Goal: Task Accomplishment & Management: Use online tool/utility

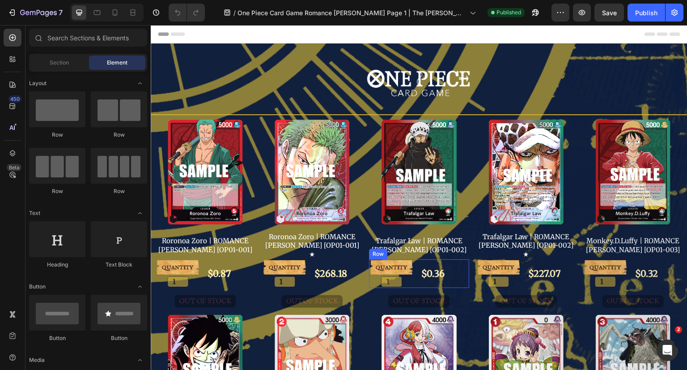
scroll to position [179, 0]
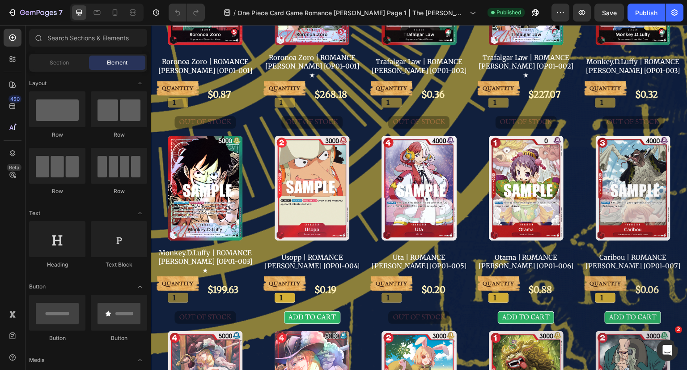
click at [645, 9] on div "Publish" at bounding box center [646, 12] width 22 height 9
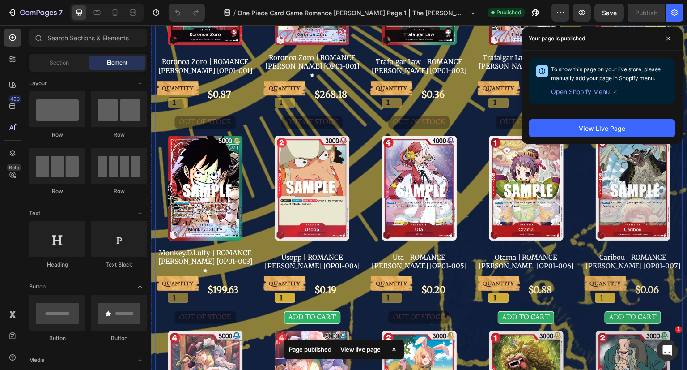
scroll to position [0, 0]
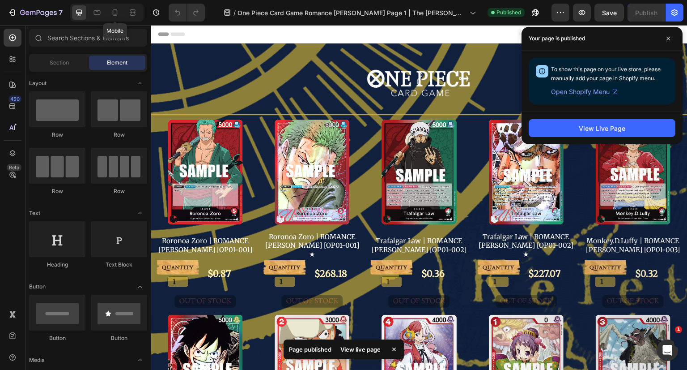
click at [117, 15] on icon at bounding box center [115, 12] width 9 height 9
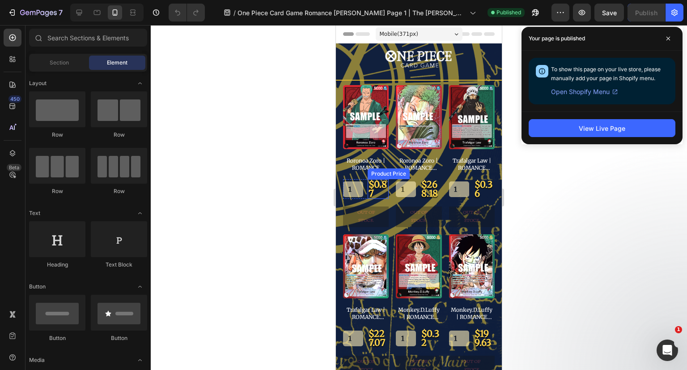
click at [373, 183] on div "$0.87" at bounding box center [378, 189] width 21 height 20
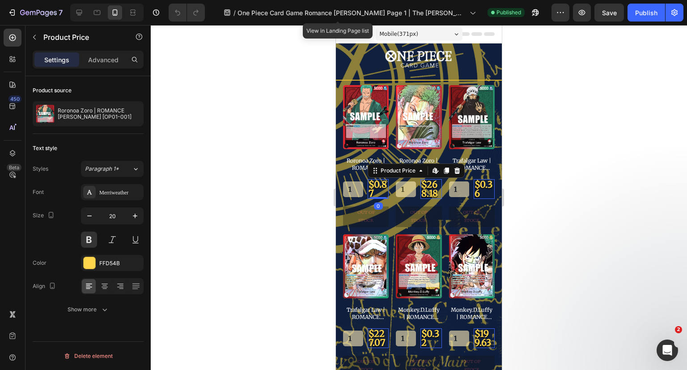
click at [294, 13] on span "One Piece Card Game Romance [PERSON_NAME] Page 1 | The [PERSON_NAME] Store" at bounding box center [352, 12] width 229 height 9
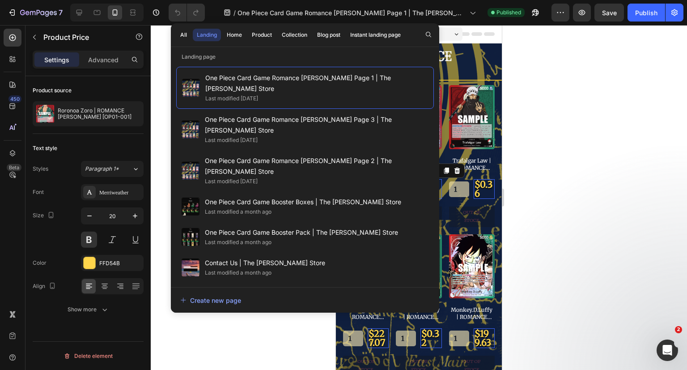
click at [313, 196] on span "One Piece Card Game Booster Boxes | The [PERSON_NAME] Store" at bounding box center [303, 201] width 196 height 11
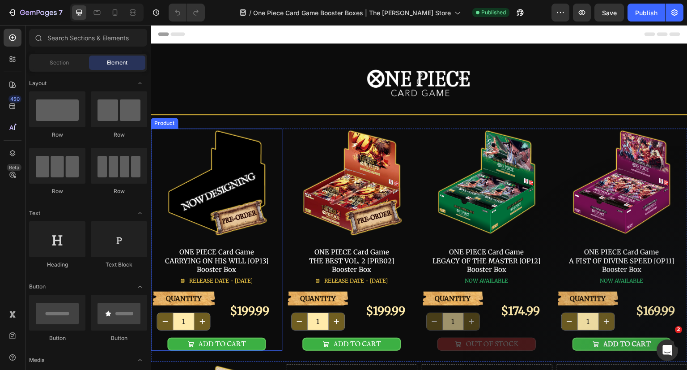
click at [159, 142] on div "Image ONE PIECE Card Game CARRYING ON HIS WILL [OP13] Booster Box Text Block RE…" at bounding box center [217, 209] width 132 height 163
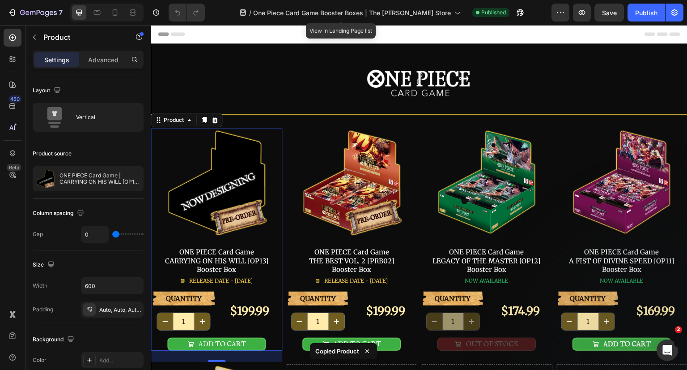
click at [391, 10] on span "One Piece Card Game Booster Boxes | The [PERSON_NAME] Store" at bounding box center [352, 12] width 198 height 9
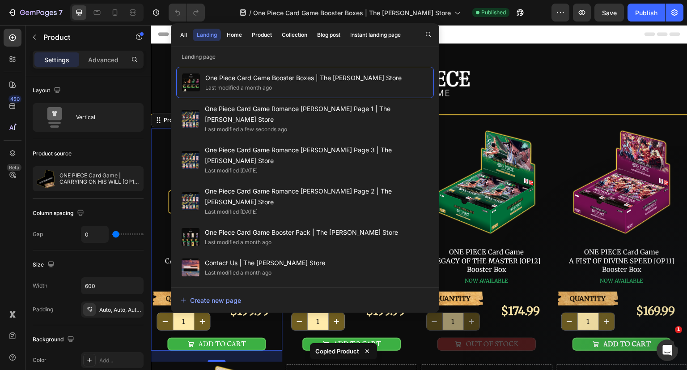
click at [315, 108] on span "One Piece Card Game Romance [PERSON_NAME] Page 1 | The [PERSON_NAME] Store" at bounding box center [317, 113] width 224 height 21
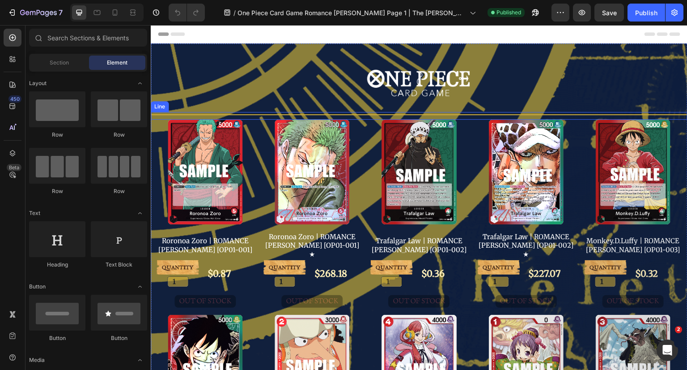
click at [362, 117] on div "Title Line" at bounding box center [419, 116] width 537 height 8
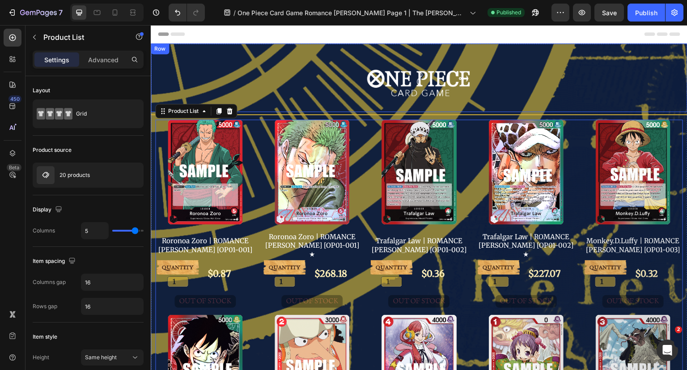
click at [372, 103] on div "Image Row" at bounding box center [419, 77] width 537 height 68
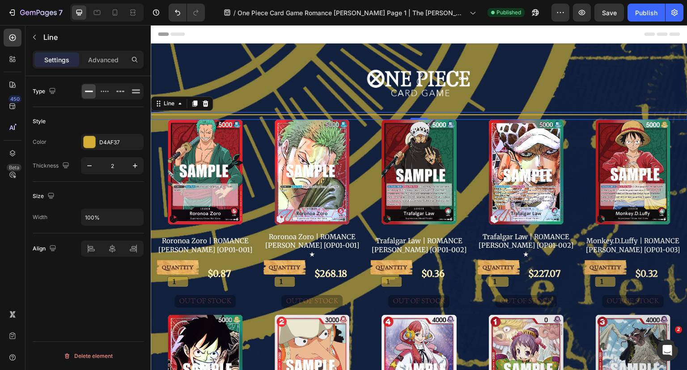
click at [374, 112] on div "Title Line 0" at bounding box center [419, 116] width 537 height 8
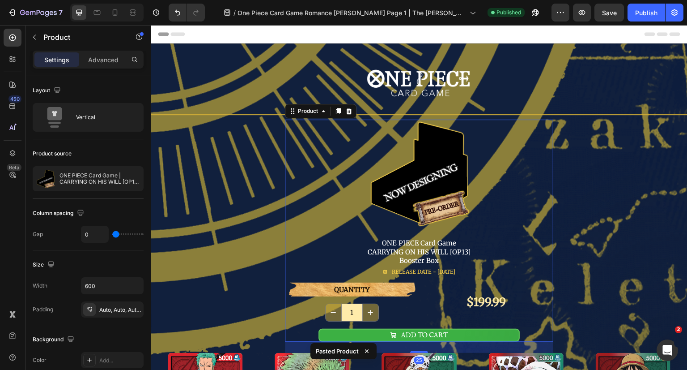
click at [506, 160] on div "Image ONE PIECE Card Game CARRYING ON HIS WILL [OP13] Booster Box Text Block RE…" at bounding box center [419, 200] width 268 height 163
click at [91, 178] on p "ONE PIECE Card Game | CARRYING ON HIS WILL [OP13] Booster Box" at bounding box center [100, 178] width 80 height 13
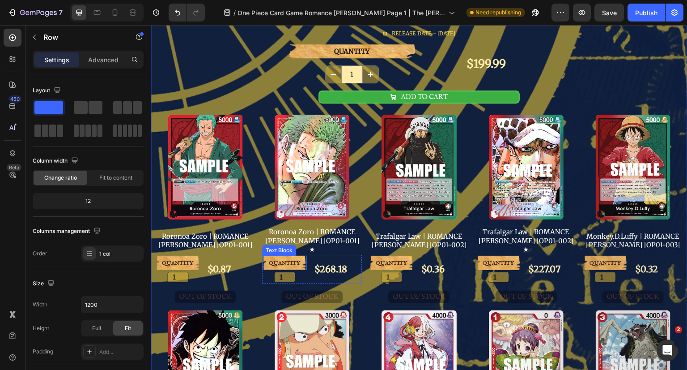
scroll to position [179, 0]
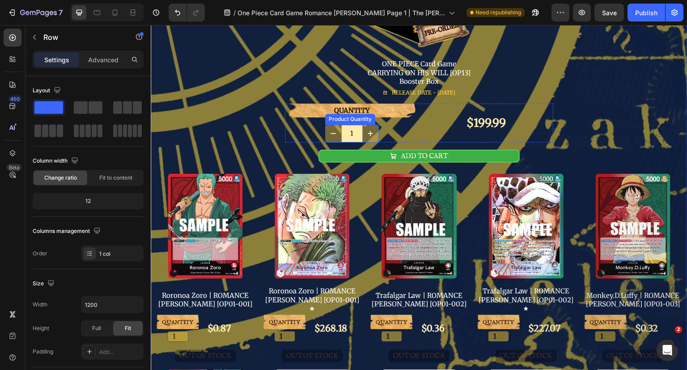
click at [351, 130] on input "1" at bounding box center [351, 133] width 21 height 17
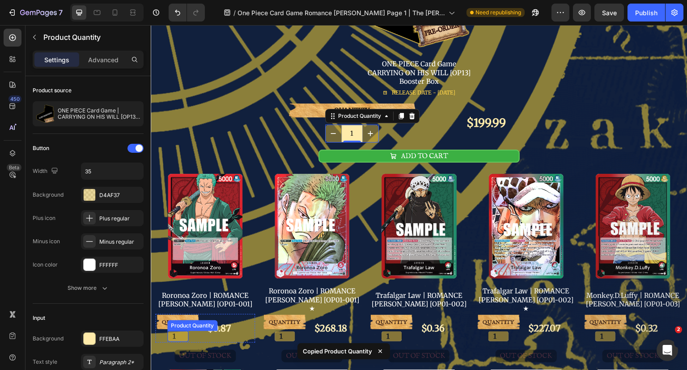
click at [175, 331] on input "1" at bounding box center [178, 336] width 20 height 10
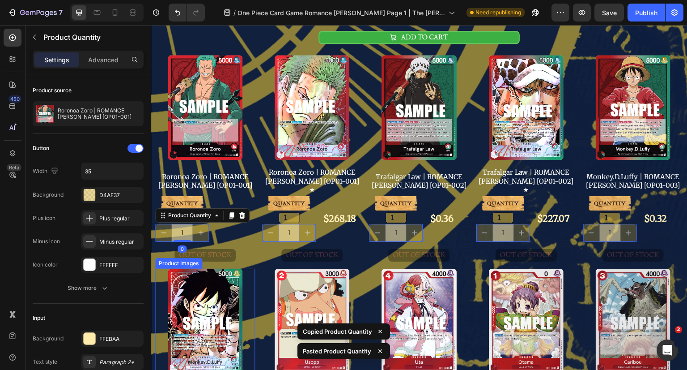
scroll to position [313, 0]
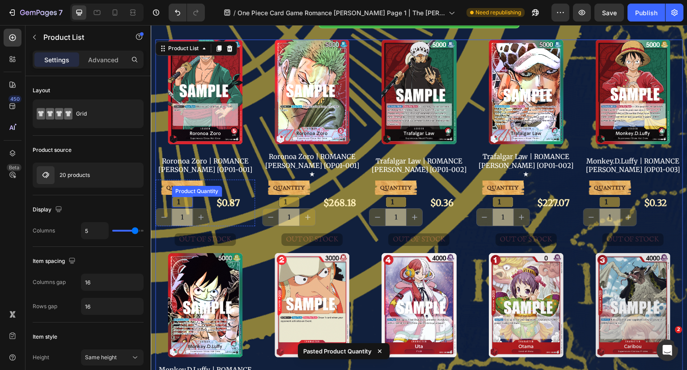
click at [179, 197] on input "1" at bounding box center [182, 202] width 20 height 10
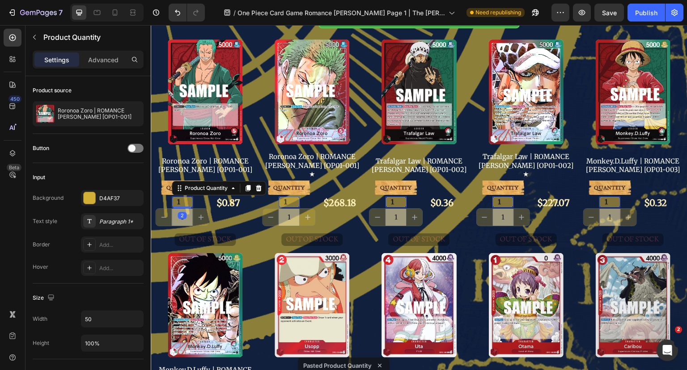
click at [256, 184] on icon at bounding box center [259, 187] width 6 height 6
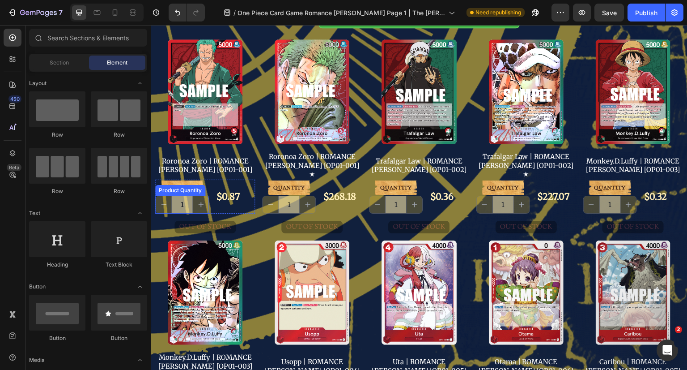
click at [186, 196] on input "1" at bounding box center [181, 204] width 21 height 17
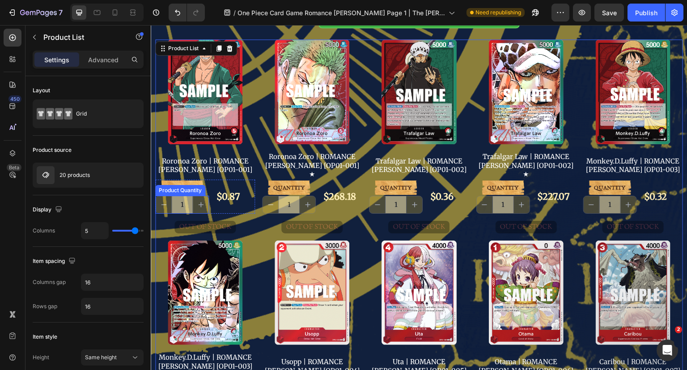
click at [187, 196] on input "1" at bounding box center [181, 204] width 21 height 17
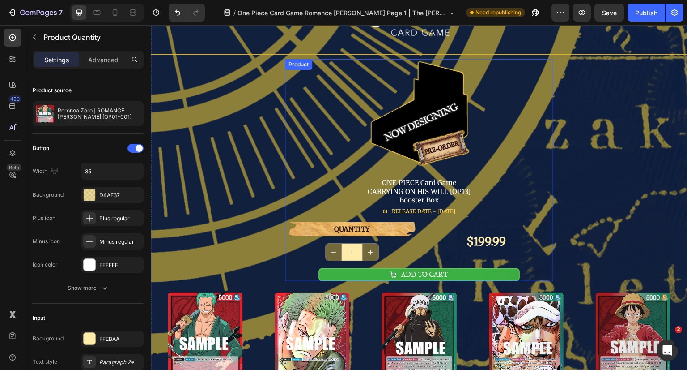
scroll to position [45, 0]
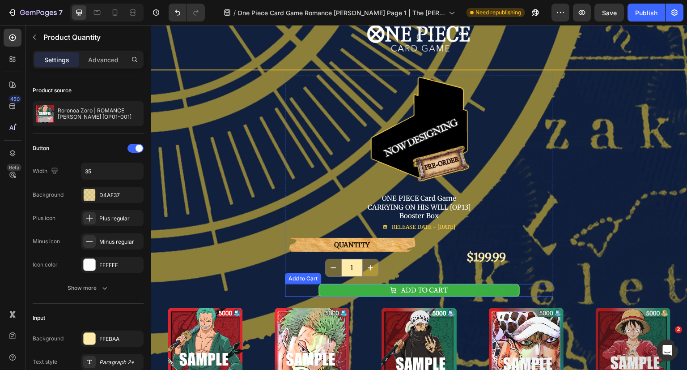
click at [465, 287] on button "ADD TO CART" at bounding box center [419, 290] width 201 height 13
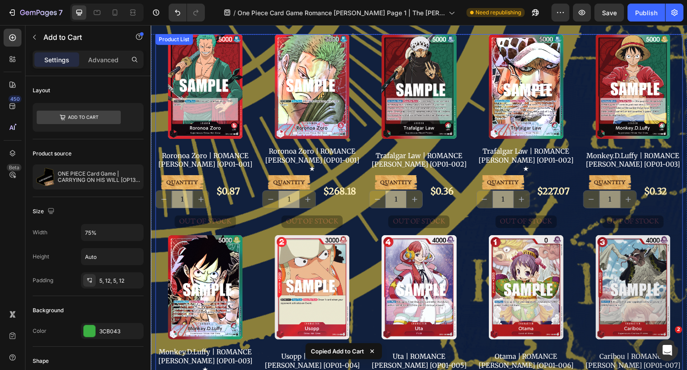
scroll to position [313, 0]
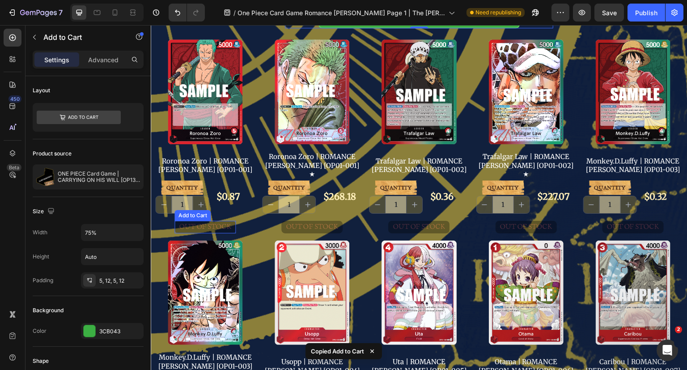
click at [218, 223] on div "OUT OF STOCK" at bounding box center [205, 227] width 52 height 8
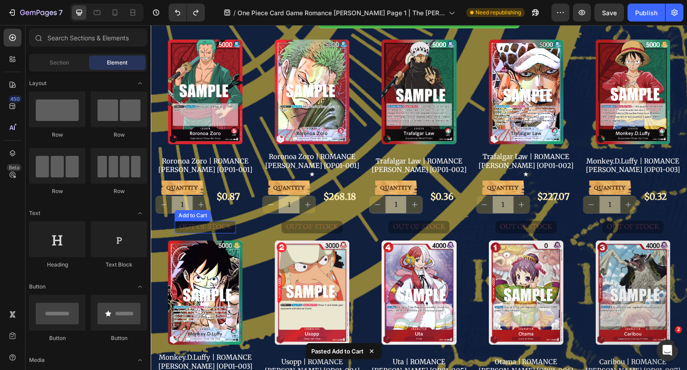
click at [233, 221] on button "OUT OF STOCK" at bounding box center [205, 227] width 61 height 13
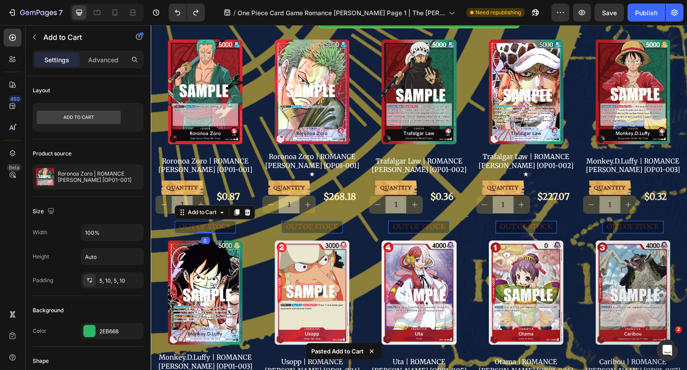
click at [248, 209] on icon at bounding box center [248, 212] width 6 height 6
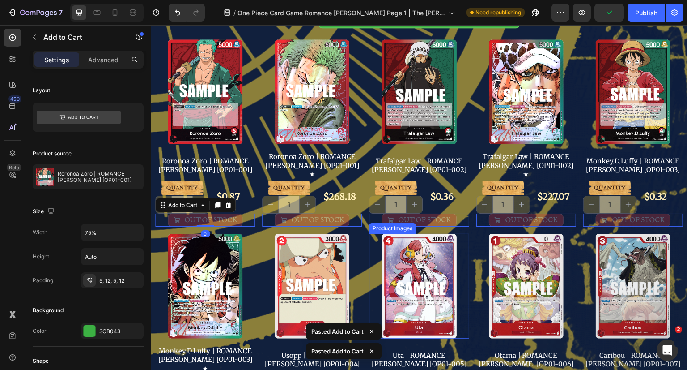
scroll to position [492, 0]
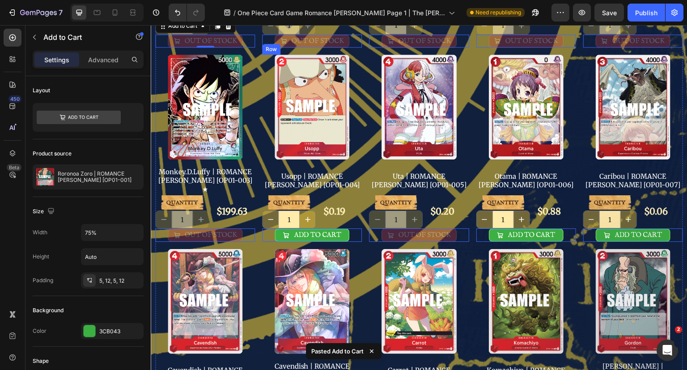
click at [354, 234] on div "ADD TO CART Add to Cart 0" at bounding box center [312, 234] width 100 height 13
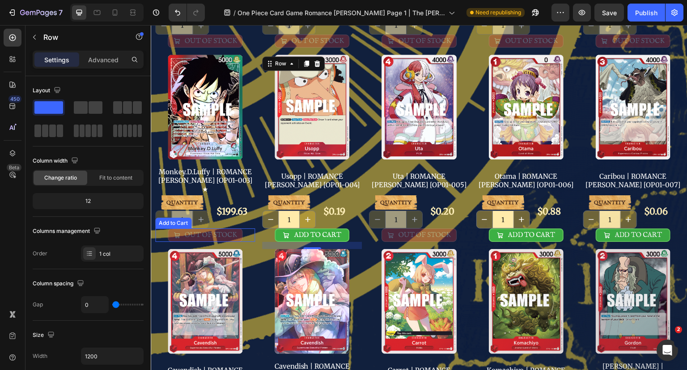
click at [234, 230] on div "OUT OF STOCK" at bounding box center [211, 234] width 52 height 9
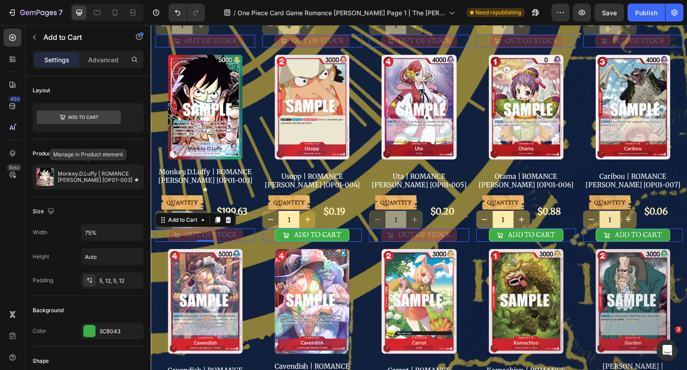
scroll to position [134, 0]
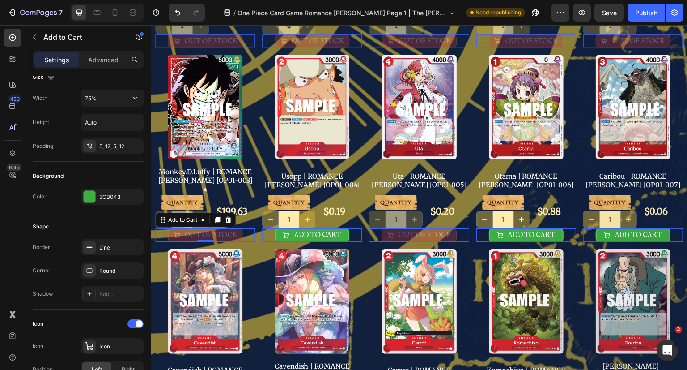
click at [108, 95] on input "75%" at bounding box center [112, 98] width 62 height 16
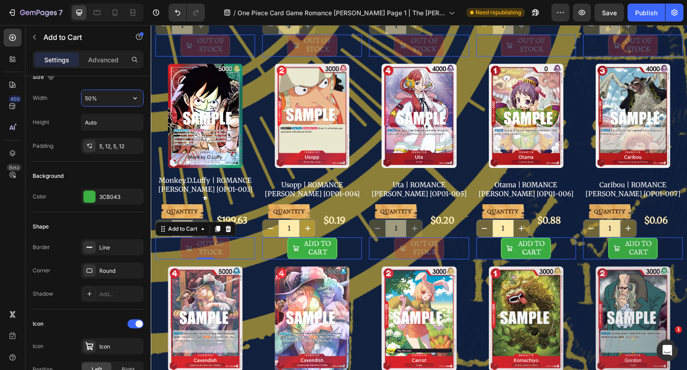
drag, startPoint x: 112, startPoint y: 101, endPoint x: 64, endPoint y: 102, distance: 48.8
click at [64, 102] on div "Width 50%" at bounding box center [88, 97] width 111 height 17
type input "50%"
click at [112, 119] on input "Auto" at bounding box center [112, 122] width 62 height 16
click at [136, 119] on icon "button" at bounding box center [135, 122] width 9 height 9
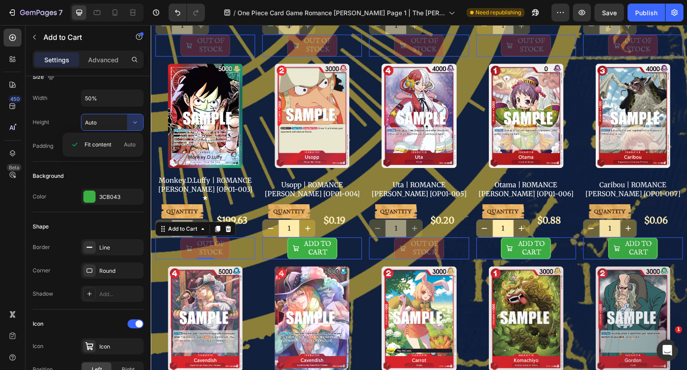
click at [136, 119] on icon "button" at bounding box center [135, 122] width 9 height 9
click at [109, 193] on div "3CB043" at bounding box center [120, 197] width 42 height 8
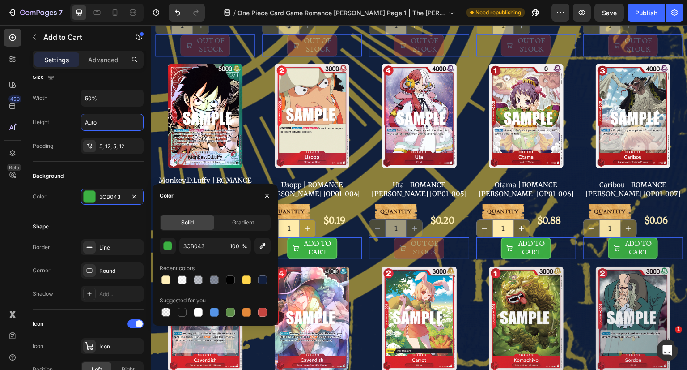
click at [263, 194] on button "button" at bounding box center [267, 195] width 14 height 14
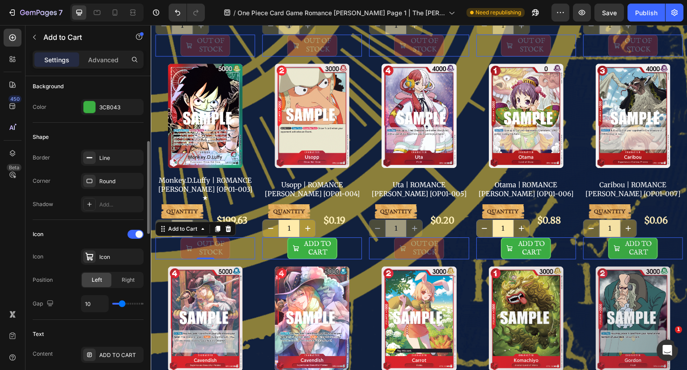
scroll to position [268, 0]
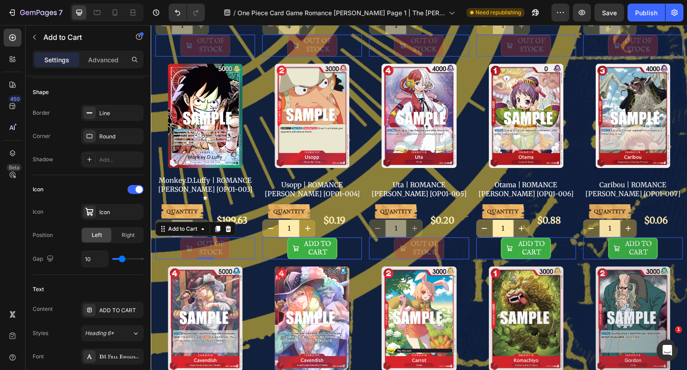
click at [135, 188] on div at bounding box center [136, 189] width 16 height 9
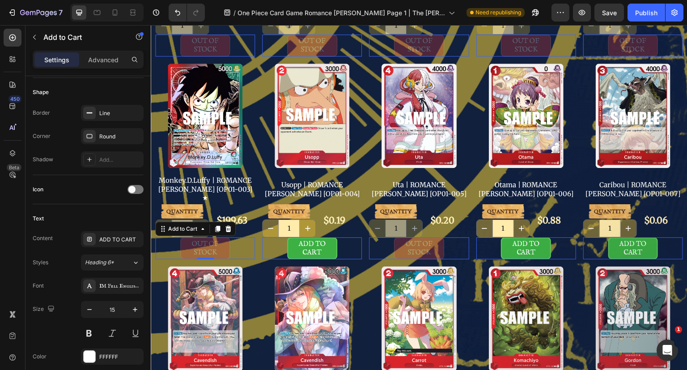
scroll to position [358, 0]
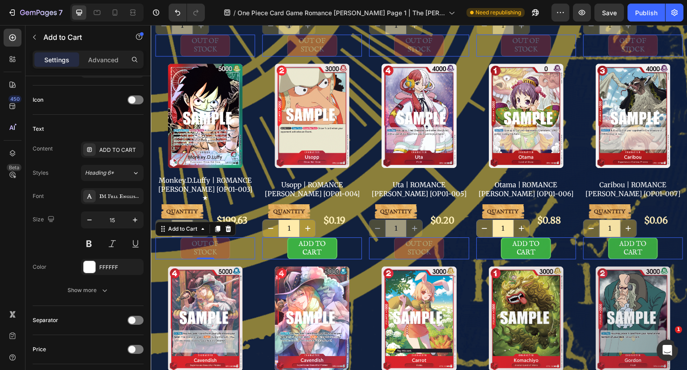
click at [117, 176] on button "Heading 6*" at bounding box center [112, 173] width 63 height 16
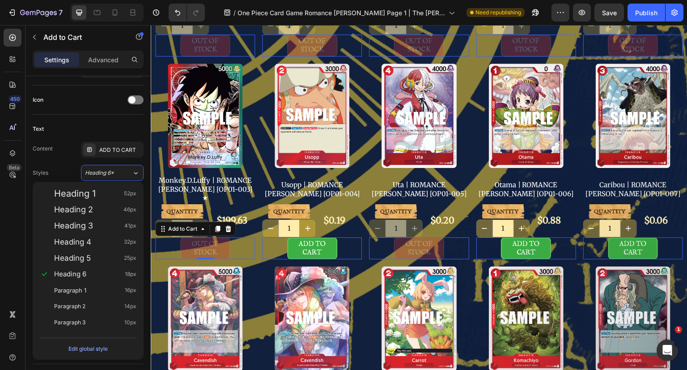
click at [131, 172] on div "Heading 6*" at bounding box center [108, 173] width 47 height 8
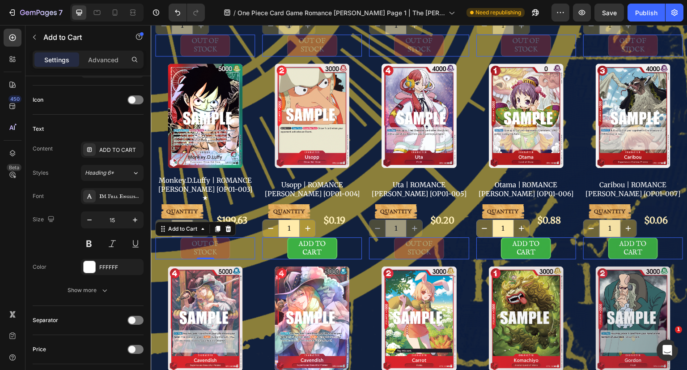
click at [92, 219] on icon "button" at bounding box center [89, 219] width 9 height 9
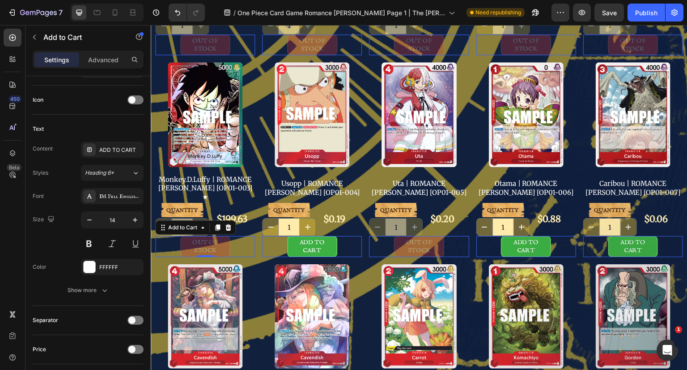
click at [92, 219] on icon "button" at bounding box center [89, 219] width 9 height 9
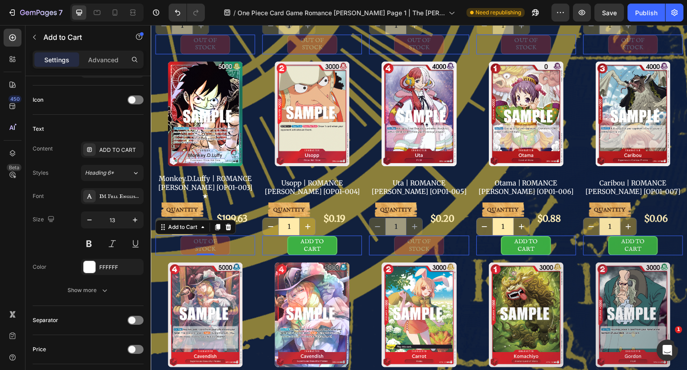
click at [92, 219] on icon "button" at bounding box center [89, 219] width 9 height 9
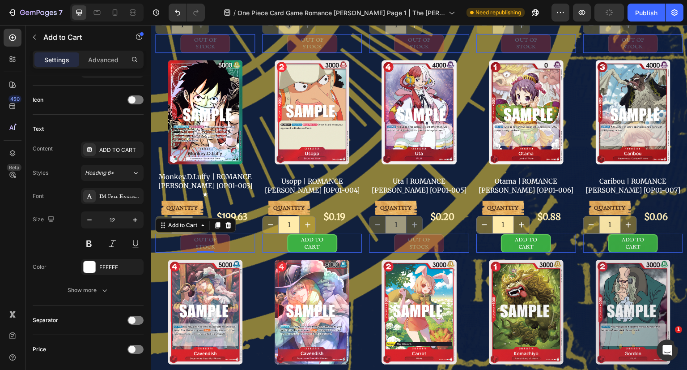
click at [92, 219] on icon "button" at bounding box center [89, 219] width 9 height 9
type input "11"
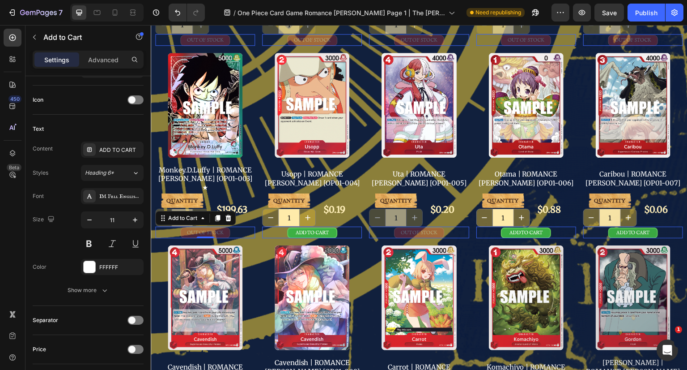
scroll to position [494, 0]
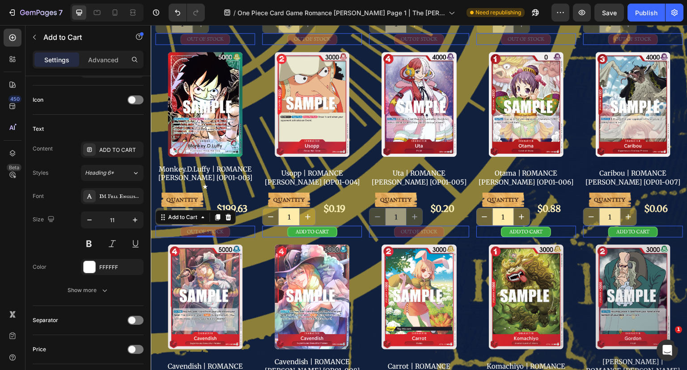
click at [98, 285] on div "Show more" at bounding box center [89, 289] width 42 height 9
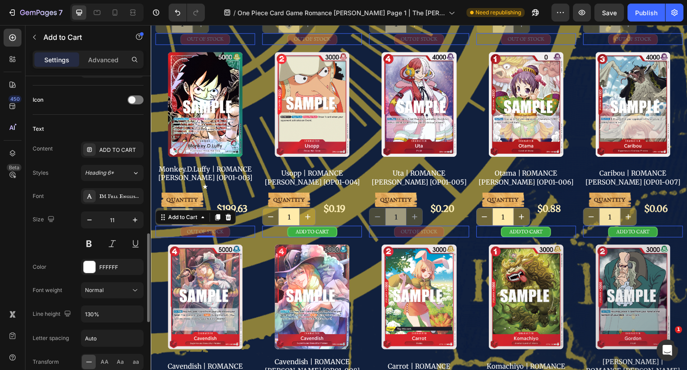
scroll to position [403, 0]
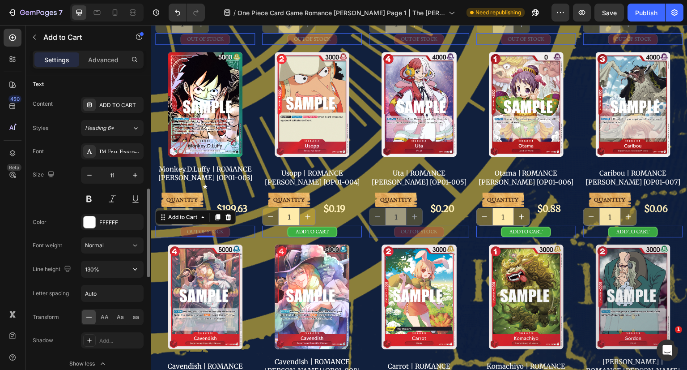
click at [107, 267] on input "130%" at bounding box center [112, 269] width 62 height 16
click at [136, 269] on icon "button" at bounding box center [135, 268] width 9 height 9
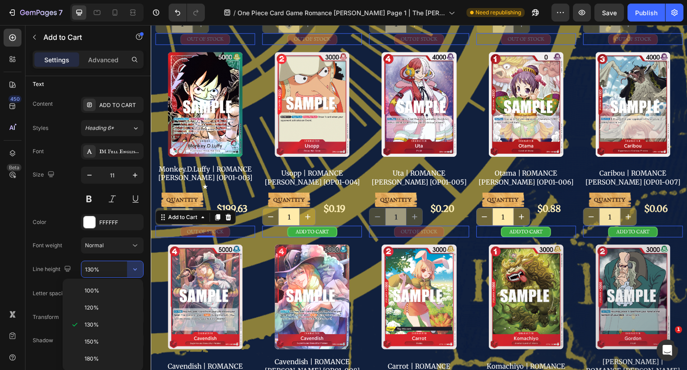
click at [106, 288] on p "100%" at bounding box center [110, 290] width 51 height 8
type input "100%"
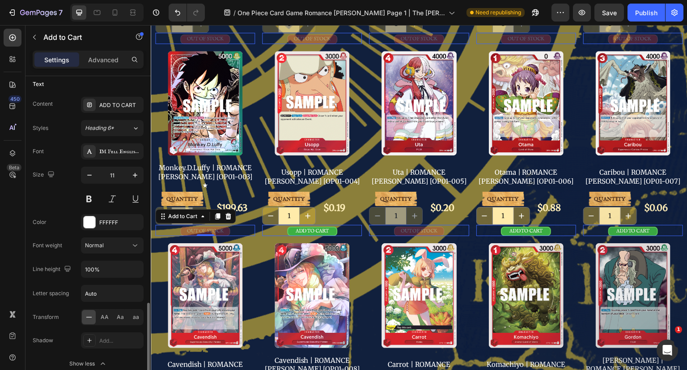
scroll to position [492, 0]
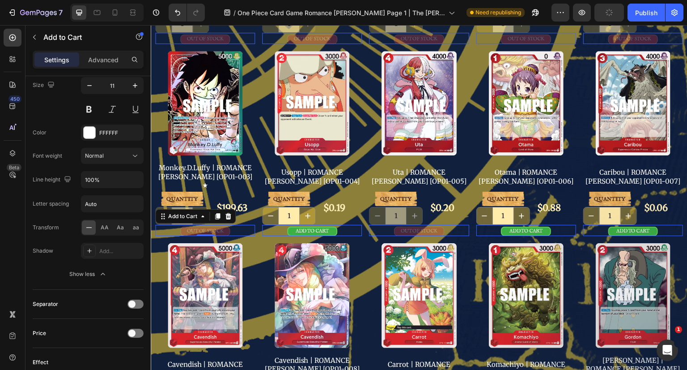
click at [136, 86] on icon "button" at bounding box center [135, 85] width 9 height 9
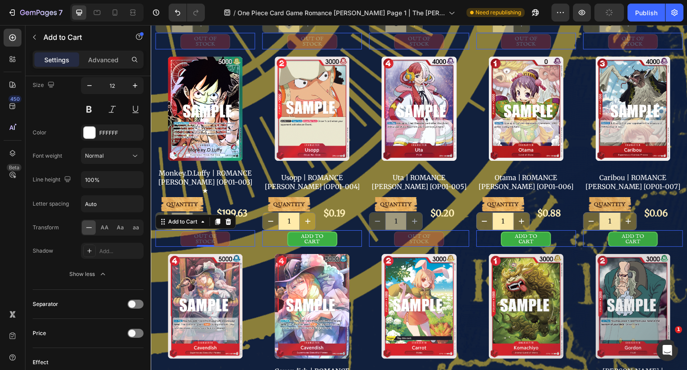
scroll to position [494, 0]
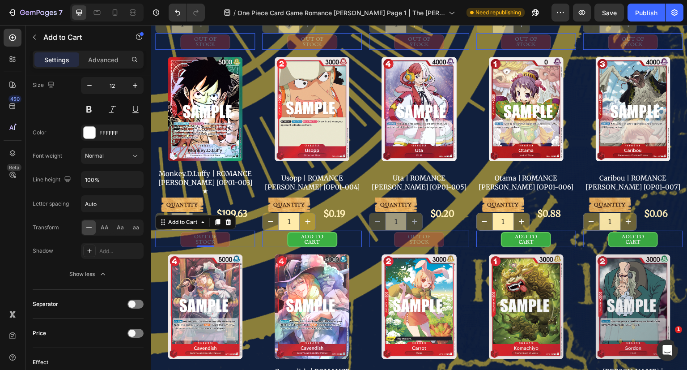
click at [89, 86] on icon "button" at bounding box center [89, 85] width 9 height 9
type input "11"
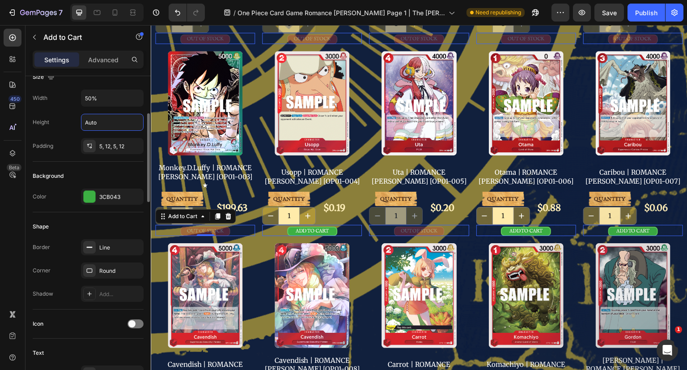
scroll to position [0, 0]
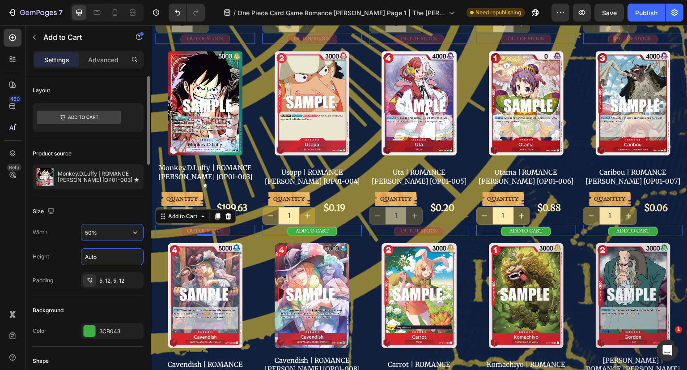
drag, startPoint x: 98, startPoint y: 230, endPoint x: 35, endPoint y: 230, distance: 63.1
click at [35, 230] on div "Width 50%" at bounding box center [88, 232] width 111 height 17
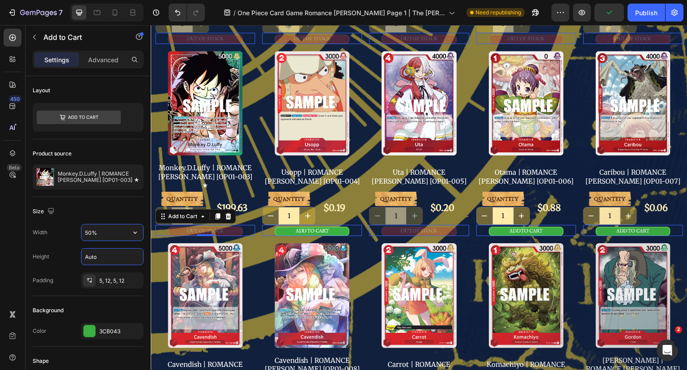
click at [136, 230] on icon "button" at bounding box center [135, 232] width 9 height 9
click at [118, 232] on input "50%" at bounding box center [112, 232] width 62 height 16
drag, startPoint x: 113, startPoint y: 230, endPoint x: 0, endPoint y: 213, distance: 114.4
click at [0, 214] on div "450 Beta Sections(18) Elements(83) Section Element Hero Section Product Detail …" at bounding box center [75, 197] width 151 height 345
type input "75%"
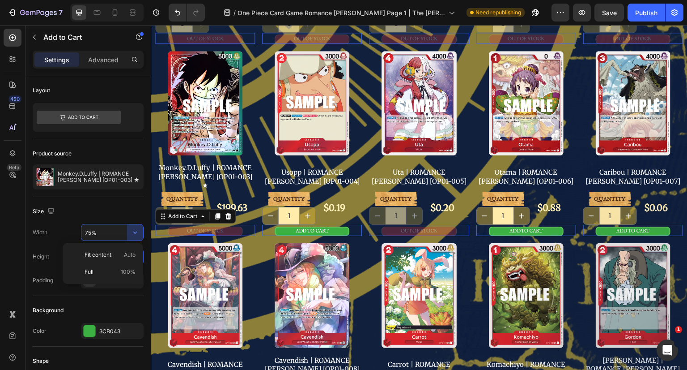
click at [48, 286] on div "Padding" at bounding box center [43, 280] width 21 height 14
click at [139, 231] on icon "button" at bounding box center [135, 232] width 9 height 9
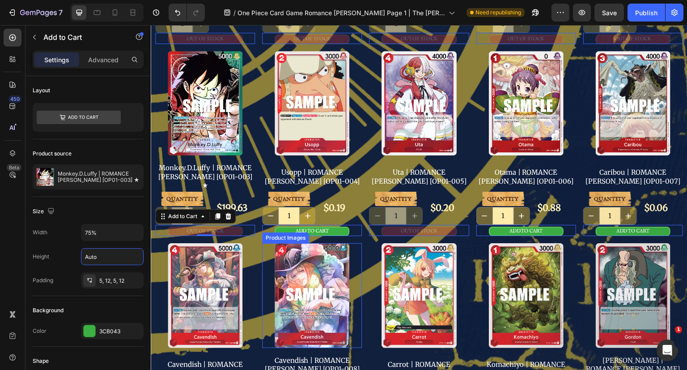
click at [259, 217] on div "Product Images Roronoa Zoro | ROMANCE DAWN [OP01-001] Product Title QUANTITY Te…" at bounding box center [419, 244] width 528 height 770
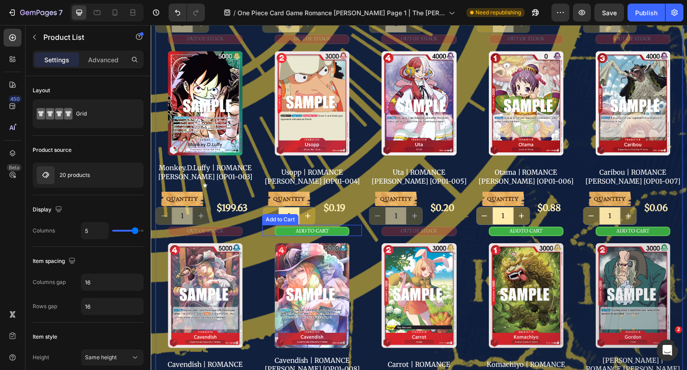
click at [276, 226] on button "ADD TO CART" at bounding box center [312, 230] width 75 height 9
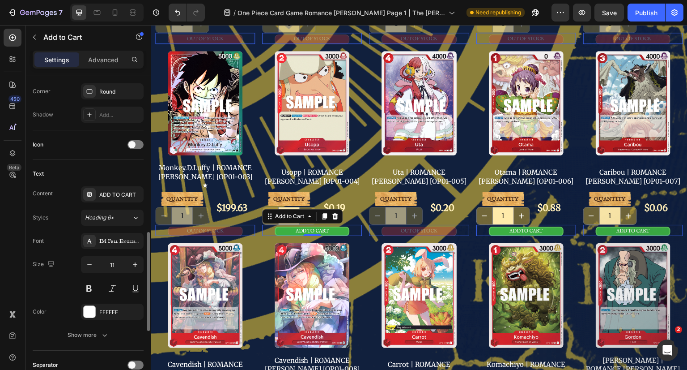
scroll to position [358, 0]
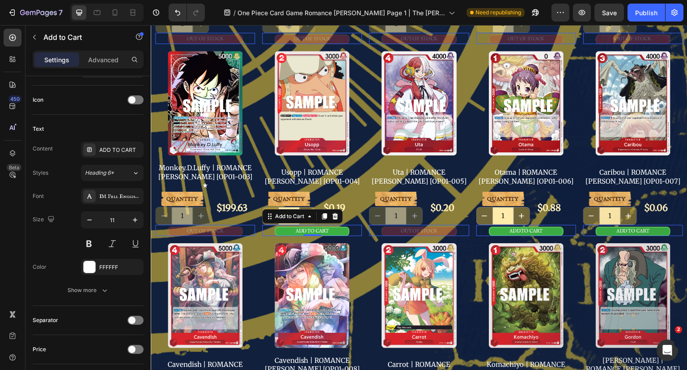
click at [132, 219] on icon "button" at bounding box center [135, 219] width 9 height 9
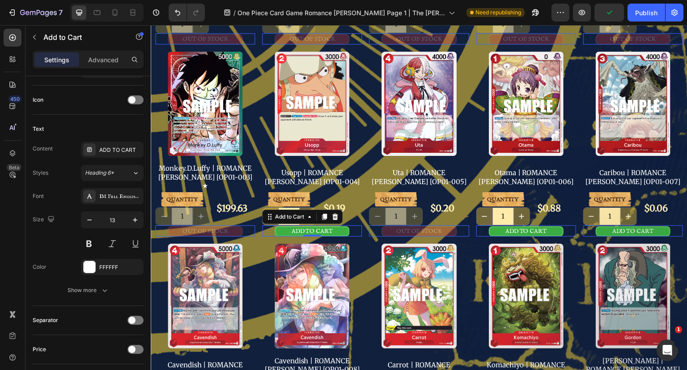
click at [132, 219] on icon "button" at bounding box center [135, 219] width 9 height 9
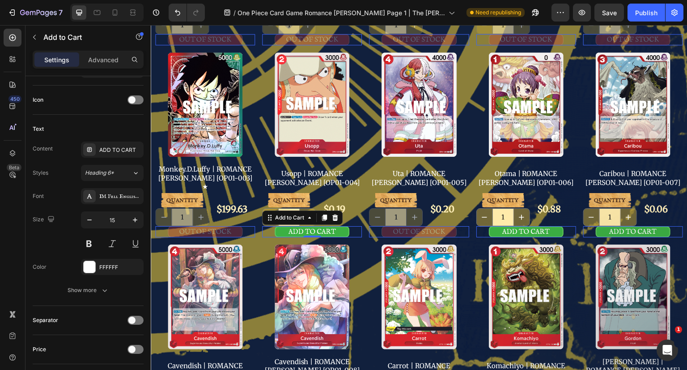
click at [132, 219] on icon "button" at bounding box center [135, 219] width 9 height 9
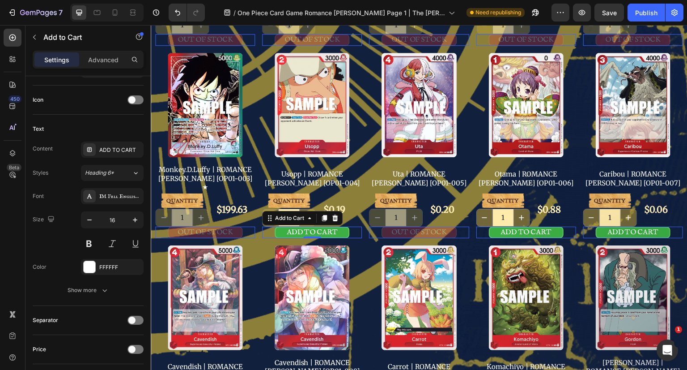
scroll to position [492, 0]
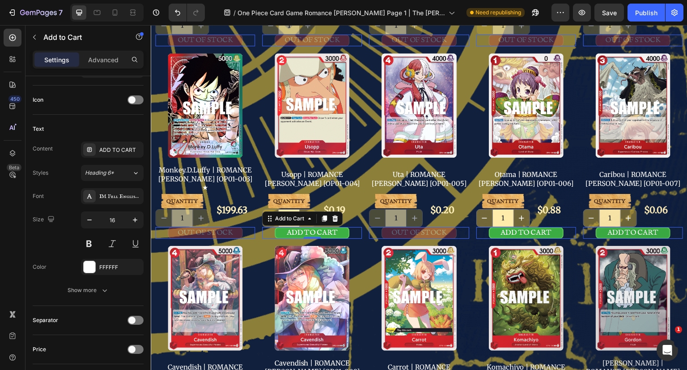
click at [99, 219] on input "16" at bounding box center [113, 220] width 30 height 16
click at [95, 218] on button "button" at bounding box center [89, 220] width 16 height 16
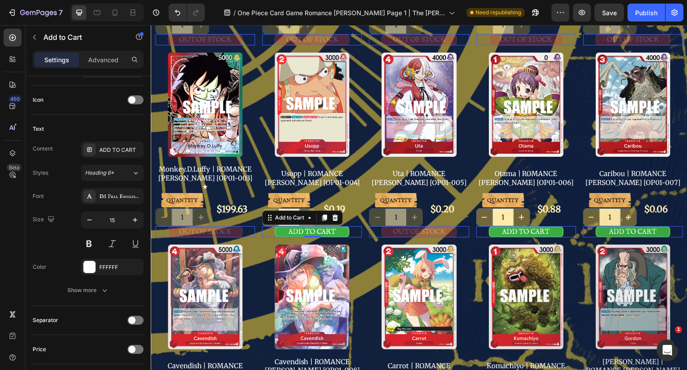
click at [95, 217] on button "button" at bounding box center [89, 220] width 16 height 16
type input "13"
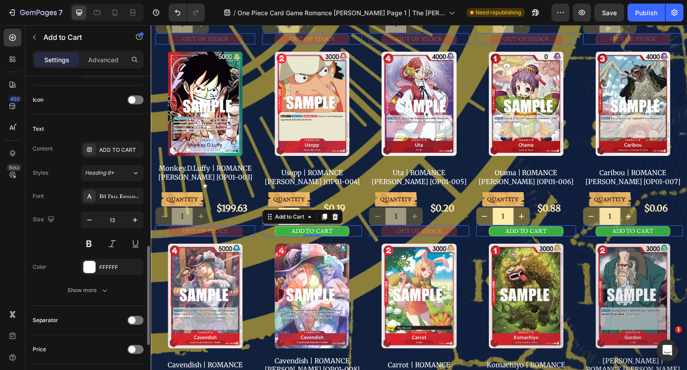
scroll to position [447, 0]
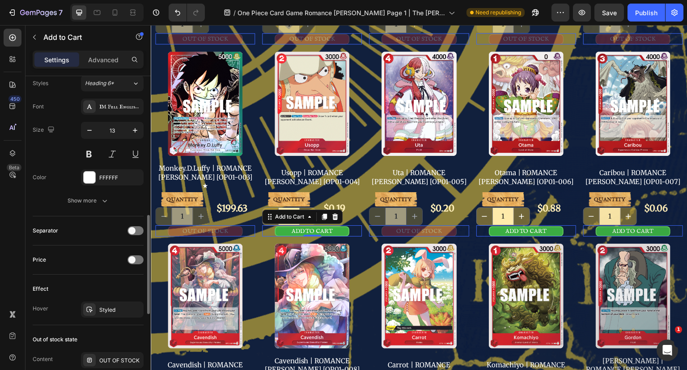
click at [91, 152] on button at bounding box center [89, 154] width 16 height 16
click at [102, 201] on icon "button" at bounding box center [104, 200] width 9 height 9
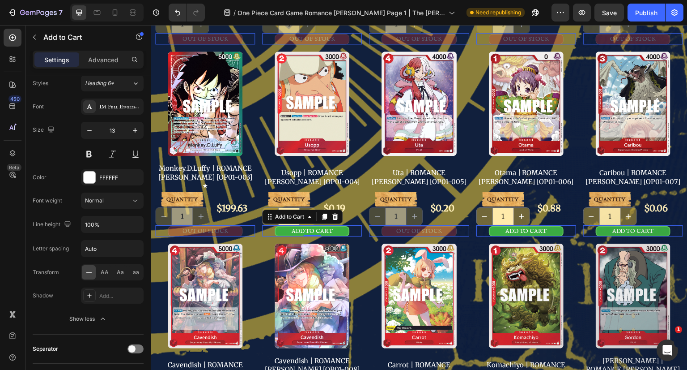
click at [135, 200] on icon at bounding box center [135, 201] width 4 height 2
click at [136, 199] on icon at bounding box center [135, 200] width 9 height 9
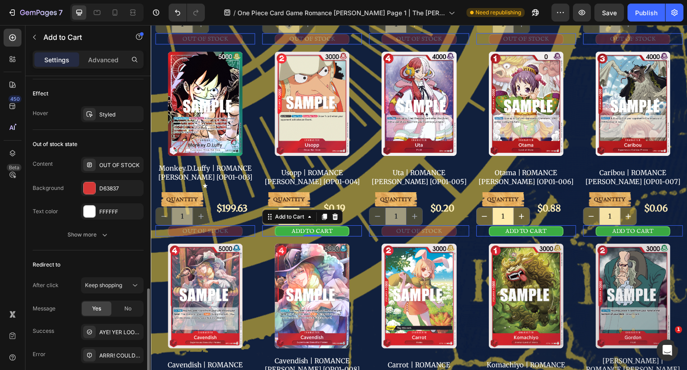
scroll to position [826, 0]
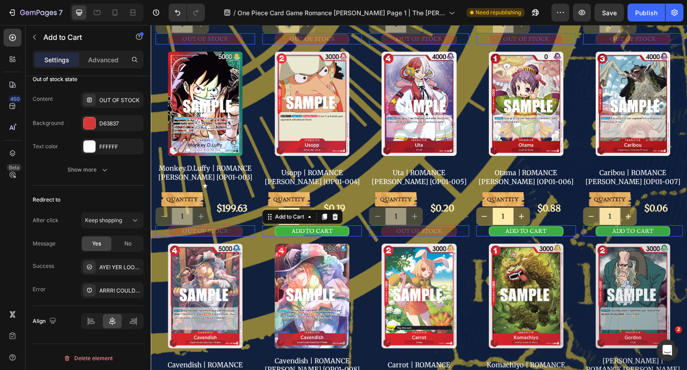
click at [355, 225] on div "ADD TO CART Add to Cart 0" at bounding box center [312, 230] width 100 height 11
click at [111, 58] on p "Advanced" at bounding box center [103, 59] width 30 height 9
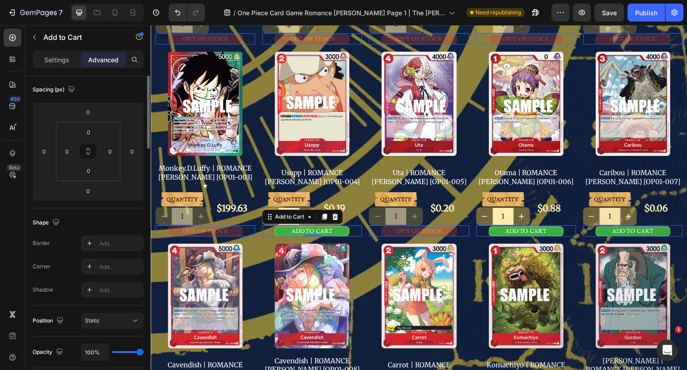
scroll to position [0, 0]
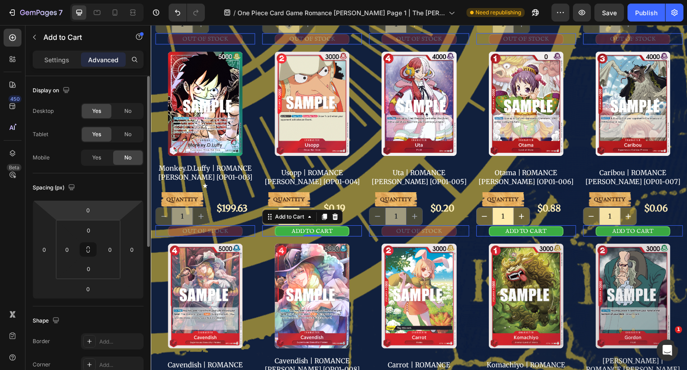
click at [88, 208] on input "0" at bounding box center [88, 209] width 18 height 13
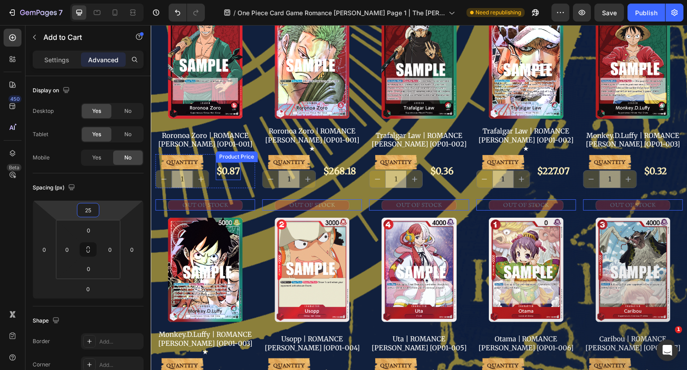
scroll to position [315, 0]
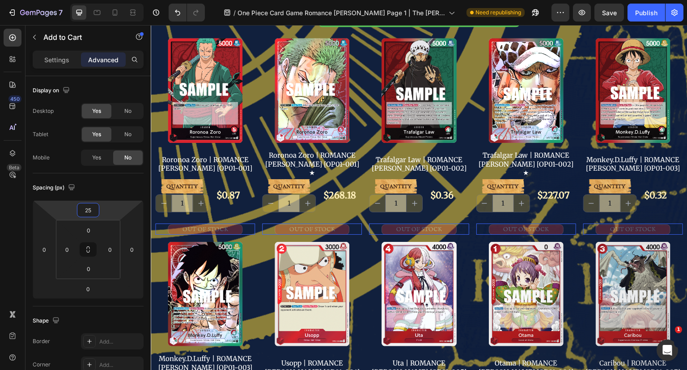
click at [87, 208] on input "25" at bounding box center [88, 209] width 18 height 13
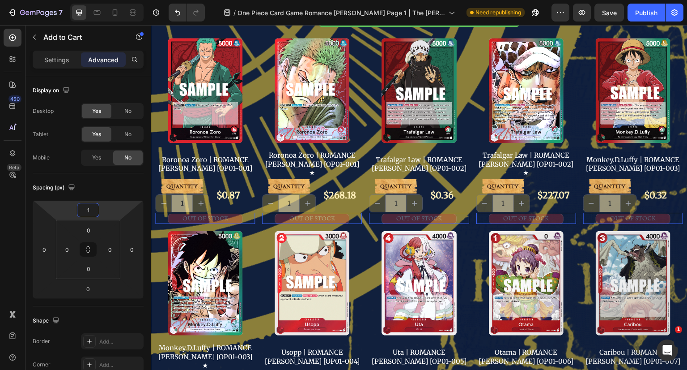
type input "10"
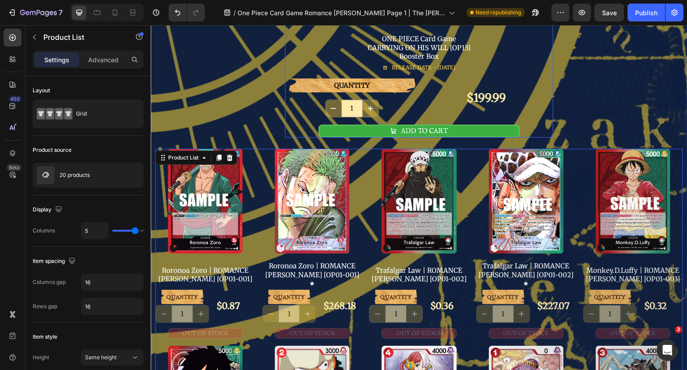
scroll to position [225, 0]
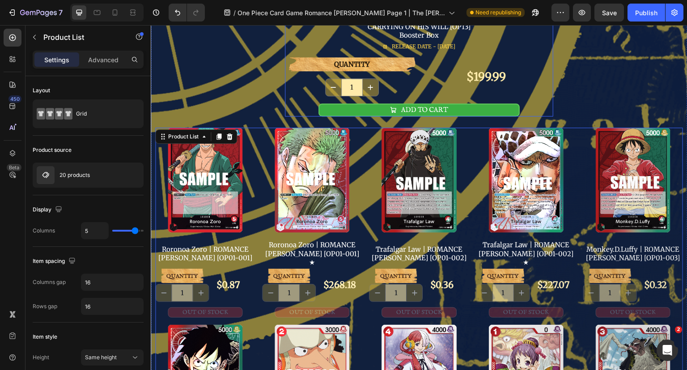
click at [537, 100] on div "QUANTITY Text Block 1 Product Quantity $199.99 Product Price Product Price Row …" at bounding box center [419, 87] width 268 height 60
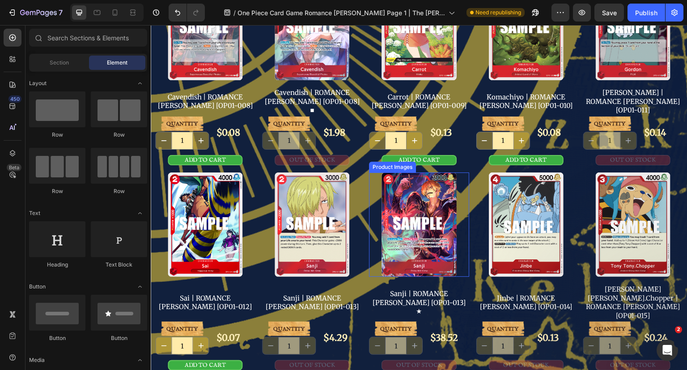
scroll to position [671, 0]
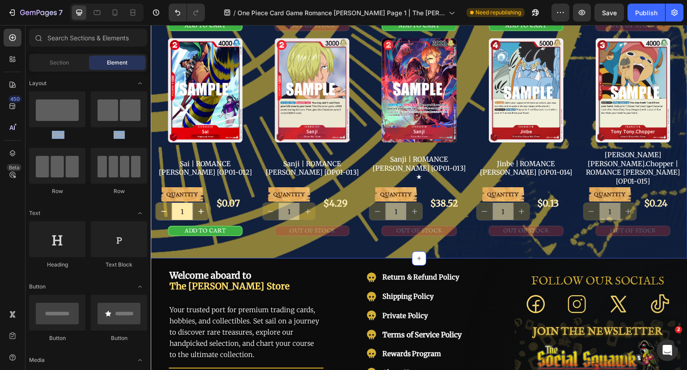
drag, startPoint x: 212, startPoint y: 133, endPoint x: 341, endPoint y: 197, distance: 143.7
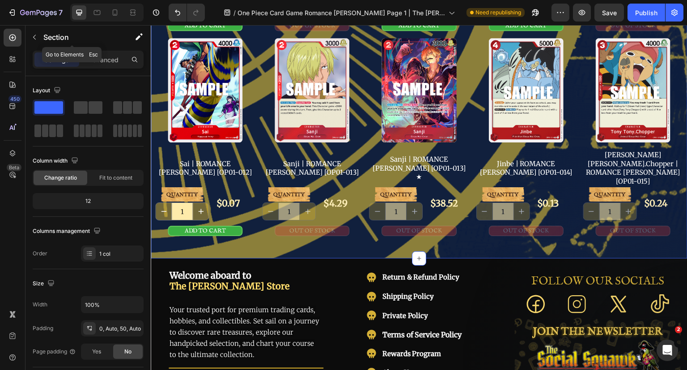
click at [50, 37] on p "Section" at bounding box center [79, 37] width 73 height 11
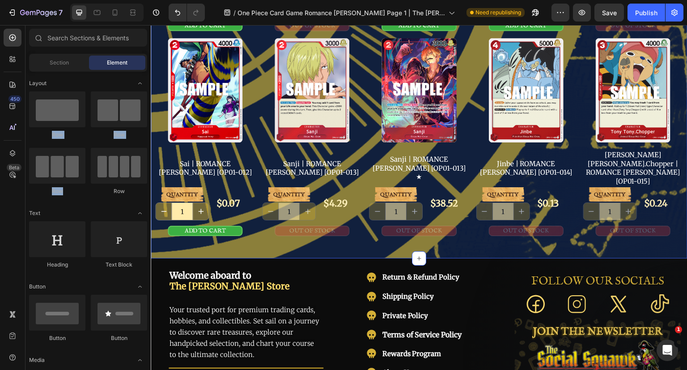
drag, startPoint x: 211, startPoint y: 136, endPoint x: 281, endPoint y: 191, distance: 89.6
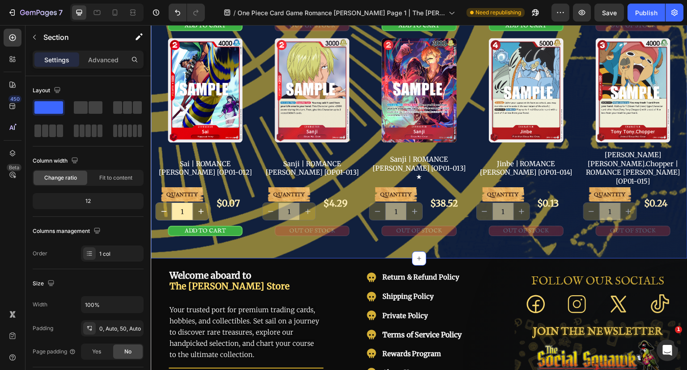
click at [619, 13] on button "Save" at bounding box center [610, 13] width 30 height 18
click at [648, 13] on div "Publish" at bounding box center [646, 12] width 22 height 9
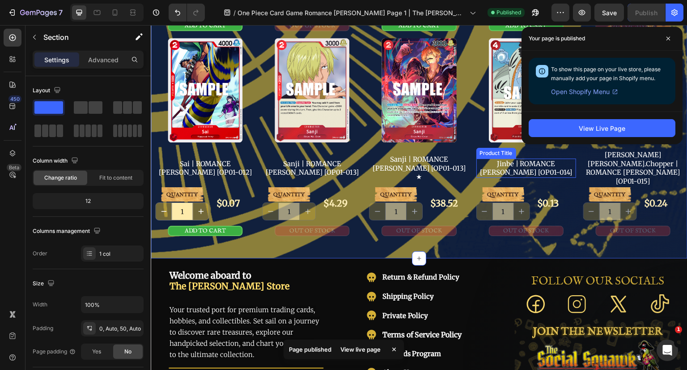
click at [477, 158] on h2 "Jinbe | ROMANCE [PERSON_NAME] [OP01-014]" at bounding box center [527, 167] width 100 height 19
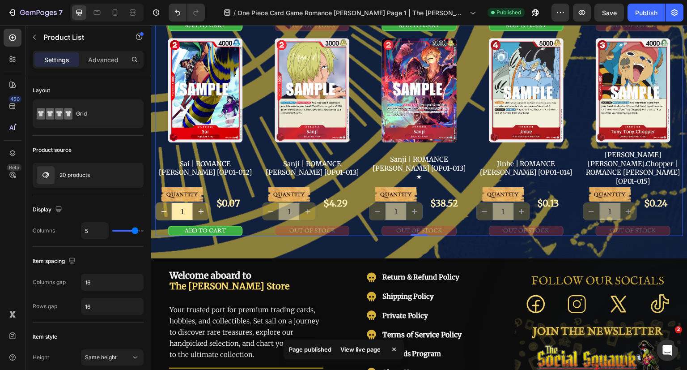
click at [104, 61] on p "Advanced" at bounding box center [103, 59] width 30 height 9
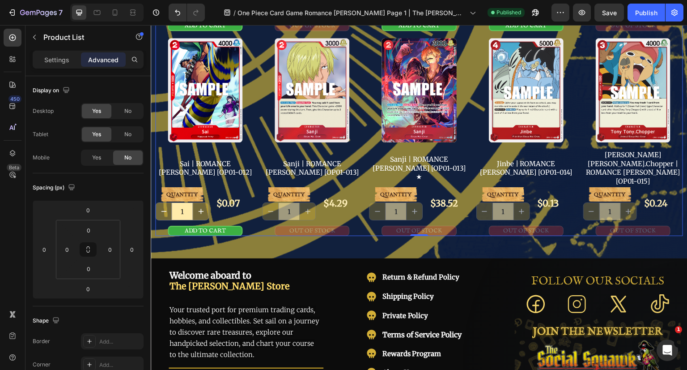
click at [97, 156] on span "Yes" at bounding box center [96, 157] width 9 height 8
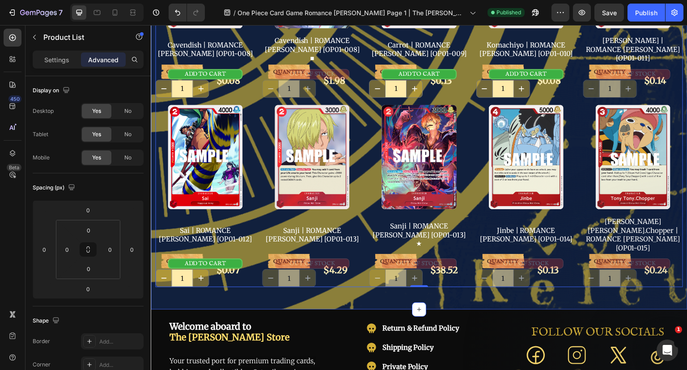
scroll to position [537, 0]
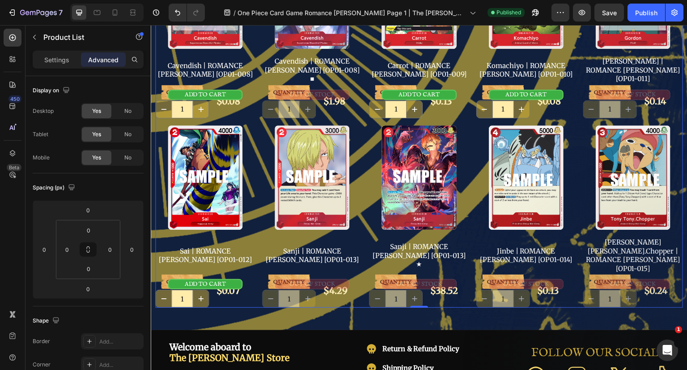
click at [129, 154] on span "No" at bounding box center [127, 157] width 7 height 8
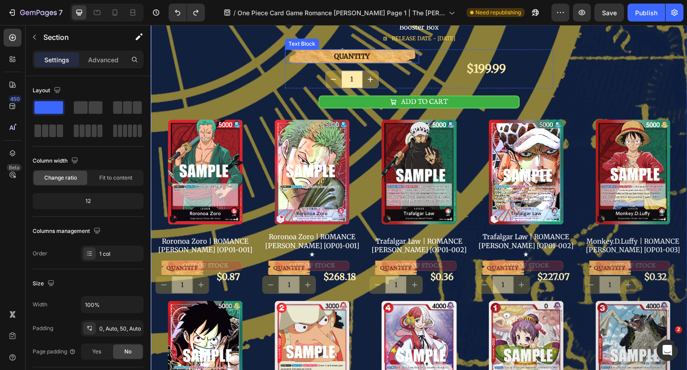
scroll to position [9, 0]
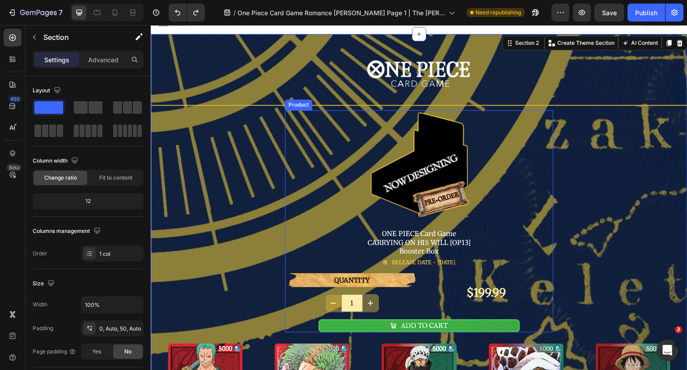
click at [495, 167] on div "Image ONE PIECE Card Game CARRYING ON HIS WILL [OP13] Booster Box Text Block RE…" at bounding box center [419, 191] width 268 height 163
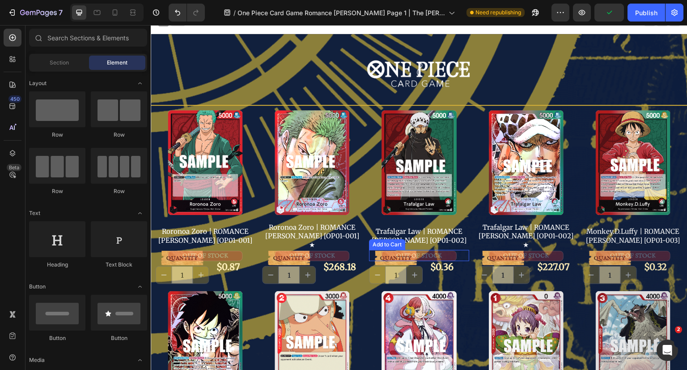
click at [451, 251] on button "OUT OF STOCK" at bounding box center [419, 256] width 75 height 10
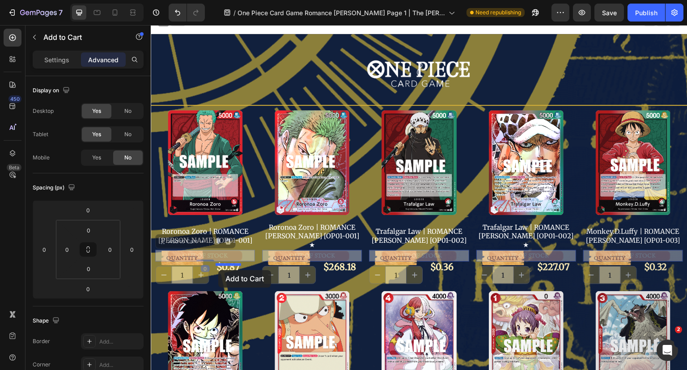
drag, startPoint x: 237, startPoint y: 244, endPoint x: 219, endPoint y: 270, distance: 31.3
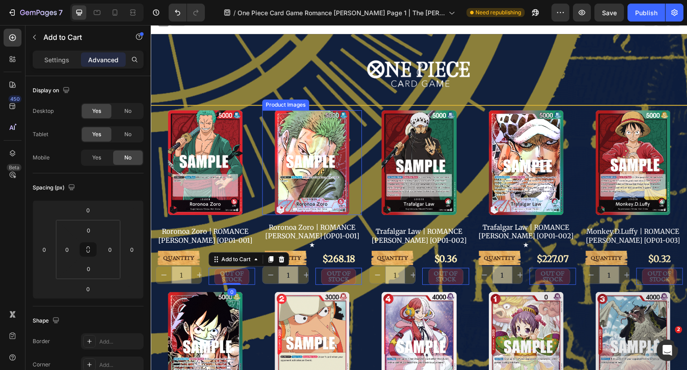
click at [262, 193] on div at bounding box center [312, 162] width 100 height 105
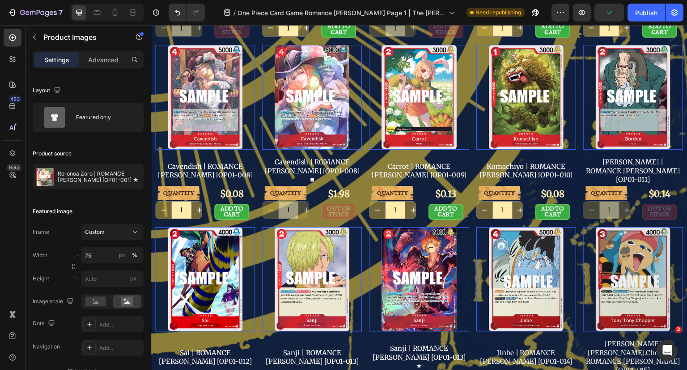
scroll to position [457, 0]
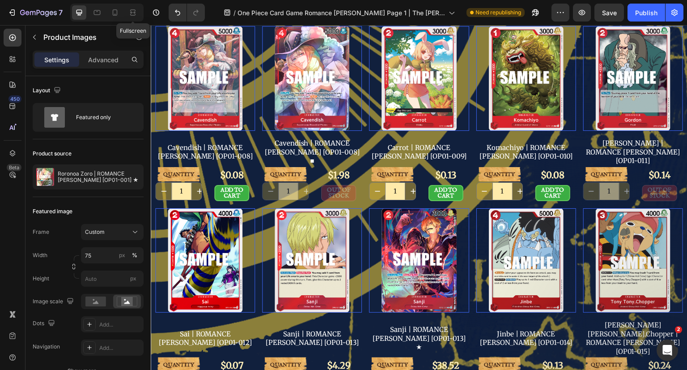
click at [131, 14] on icon at bounding box center [132, 12] width 9 height 9
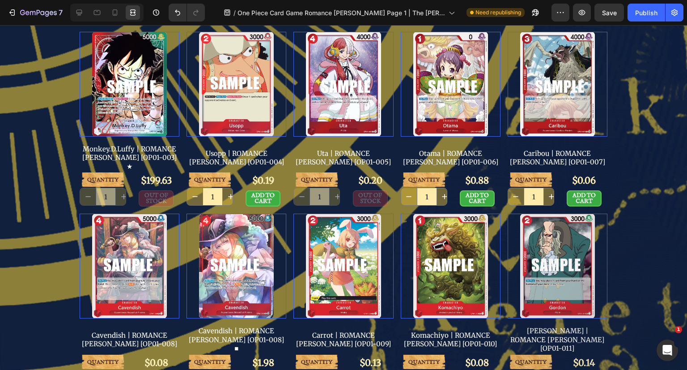
scroll to position [234, 0]
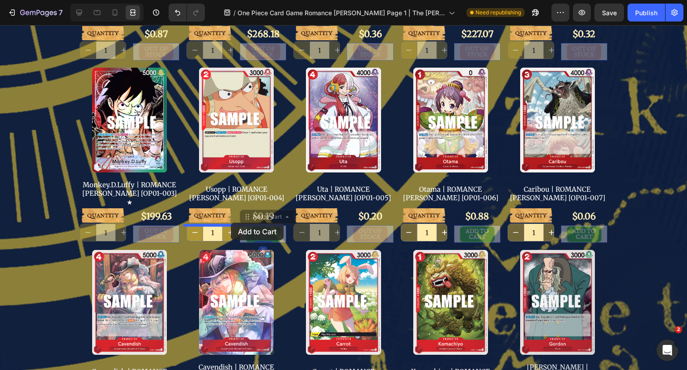
drag, startPoint x: 277, startPoint y: 213, endPoint x: 231, endPoint y: 222, distance: 46.7
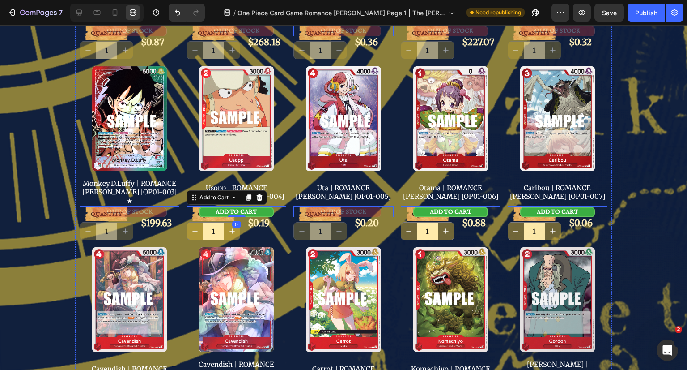
click at [286, 181] on div "Product Images Roronoa Zoro | ROMANCE DAWN [OP01-001] Product Title QUANTITY Te…" at bounding box center [344, 247] width 528 height 725
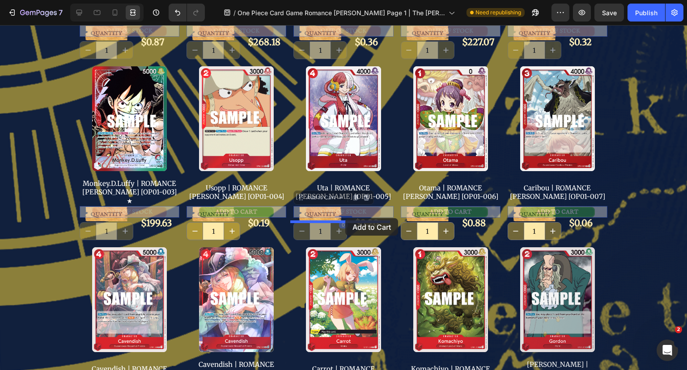
drag, startPoint x: 378, startPoint y: 191, endPoint x: 345, endPoint y: 218, distance: 42.2
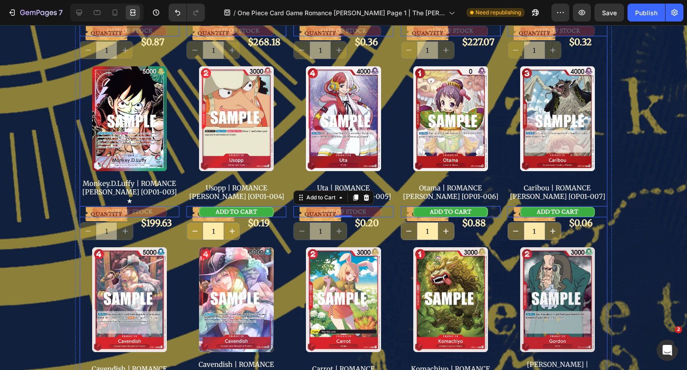
click at [392, 210] on div "Product Images Roronoa Zoro | ROMANCE DAWN [OP01-001] Product Title QUANTITY Te…" at bounding box center [344, 247] width 528 height 725
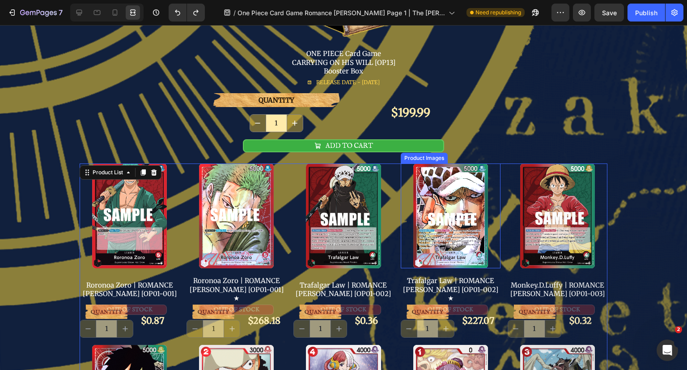
scroll to position [324, 0]
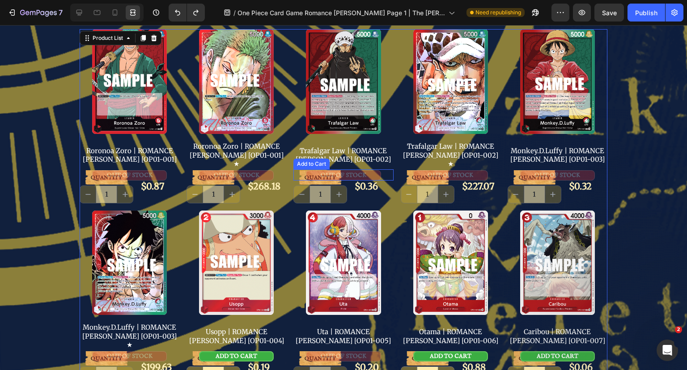
click at [368, 170] on button "OUT OF STOCK" at bounding box center [343, 175] width 75 height 10
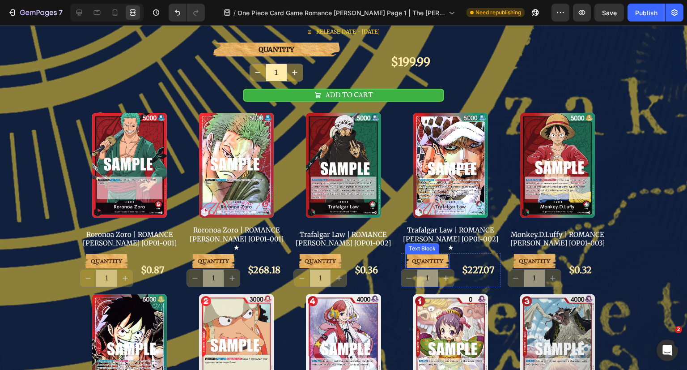
scroll to position [234, 0]
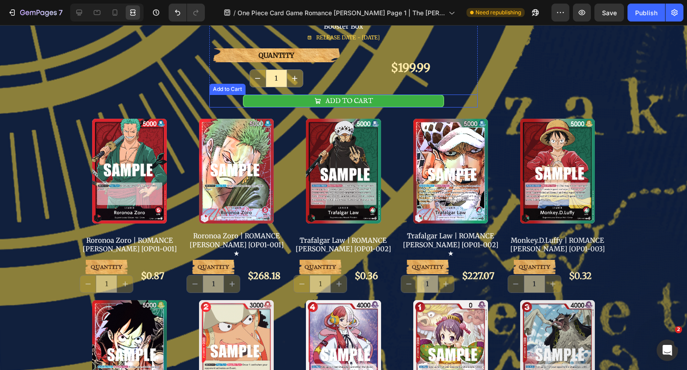
click at [392, 100] on button "ADD TO CART" at bounding box center [343, 100] width 201 height 13
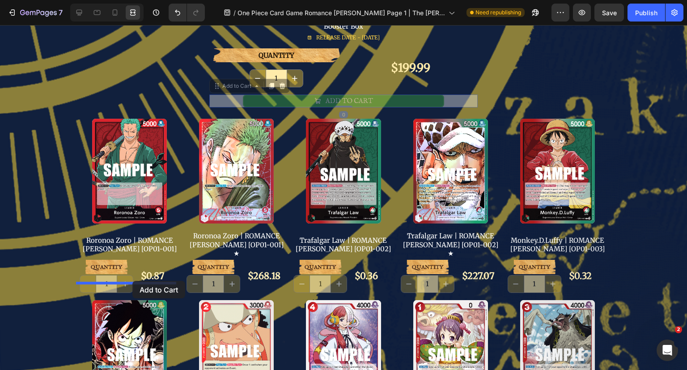
drag, startPoint x: 234, startPoint y: 85, endPoint x: 132, endPoint y: 281, distance: 220.6
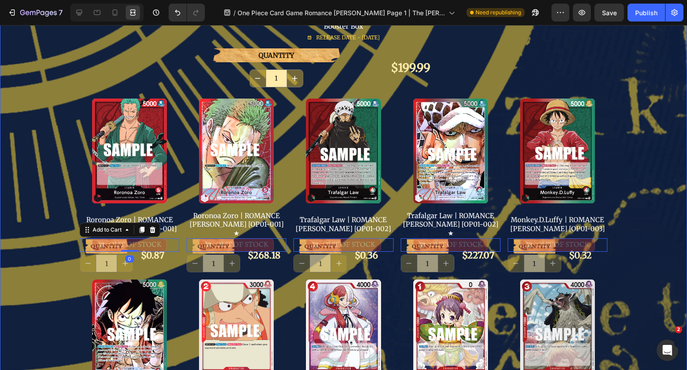
click at [632, 167] on div "Image Row Title Line Image ONE PIECE Card Game CARRYING ON HIS WILL [OP13] Boos…" at bounding box center [343, 316] width 687 height 1014
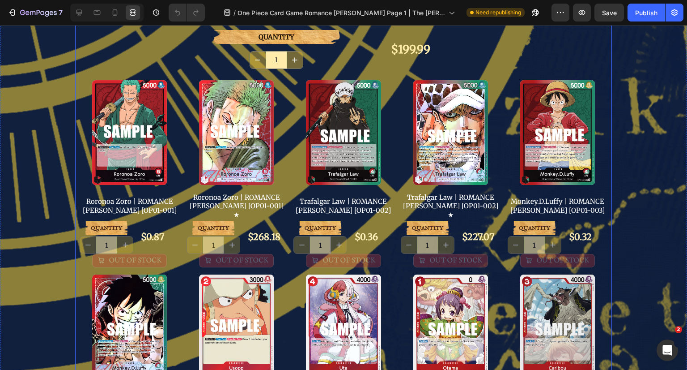
scroll to position [268, 0]
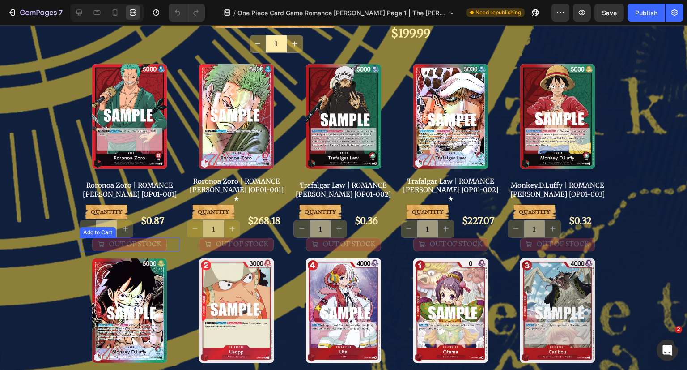
click at [161, 238] on button "OUT OF STOCK" at bounding box center [129, 244] width 75 height 13
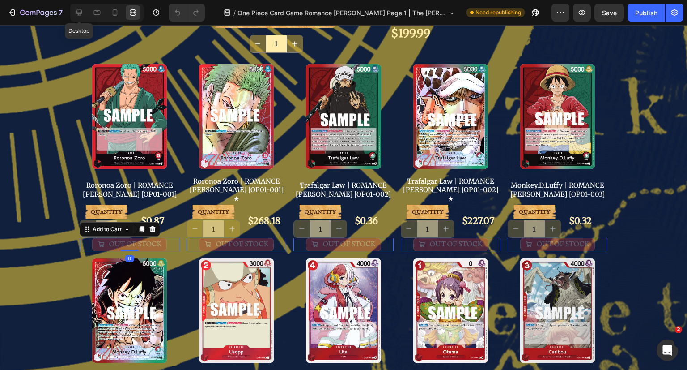
click at [78, 14] on icon at bounding box center [80, 13] width 6 height 6
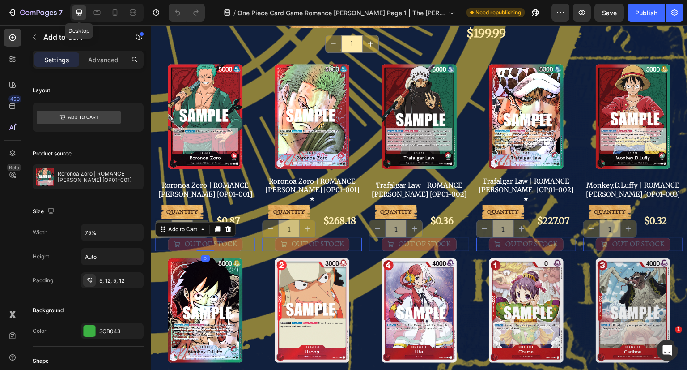
scroll to position [268, 0]
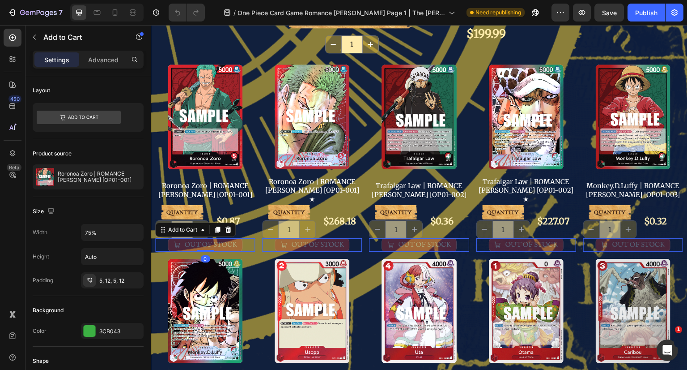
click at [112, 68] on div "Settings Advanced" at bounding box center [88, 60] width 111 height 18
click at [108, 62] on p "Advanced" at bounding box center [103, 59] width 30 height 9
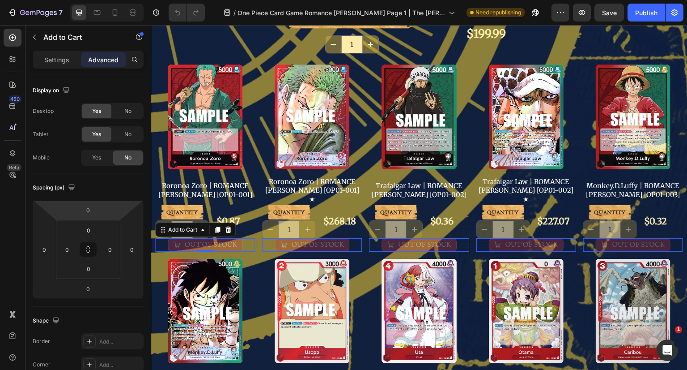
click at [89, 207] on input "0" at bounding box center [88, 209] width 18 height 13
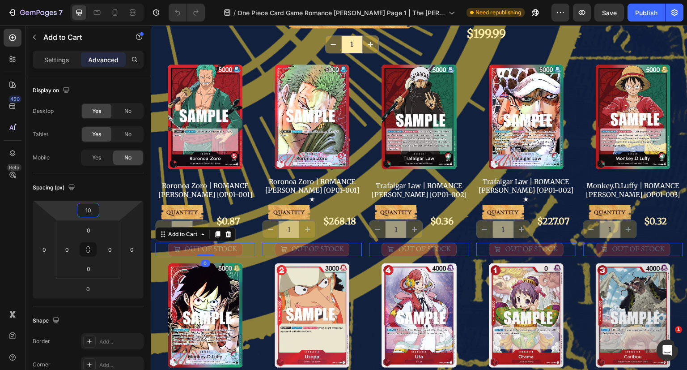
type input "10"
click at [57, 58] on p "Settings" at bounding box center [56, 59] width 25 height 9
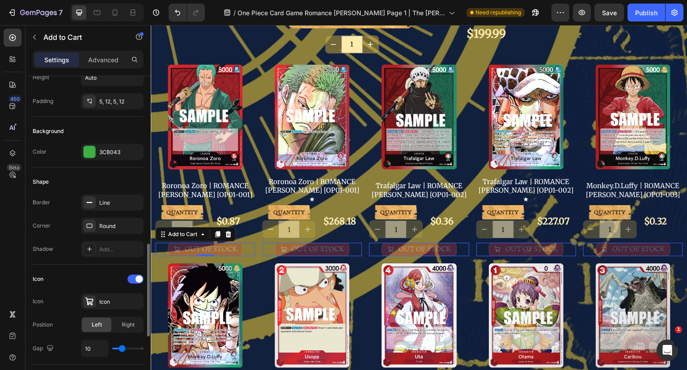
scroll to position [358, 0]
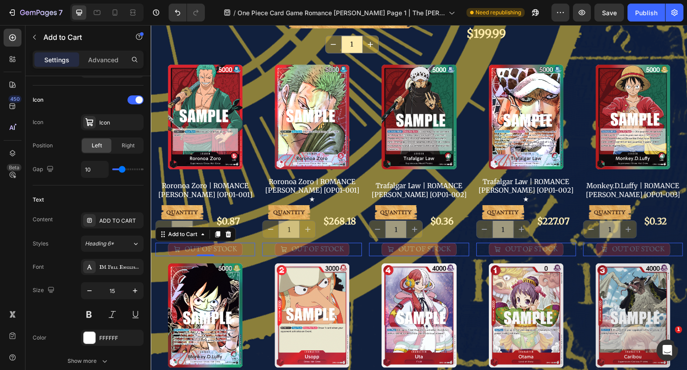
type input "3"
type input "1"
type input "0"
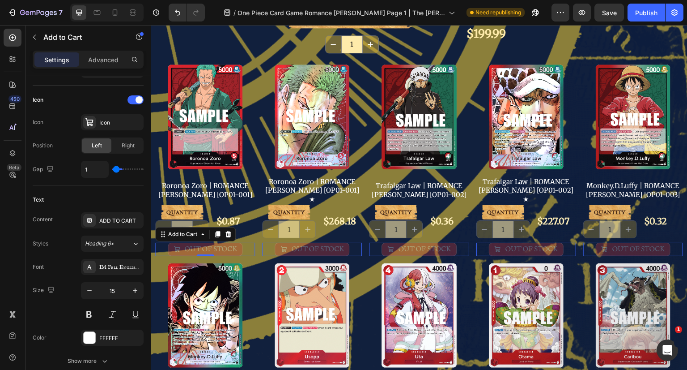
type input "0"
type input "1"
type input "2"
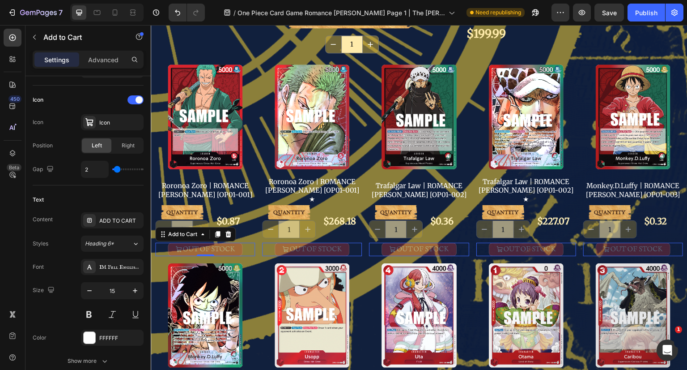
type input "3"
type input "4"
type input "5"
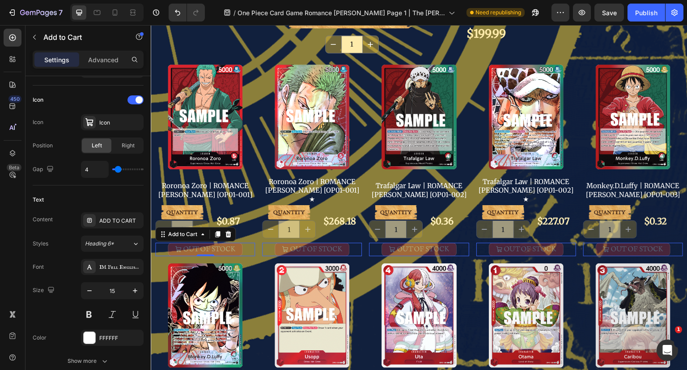
type input "5"
type input "6"
type input "7"
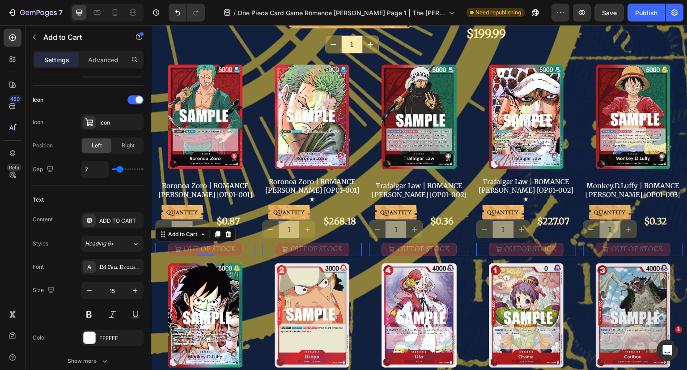
type input "8"
click at [120, 168] on input "range" at bounding box center [127, 169] width 31 height 2
type input "5"
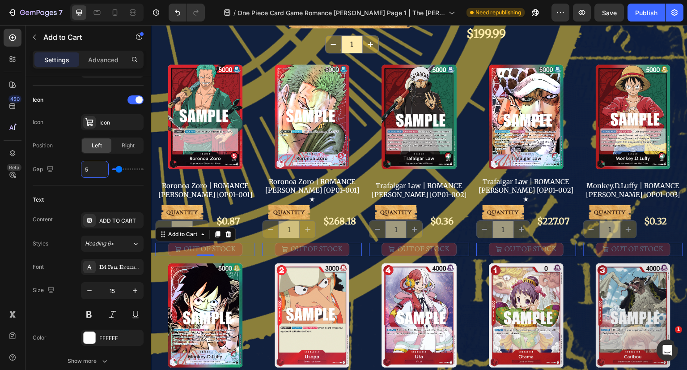
type input "8"
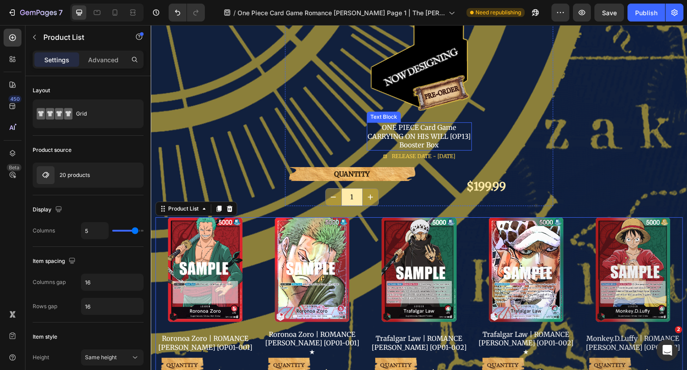
scroll to position [0, 0]
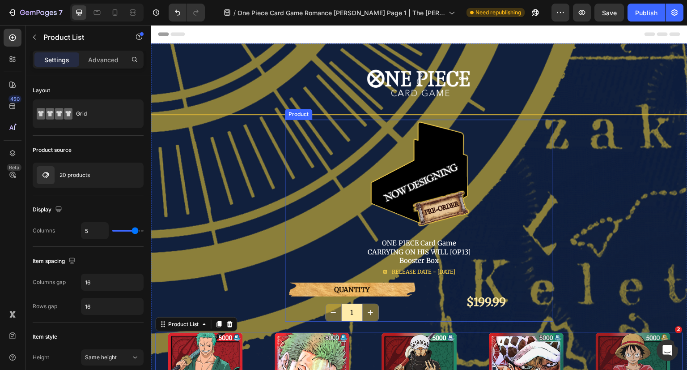
click at [498, 137] on div "Image ONE PIECE Card Game CARRYING ON HIS WILL [OP13] Booster Box Text Block RE…" at bounding box center [419, 200] width 268 height 163
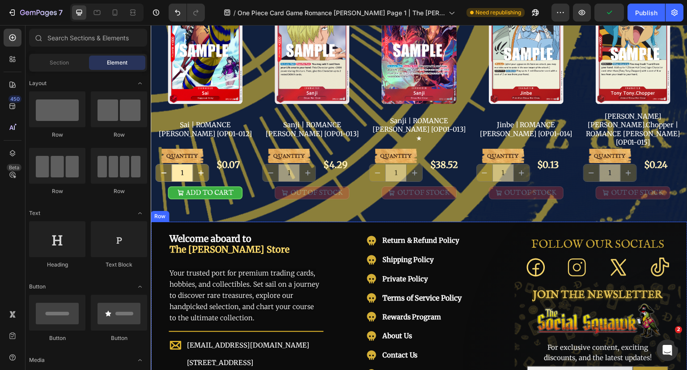
scroll to position [671, 0]
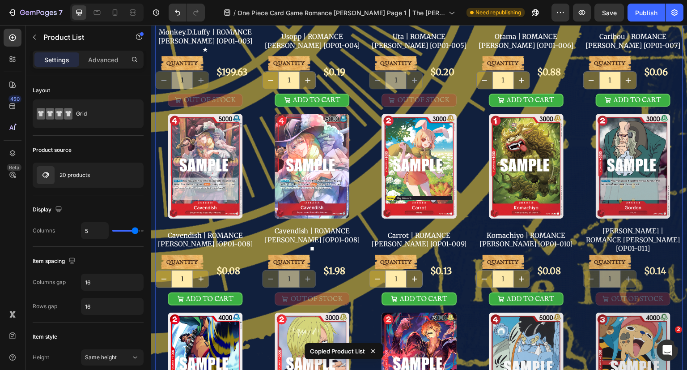
scroll to position [134, 0]
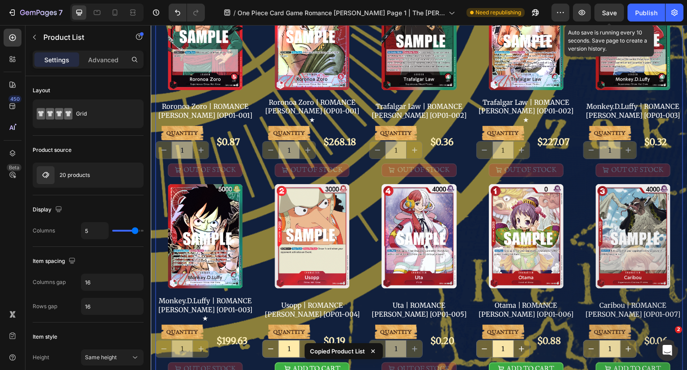
click at [597, 12] on button "Save" at bounding box center [610, 13] width 30 height 18
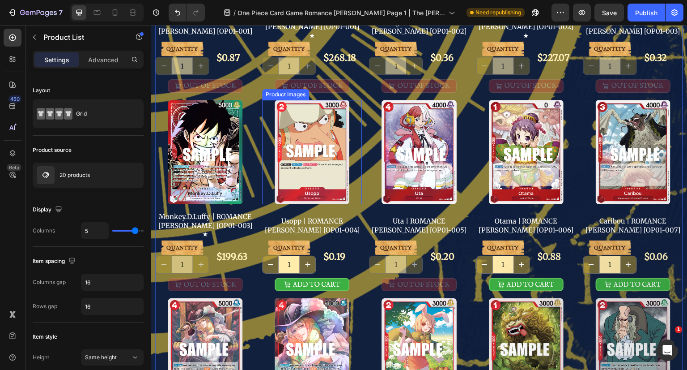
scroll to position [268, 0]
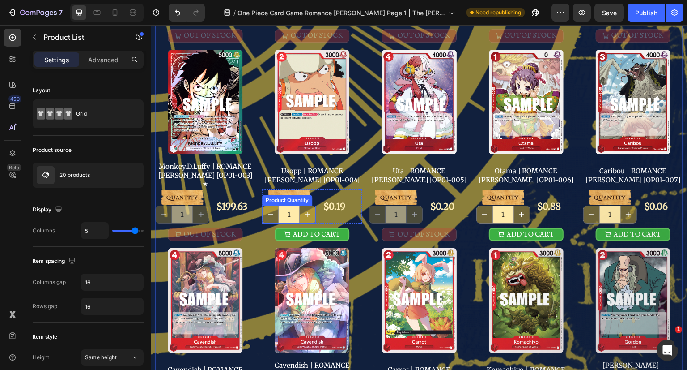
click at [294, 206] on input "1" at bounding box center [288, 214] width 21 height 17
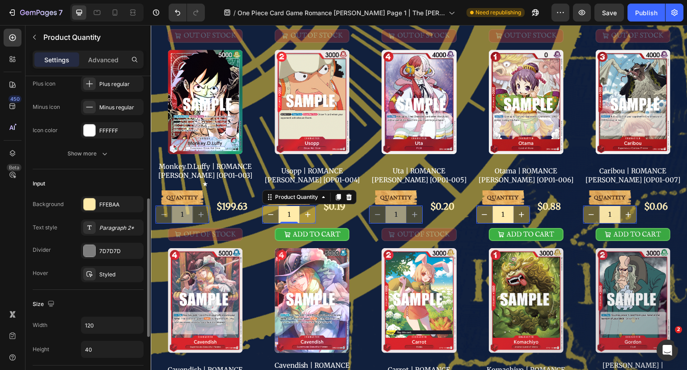
scroll to position [179, 0]
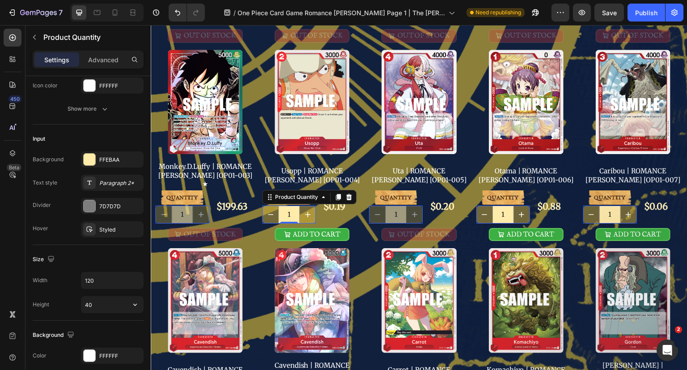
click at [89, 304] on input "40" at bounding box center [112, 304] width 62 height 16
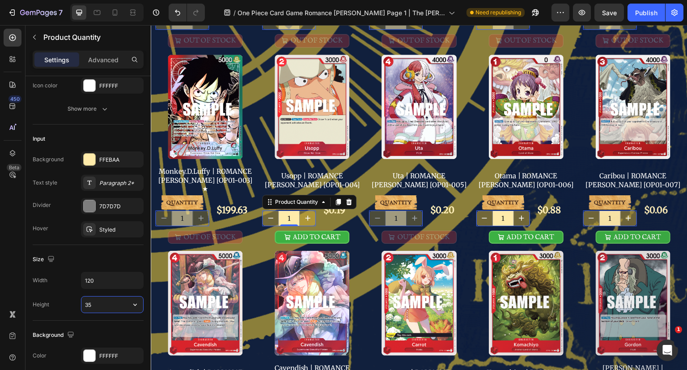
scroll to position [266, 0]
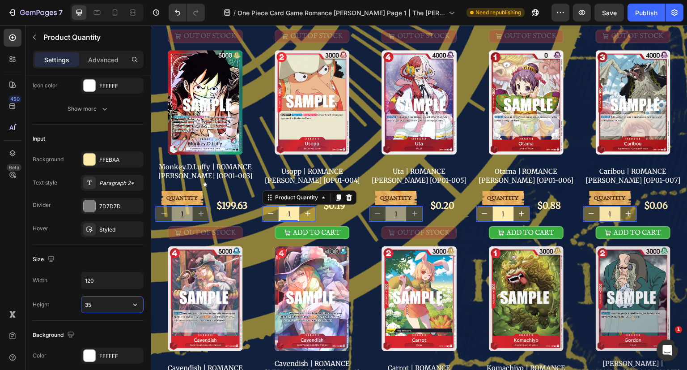
click at [108, 296] on input "35" at bounding box center [112, 304] width 62 height 16
click at [92, 304] on input "35" at bounding box center [112, 304] width 62 height 16
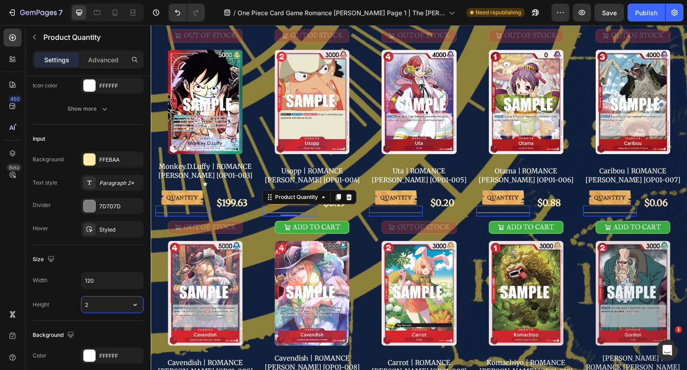
type input "25"
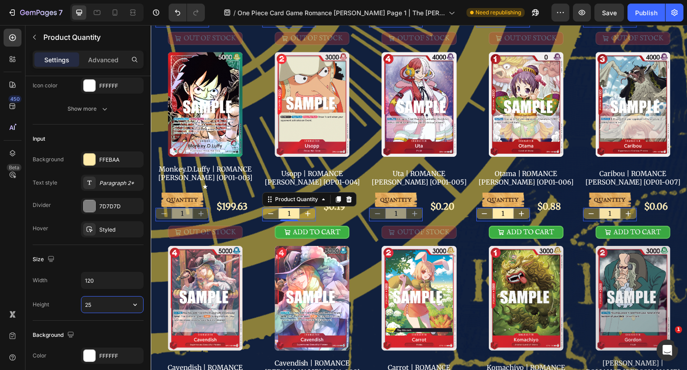
scroll to position [263, 0]
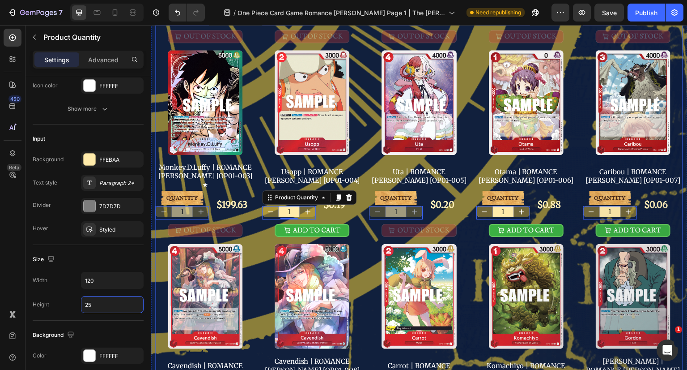
click at [362, 206] on div "Product Images Roronoa Zoro | ROMANCE DAWN [OP01-001] Product Title QUANTITY Te…" at bounding box center [419, 244] width 528 height 777
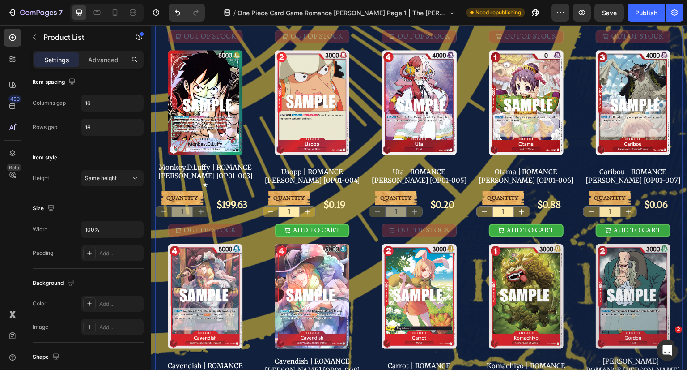
scroll to position [0, 0]
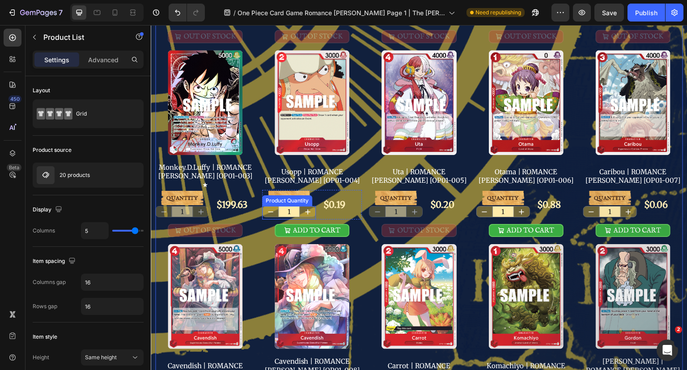
click at [289, 206] on input "1" at bounding box center [288, 211] width 21 height 10
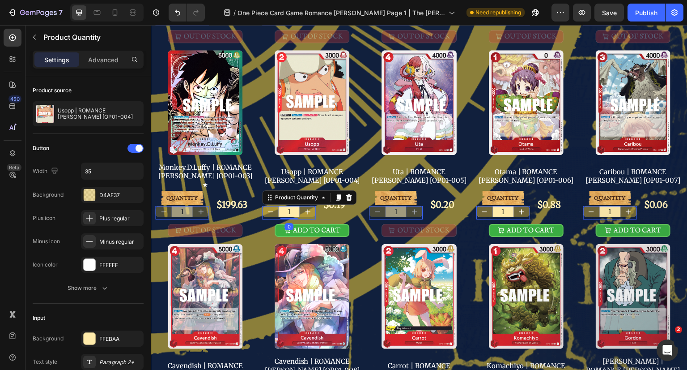
click at [113, 56] on p "Advanced" at bounding box center [103, 59] width 30 height 9
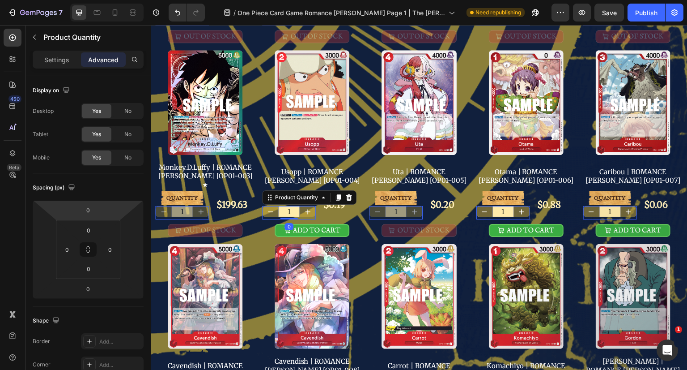
click at [91, 209] on input "0" at bounding box center [88, 209] width 18 height 13
type input "10"
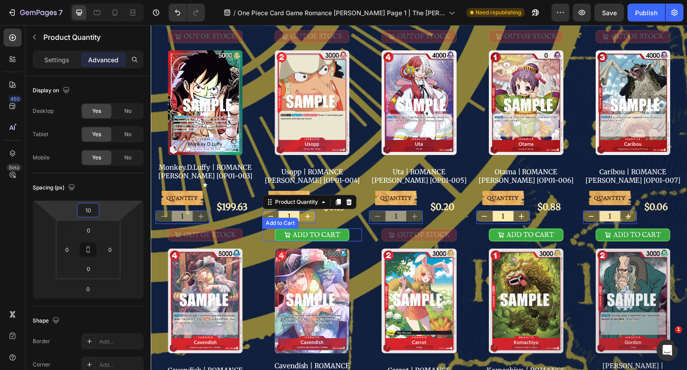
click at [360, 207] on div "Product Images Roronoa Zoro | ROMANCE DAWN [OP01-001] Product Title QUANTITY Te…" at bounding box center [419, 249] width 528 height 795
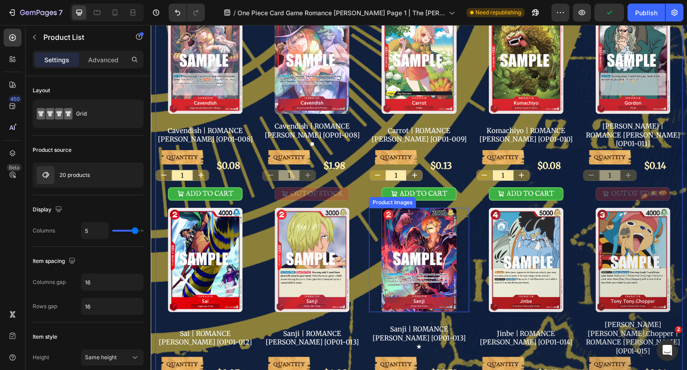
scroll to position [626, 0]
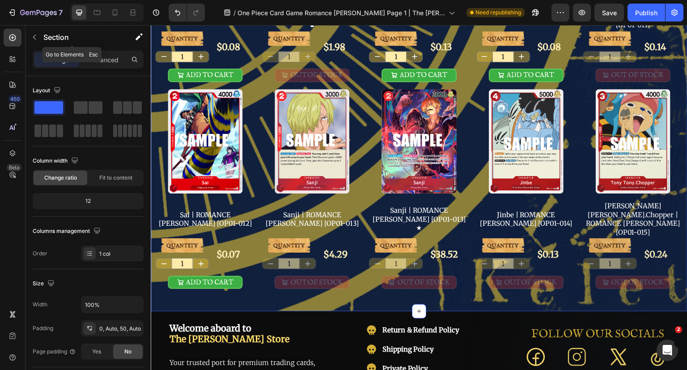
click at [48, 38] on p "Section" at bounding box center [79, 37] width 73 height 11
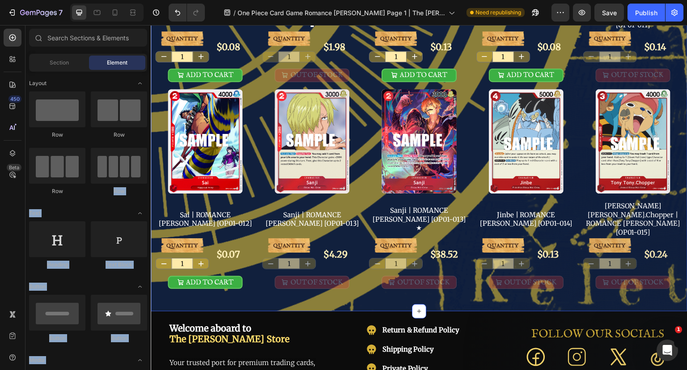
drag, startPoint x: 276, startPoint y: 184, endPoint x: 374, endPoint y: 253, distance: 119.2
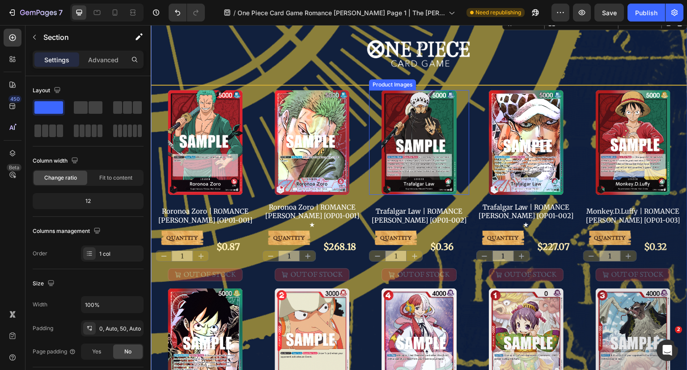
scroll to position [0, 0]
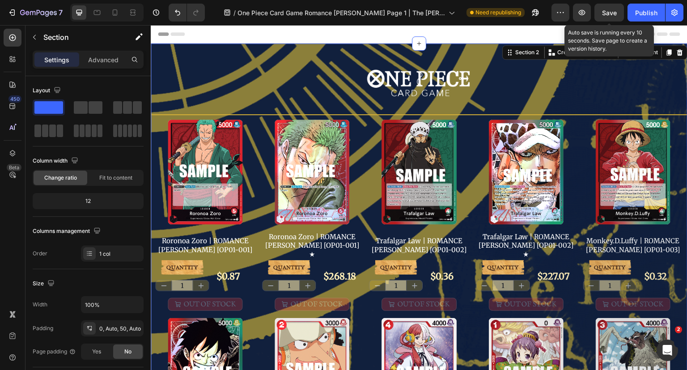
click at [615, 7] on button "Save" at bounding box center [610, 13] width 30 height 18
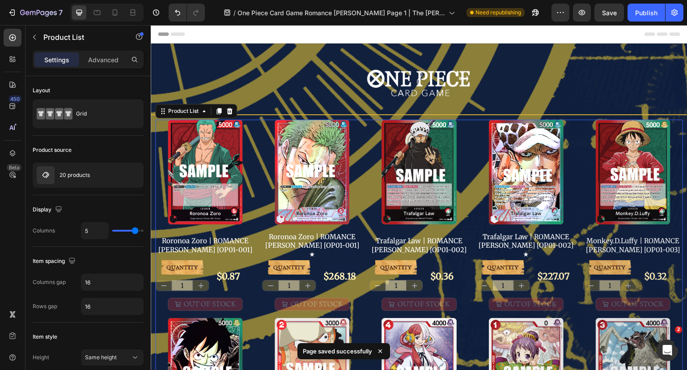
copy div "Row Text Heading Text Block Button Button Button Media Image Image Video Video …"
click at [116, 9] on icon at bounding box center [115, 12] width 9 height 9
type input "2"
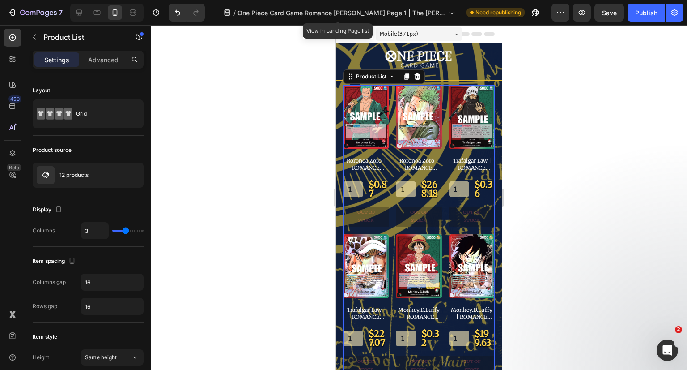
click at [403, 13] on span "One Piece Card Game Romance [PERSON_NAME] Page 1 | The [PERSON_NAME] Store" at bounding box center [342, 12] width 208 height 9
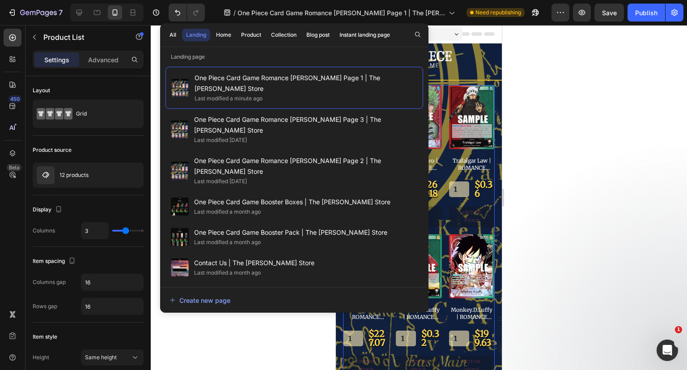
click at [298, 207] on div "Last modified a month ago" at bounding box center [292, 211] width 196 height 9
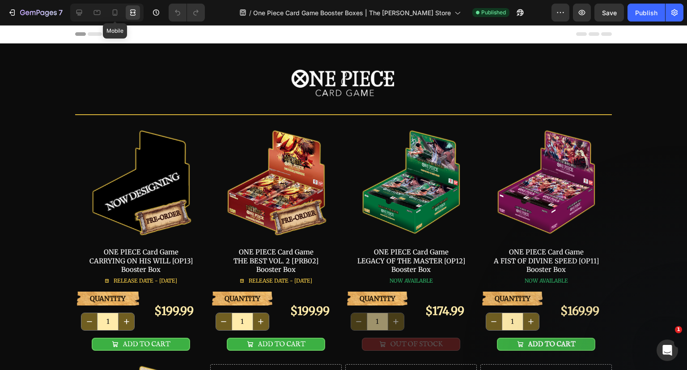
click at [114, 10] on icon at bounding box center [115, 12] width 9 height 9
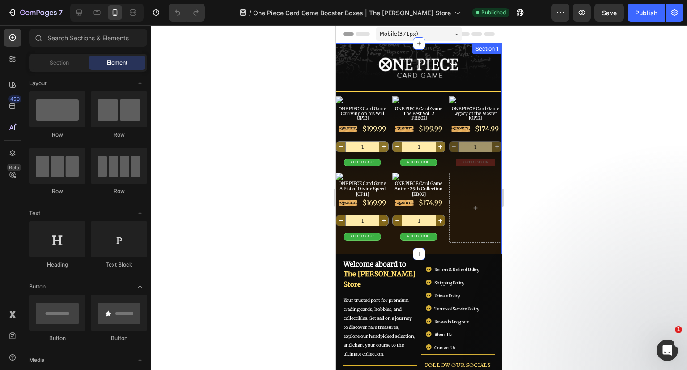
click at [430, 170] on div "Image Row Title Line Row Image ONE PIECE Card Game Carrying on his Will [OP13] …" at bounding box center [419, 149] width 166 height 188
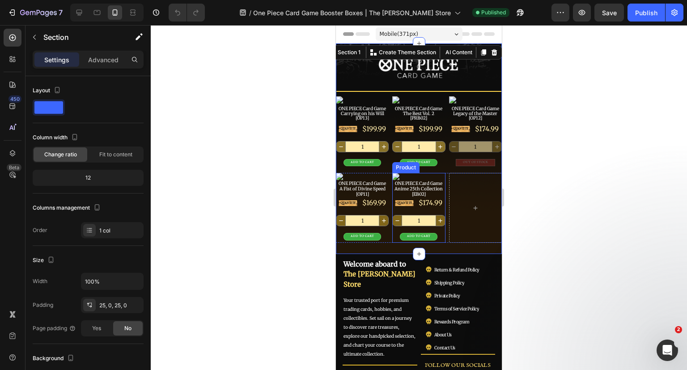
click at [431, 208] on div "QUANTITY Text Block $174.99 Product Price Product Price Row 1 Product Quantity …" at bounding box center [418, 220] width 53 height 44
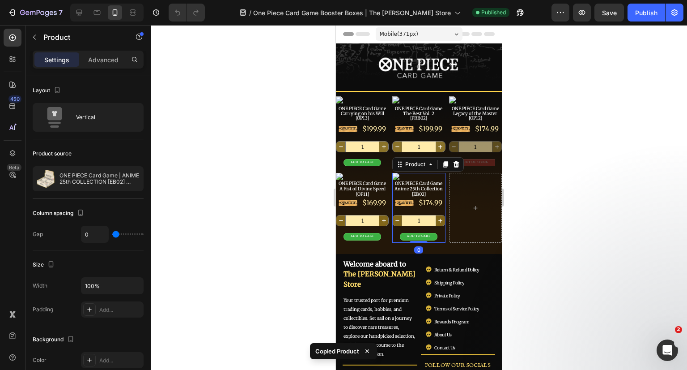
click at [342, 12] on span "One Piece Card Game Booster Boxes | The [PERSON_NAME] Store" at bounding box center [352, 12] width 198 height 9
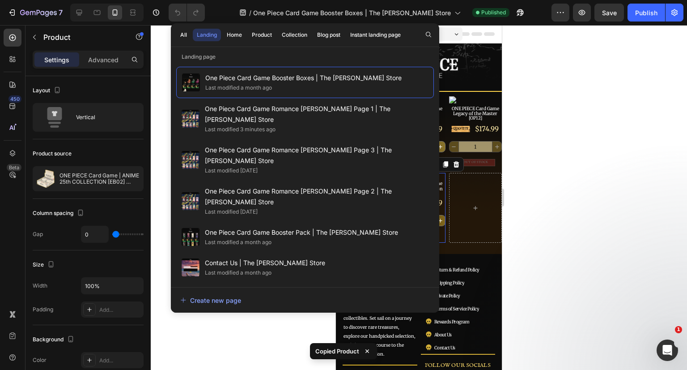
click at [293, 112] on span "One Piece Card Game Romance [PERSON_NAME] Page 1 | The [PERSON_NAME] Store" at bounding box center [317, 113] width 224 height 21
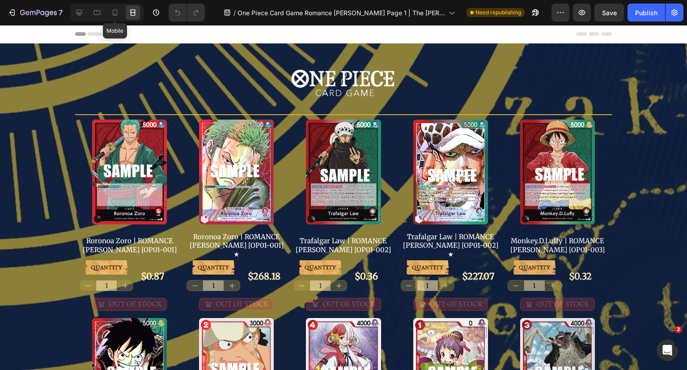
click at [119, 15] on div at bounding box center [115, 12] width 14 height 14
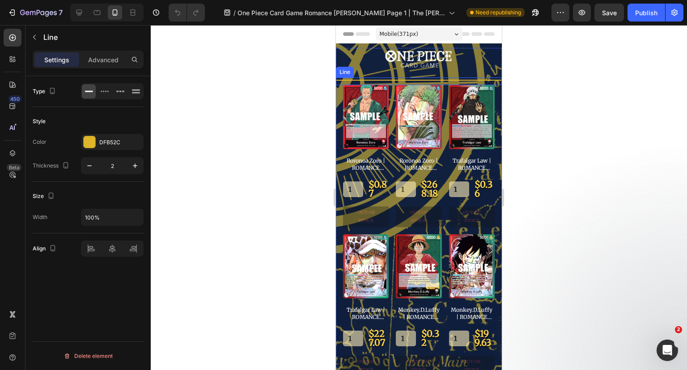
click at [440, 81] on div "Title Line" at bounding box center [419, 81] width 166 height 8
click at [520, 85] on div at bounding box center [419, 197] width 537 height 345
click at [441, 79] on div "Title Line" at bounding box center [419, 81] width 166 height 8
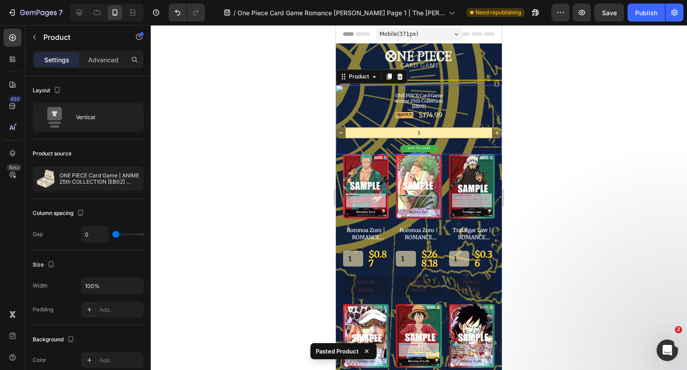
click at [544, 137] on div at bounding box center [419, 197] width 537 height 345
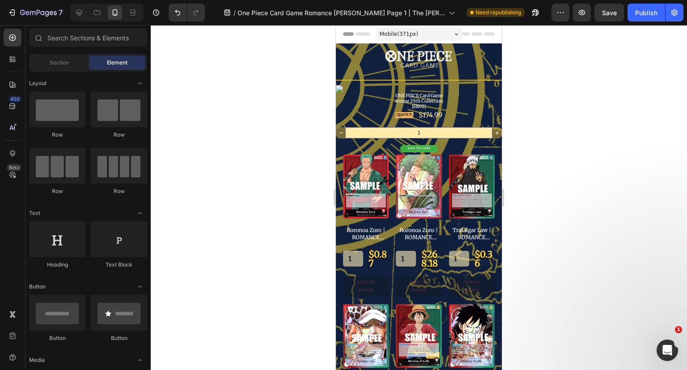
click at [594, 148] on div at bounding box center [419, 197] width 537 height 345
click at [435, 147] on div "ADD TO CART Add to Cart" at bounding box center [419, 146] width 166 height 11
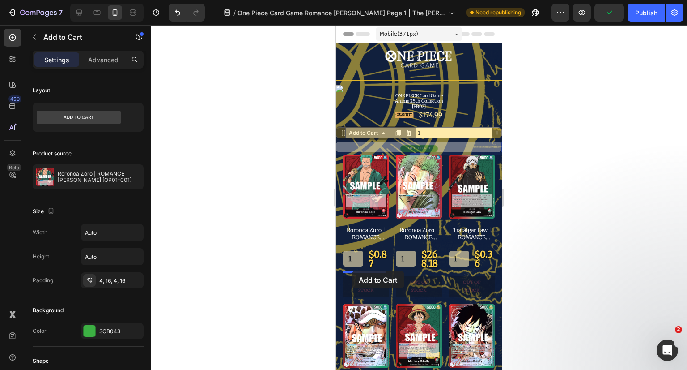
drag, startPoint x: 356, startPoint y: 133, endPoint x: 352, endPoint y: 271, distance: 137.5
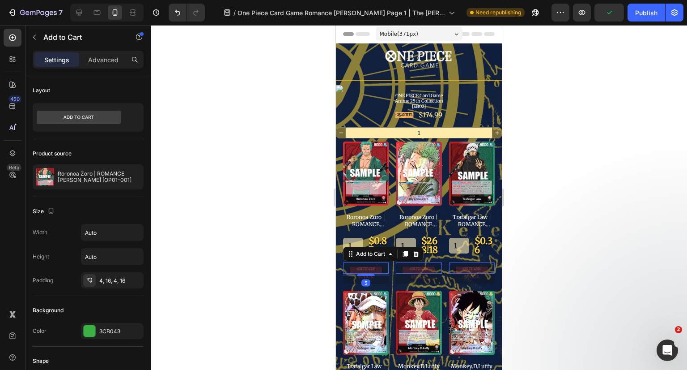
click at [566, 233] on div at bounding box center [419, 197] width 537 height 345
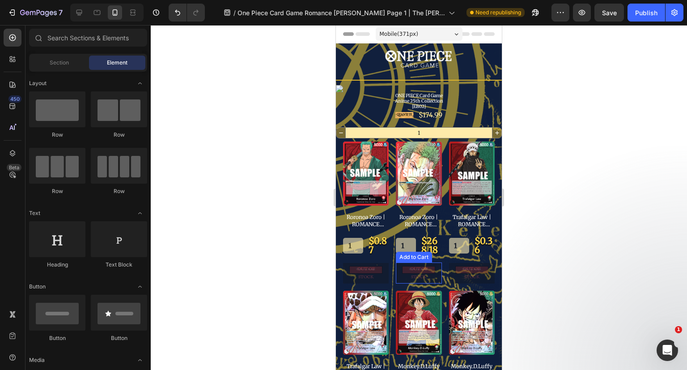
click at [428, 275] on div "OUT OF STOCK" at bounding box center [419, 273] width 28 height 16
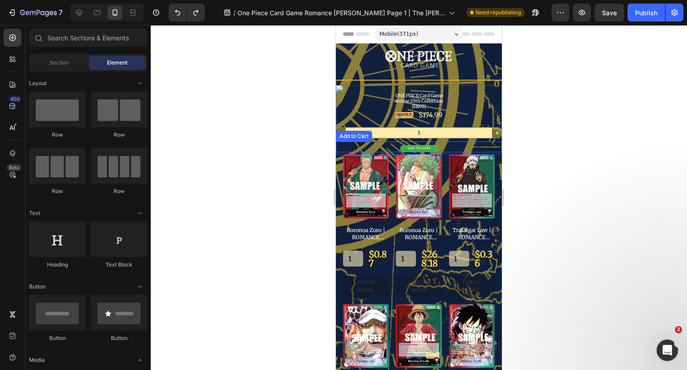
click at [429, 145] on button "ADD TO CART" at bounding box center [419, 148] width 38 height 7
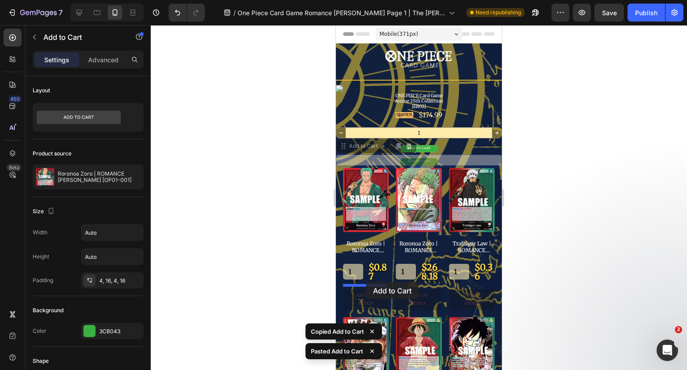
drag, startPoint x: 368, startPoint y: 146, endPoint x: 366, endPoint y: 281, distance: 135.6
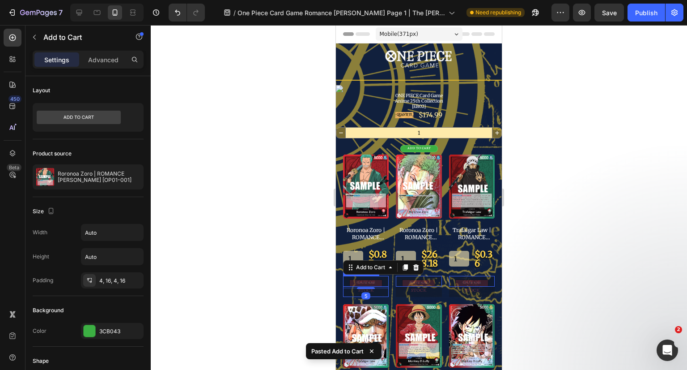
click at [380, 288] on button "OUT OF STOCK" at bounding box center [366, 286] width 46 height 21
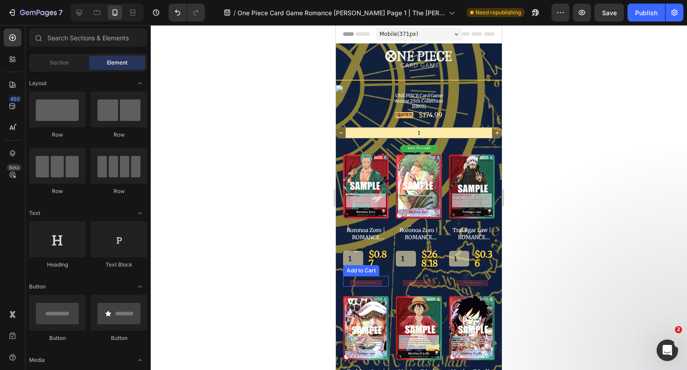
click at [370, 281] on div "Out of stock" at bounding box center [366, 283] width 19 height 4
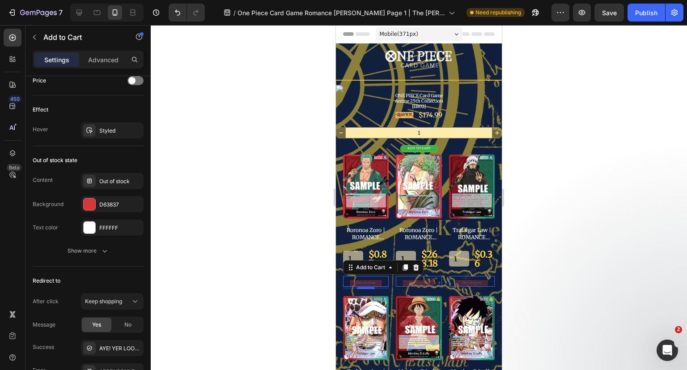
scroll to position [708, 0]
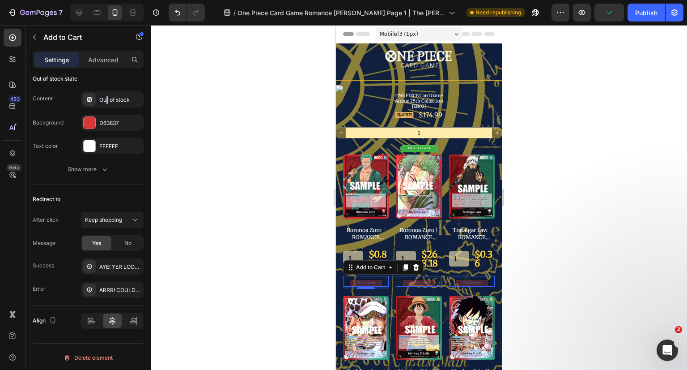
click at [107, 100] on div "Out of stock" at bounding box center [120, 100] width 42 height 8
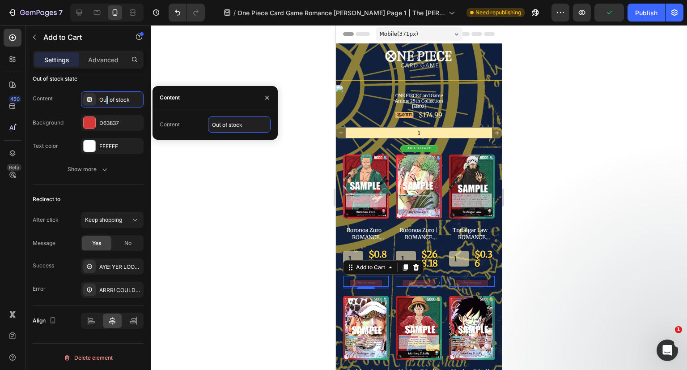
click at [234, 127] on input "Out of stock" at bounding box center [239, 124] width 63 height 16
type input "OUT OF STOCK"
click at [257, 188] on div at bounding box center [419, 197] width 537 height 345
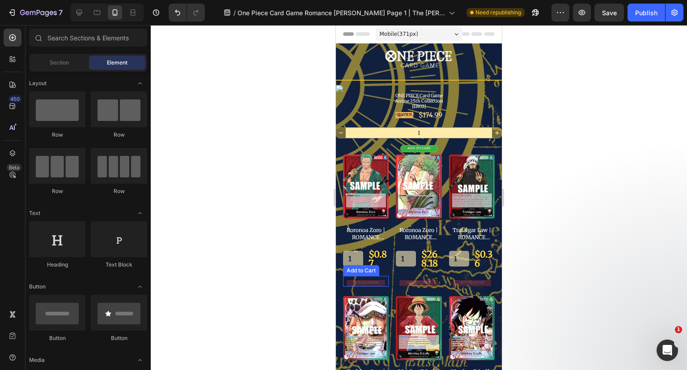
click at [379, 279] on button "OUT OF STOCK" at bounding box center [365, 282] width 39 height 7
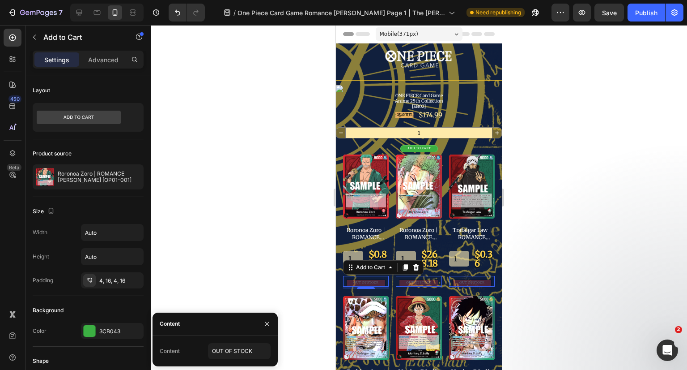
scroll to position [45, 0]
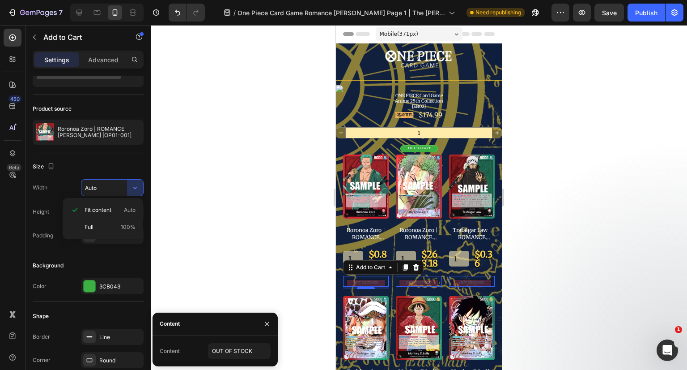
click at [98, 221] on div "Full 100%" at bounding box center [102, 226] width 73 height 17
type input "100%"
click at [134, 211] on icon "button" at bounding box center [135, 212] width 4 height 2
click at [100, 232] on span "Fit content" at bounding box center [98, 234] width 27 height 8
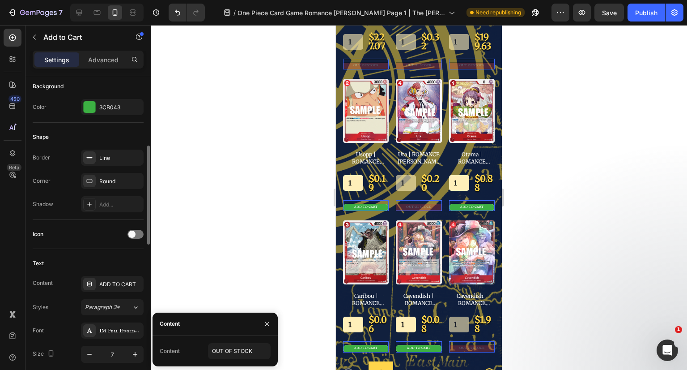
scroll to position [313, 0]
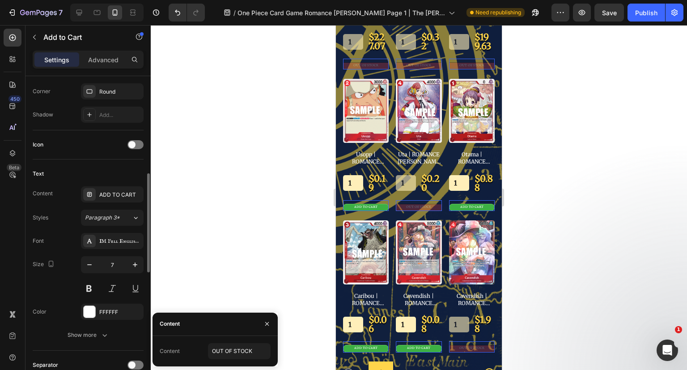
click at [127, 219] on div "Paragraph 3*" at bounding box center [108, 217] width 47 height 8
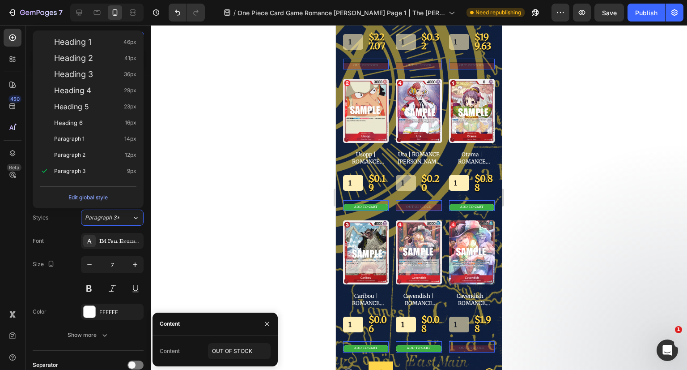
click at [139, 215] on icon at bounding box center [136, 217] width 8 height 9
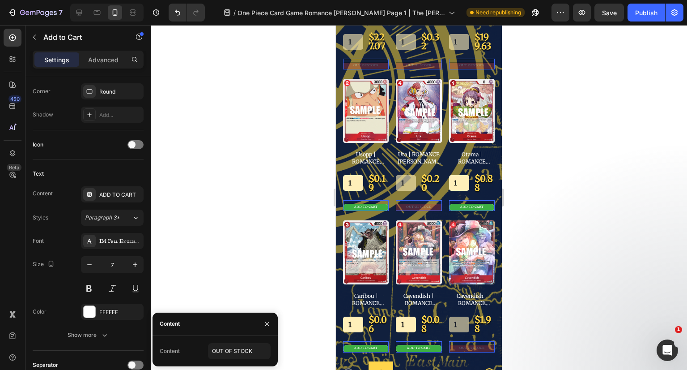
click at [107, 337] on icon "button" at bounding box center [104, 334] width 9 height 9
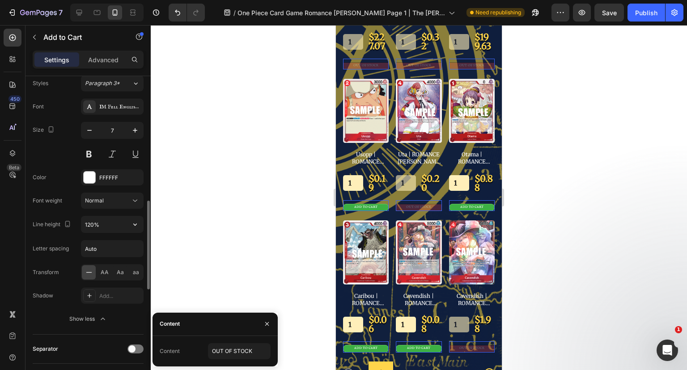
click at [126, 224] on input "120%" at bounding box center [112, 224] width 62 height 16
click at [134, 224] on icon "button" at bounding box center [135, 224] width 9 height 9
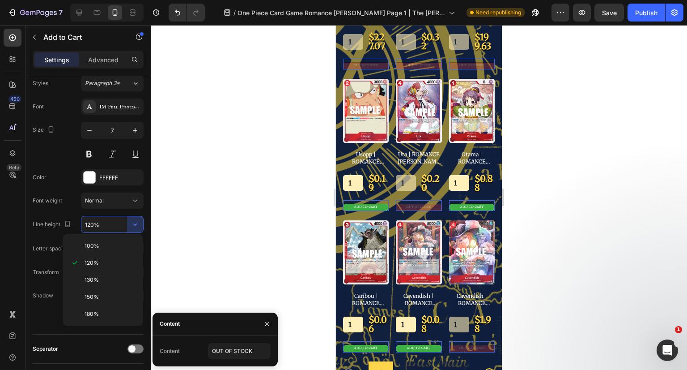
click at [108, 243] on p "100%" at bounding box center [110, 246] width 51 height 8
type input "100%"
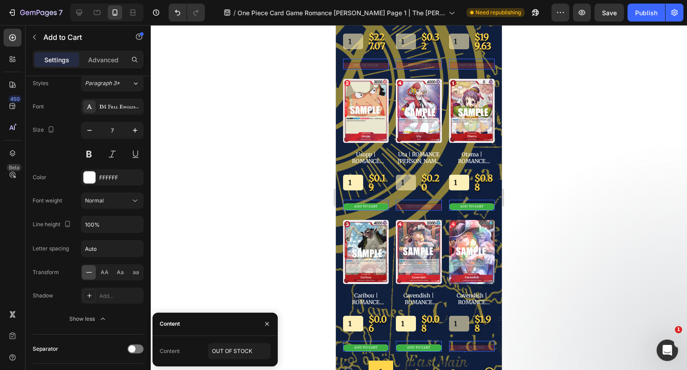
click at [553, 239] on div at bounding box center [419, 197] width 537 height 345
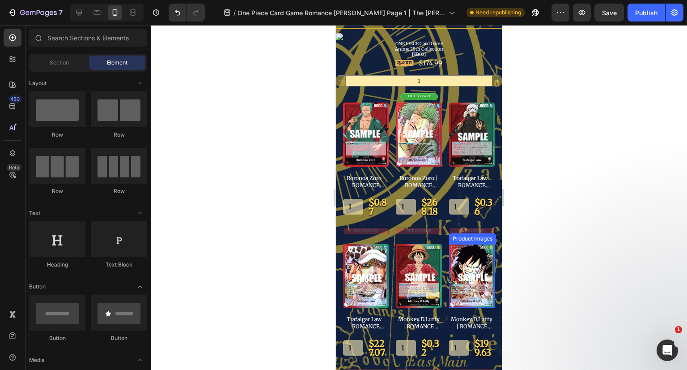
scroll to position [0, 0]
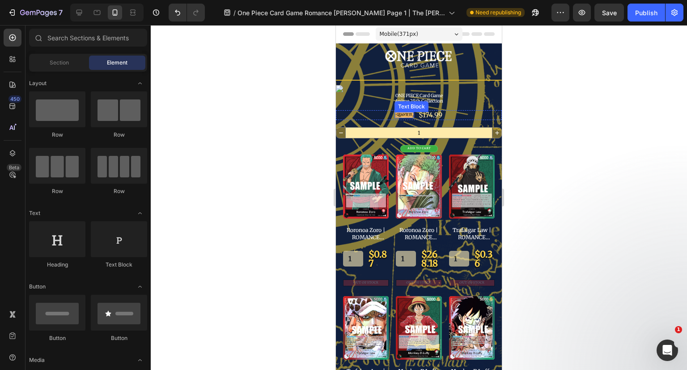
click at [405, 113] on span "QUANTITY" at bounding box center [404, 114] width 15 height 3
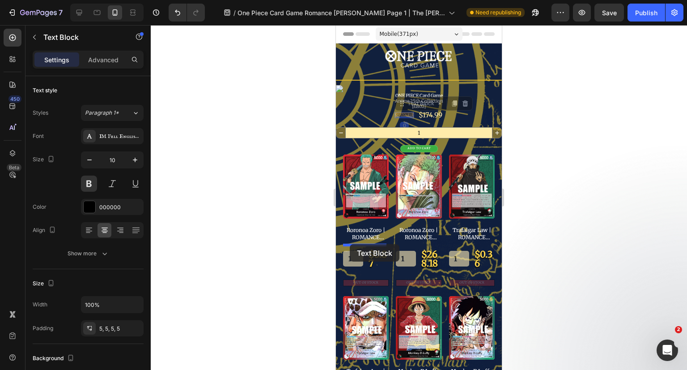
drag, startPoint x: 408, startPoint y: 104, endPoint x: 350, endPoint y: 244, distance: 151.7
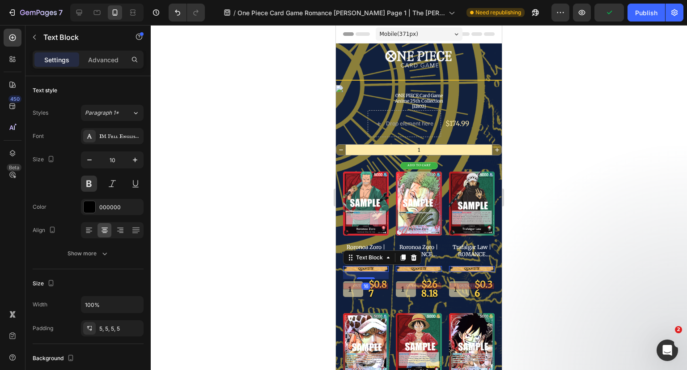
click at [571, 234] on div at bounding box center [419, 197] width 537 height 345
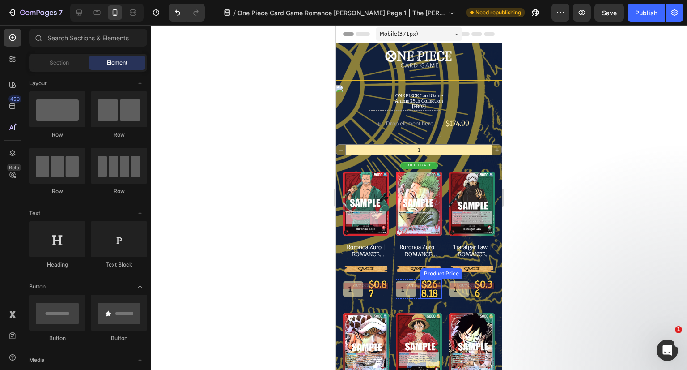
click at [428, 289] on div "$268.18" at bounding box center [431, 289] width 21 height 20
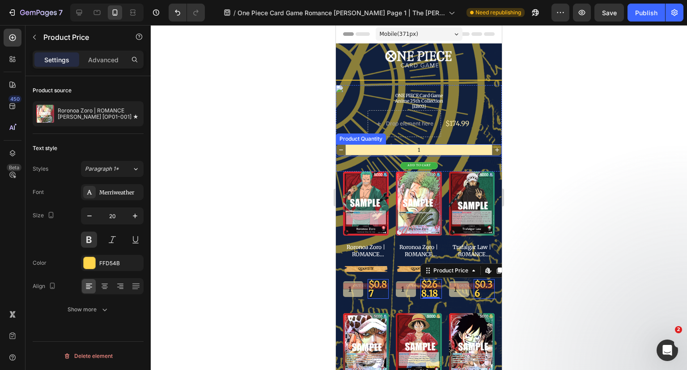
click at [433, 149] on input "1" at bounding box center [418, 150] width 147 height 10
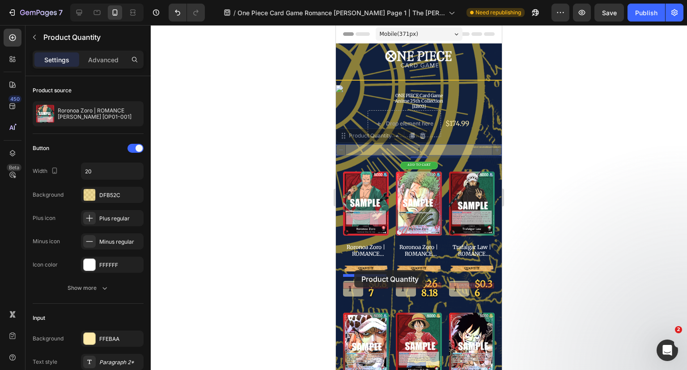
drag, startPoint x: 366, startPoint y: 135, endPoint x: 354, endPoint y: 270, distance: 135.6
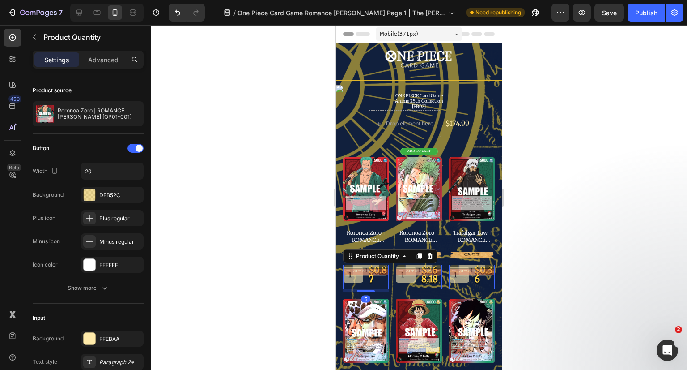
click at [606, 247] on div at bounding box center [419, 197] width 537 height 345
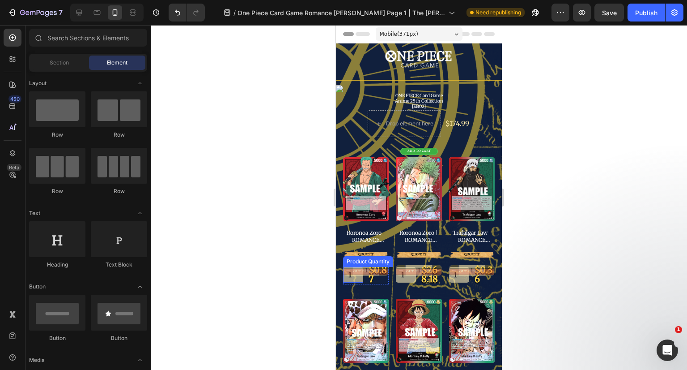
click at [354, 277] on input "1" at bounding box center [353, 275] width 20 height 16
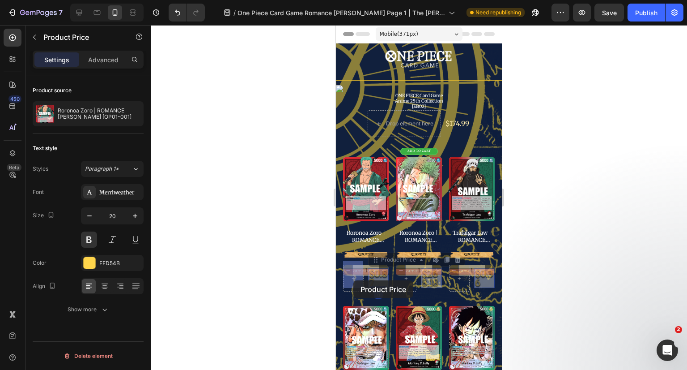
drag, startPoint x: 374, startPoint y: 275, endPoint x: 354, endPoint y: 280, distance: 21.2
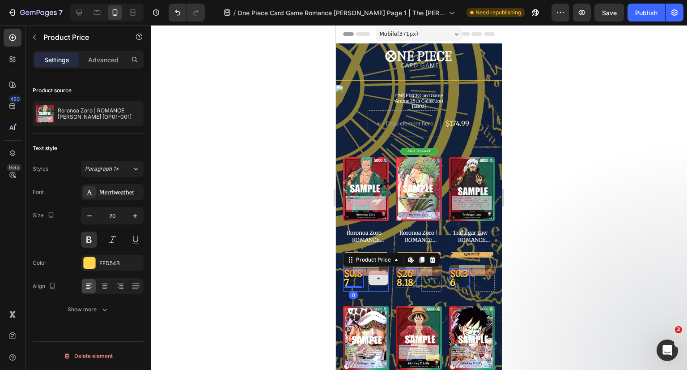
click at [372, 285] on div at bounding box center [378, 277] width 21 height 27
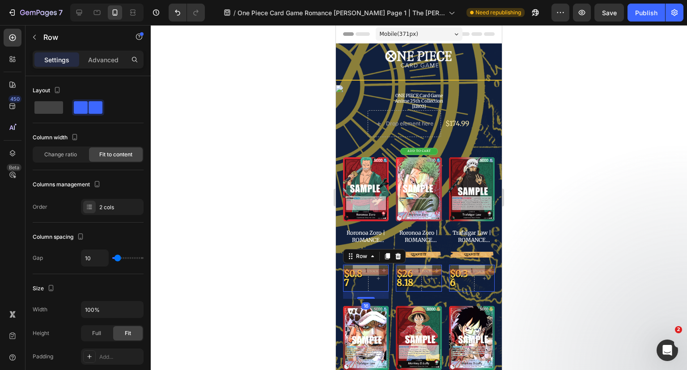
click at [60, 108] on span at bounding box center [48, 107] width 29 height 13
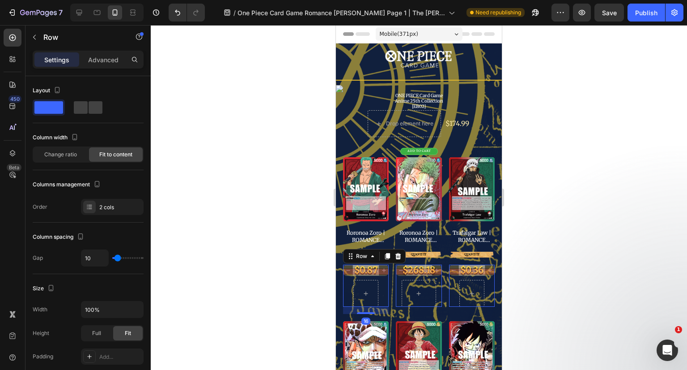
click at [606, 262] on div at bounding box center [419, 197] width 537 height 345
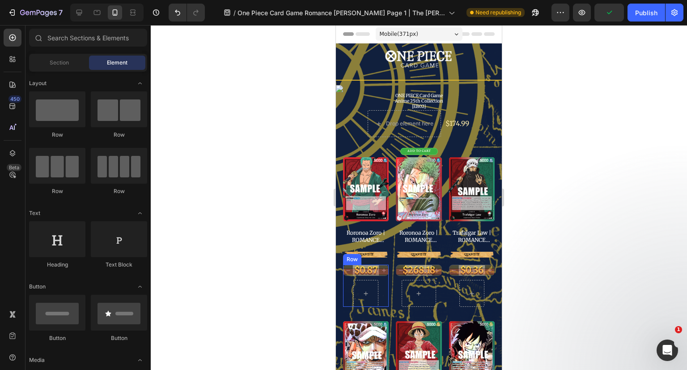
click at [380, 286] on div "$0.87 Product Price Product Price Row" at bounding box center [366, 285] width 46 height 42
click at [369, 286] on div at bounding box center [365, 293] width 21 height 14
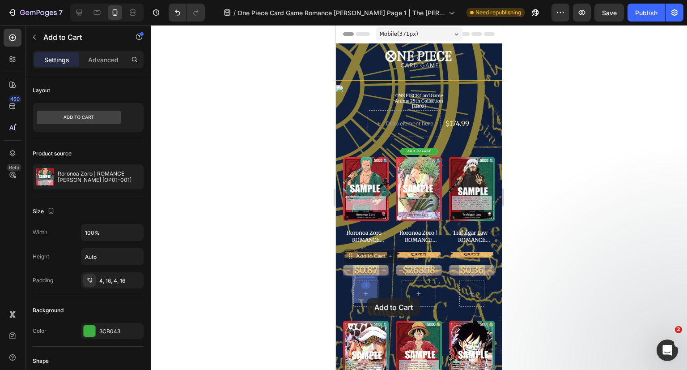
drag, startPoint x: 366, startPoint y: 256, endPoint x: 367, endPoint y: 298, distance: 41.6
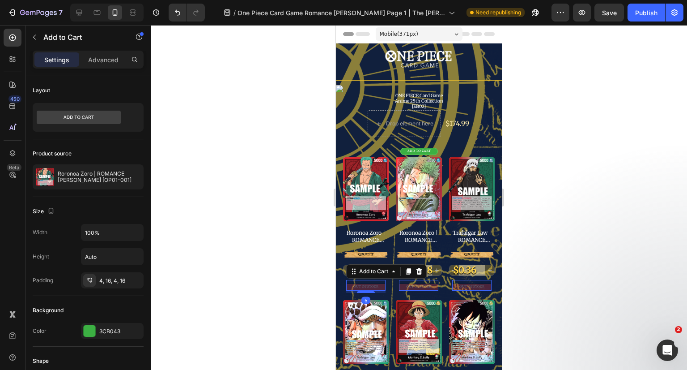
click at [604, 249] on div at bounding box center [419, 197] width 537 height 345
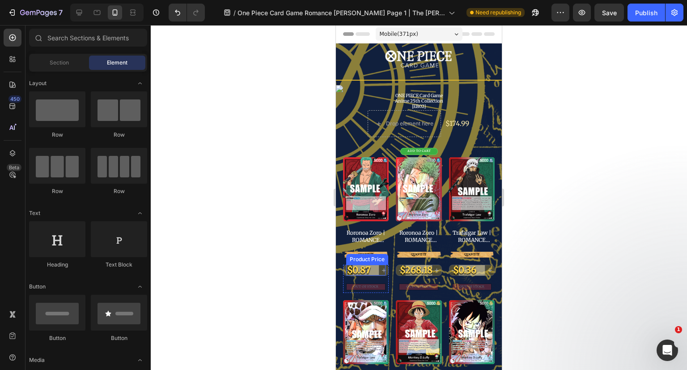
click at [362, 265] on div "$0.87" at bounding box center [365, 269] width 39 height 11
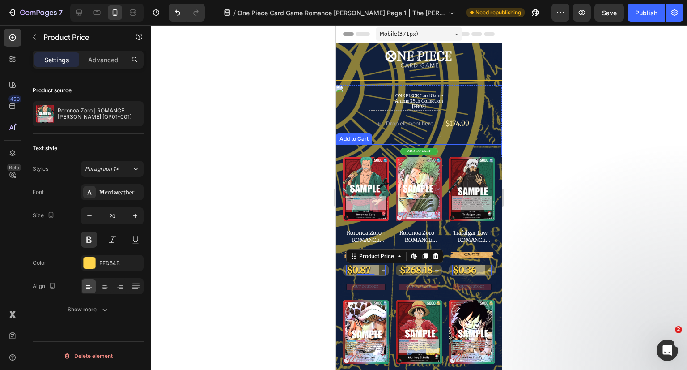
click at [483, 150] on div "ADD TO CART Add to Cart" at bounding box center [419, 149] width 166 height 11
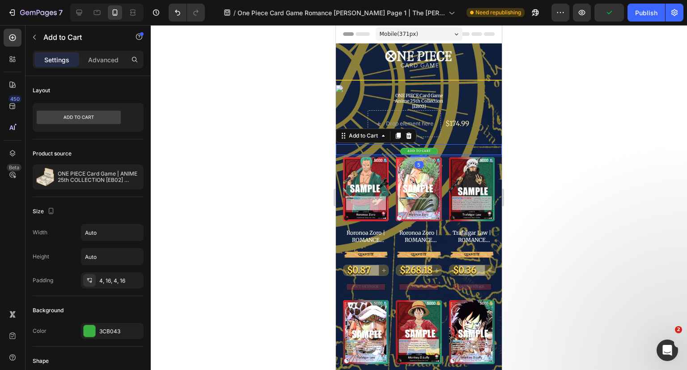
click at [487, 156] on div "5" at bounding box center [419, 156] width 166 height 2
click at [581, 151] on div at bounding box center [419, 197] width 537 height 345
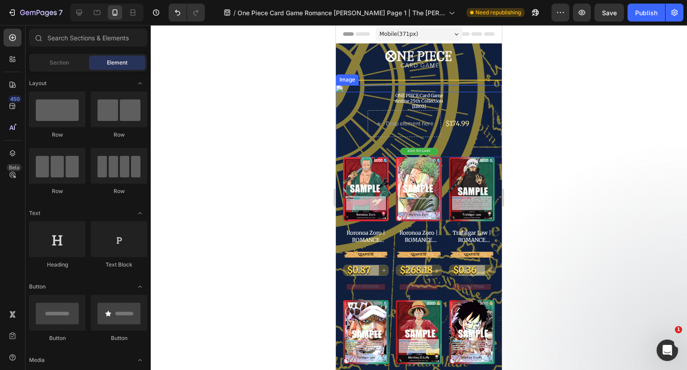
click at [383, 88] on img at bounding box center [419, 88] width 166 height 7
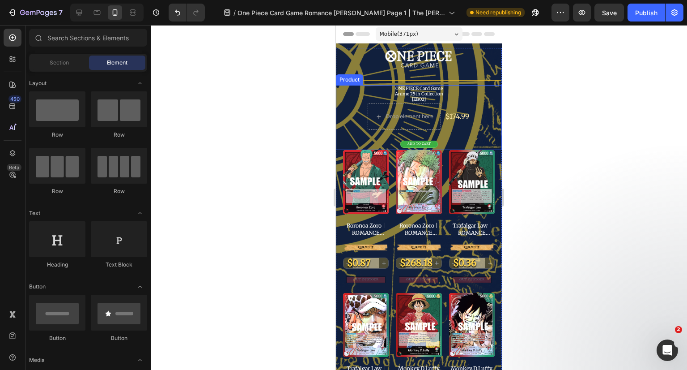
click at [338, 148] on div "ADD TO CART Add to Cart" at bounding box center [419, 143] width 166 height 13
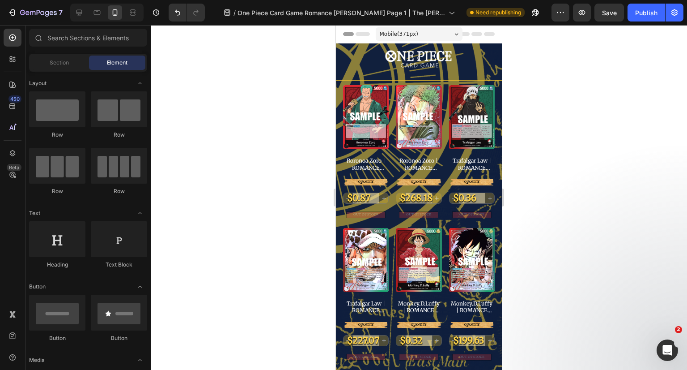
click at [556, 125] on div at bounding box center [419, 197] width 537 height 345
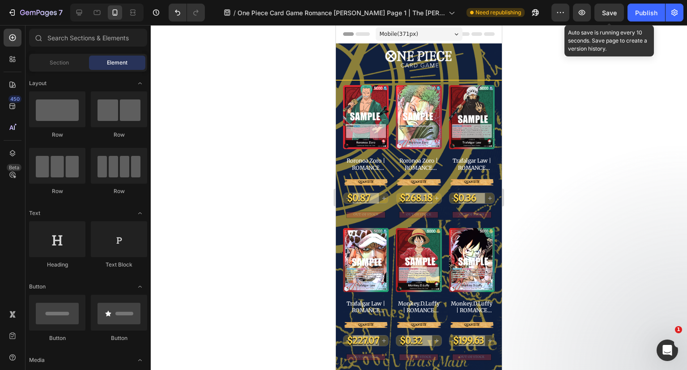
click at [607, 11] on span "Save" at bounding box center [609, 13] width 15 height 8
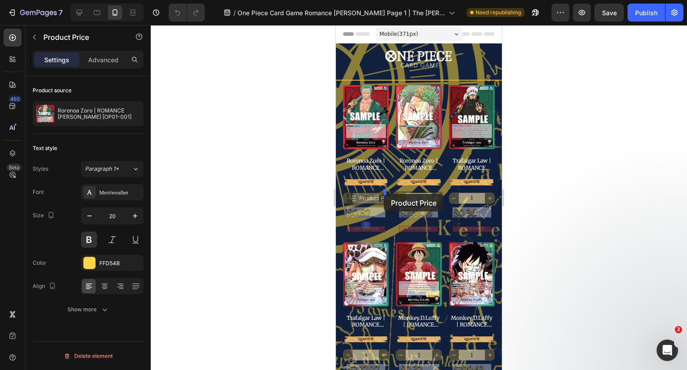
drag, startPoint x: 354, startPoint y: 206, endPoint x: 384, endPoint y: 194, distance: 32.9
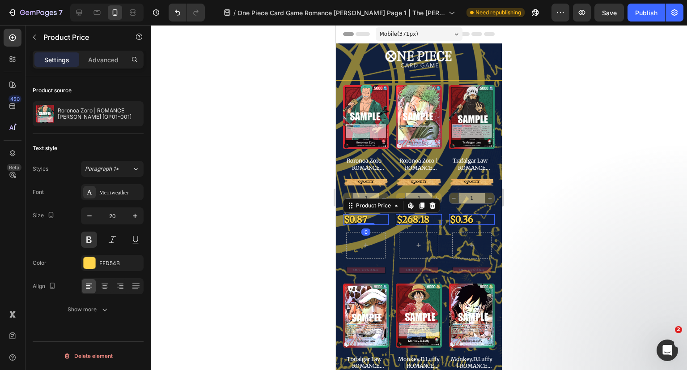
click at [628, 153] on div at bounding box center [419, 197] width 537 height 345
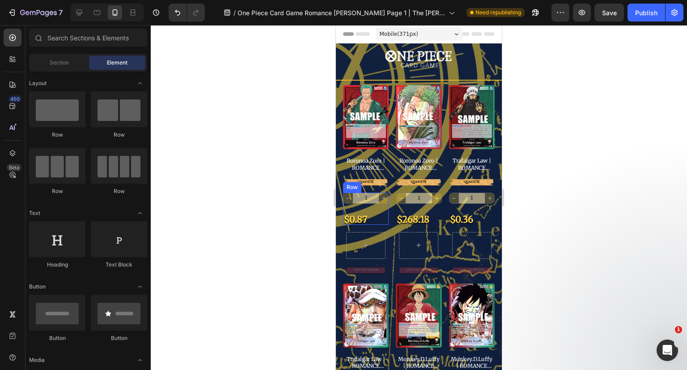
click at [370, 203] on div "1 Product Quantity" at bounding box center [366, 199] width 46 height 14
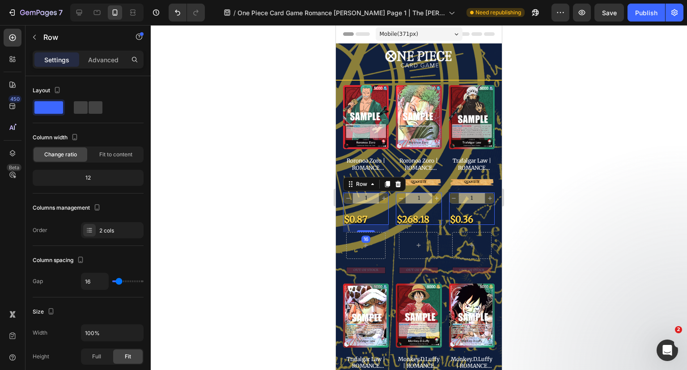
click at [86, 111] on span at bounding box center [81, 107] width 14 height 13
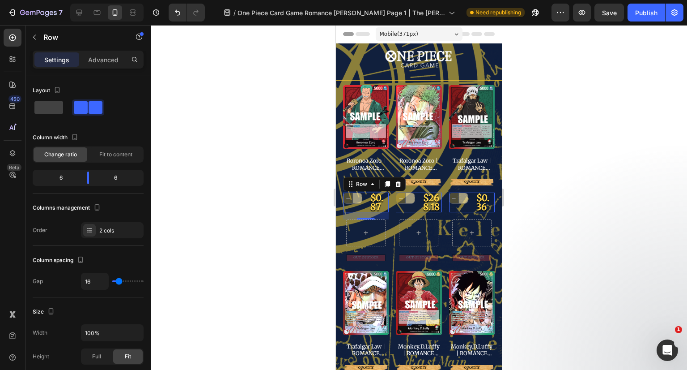
click at [49, 110] on span at bounding box center [48, 107] width 29 height 13
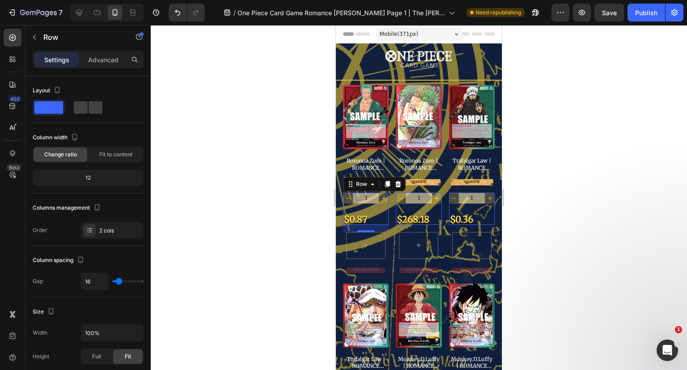
click at [632, 188] on div at bounding box center [419, 197] width 537 height 345
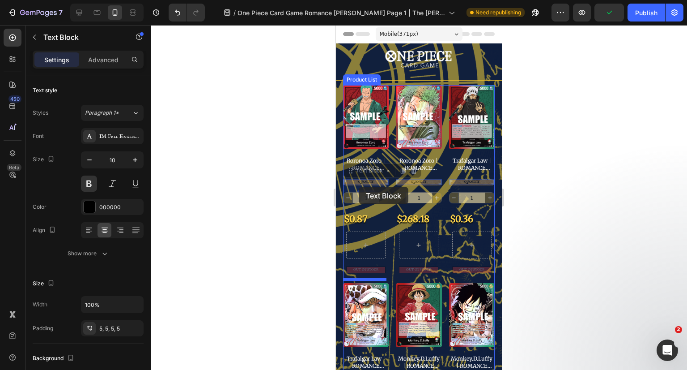
drag, startPoint x: 371, startPoint y: 179, endPoint x: 359, endPoint y: 187, distance: 13.7
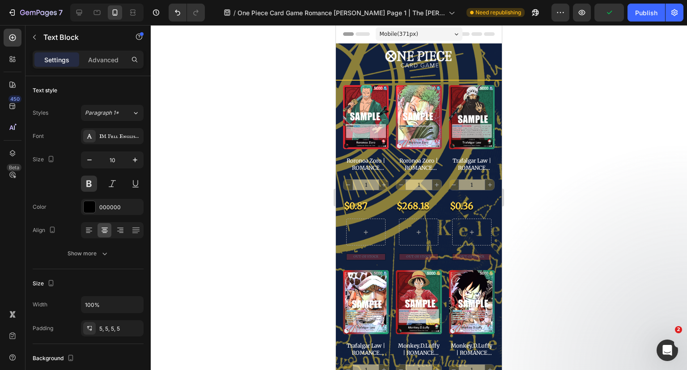
click at [687, 186] on div at bounding box center [419, 197] width 537 height 345
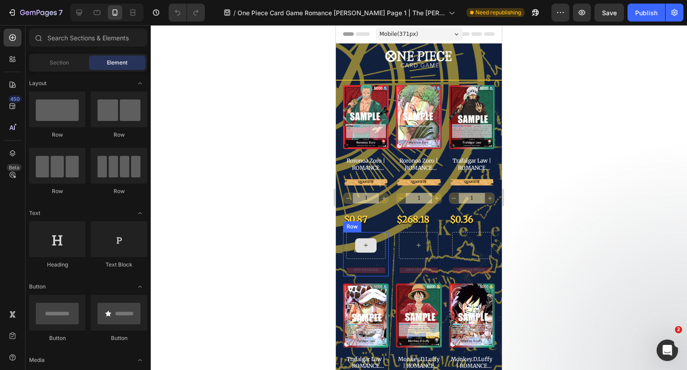
click at [381, 232] on div at bounding box center [365, 245] width 39 height 27
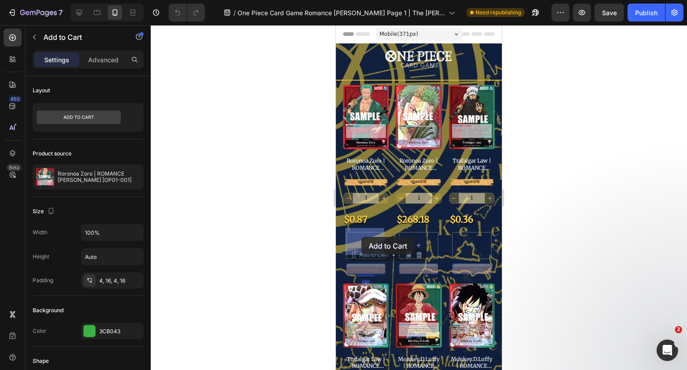
drag, startPoint x: 362, startPoint y: 264, endPoint x: 362, endPoint y: 237, distance: 26.8
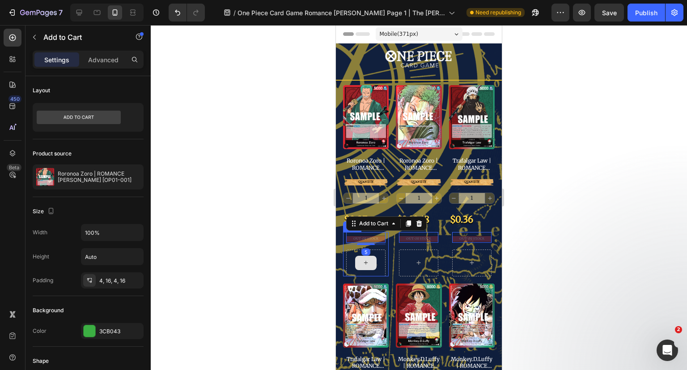
click at [380, 257] on div at bounding box center [365, 262] width 39 height 27
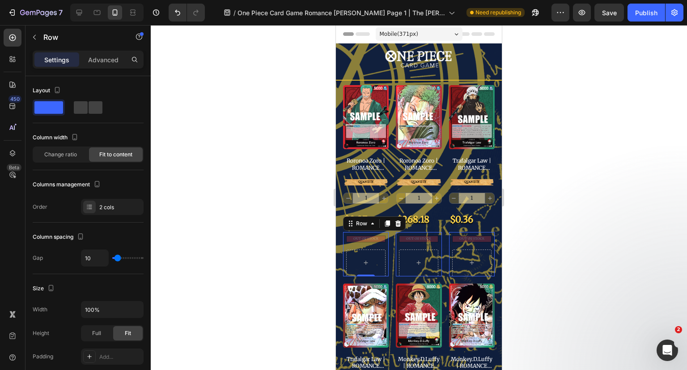
click at [582, 227] on div at bounding box center [419, 197] width 537 height 345
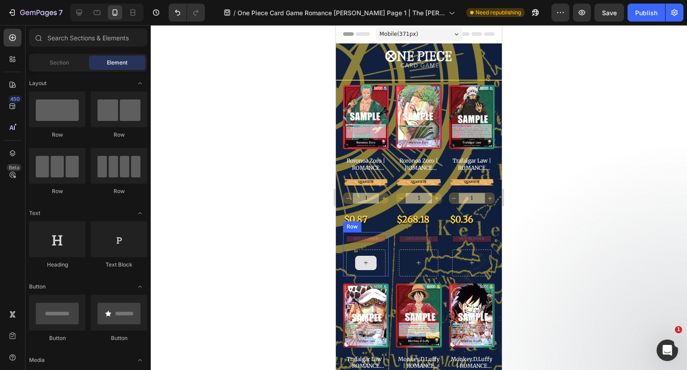
click at [379, 258] on div at bounding box center [365, 262] width 39 height 27
click at [374, 237] on div "OUT OF STOCK" at bounding box center [366, 238] width 25 height 3
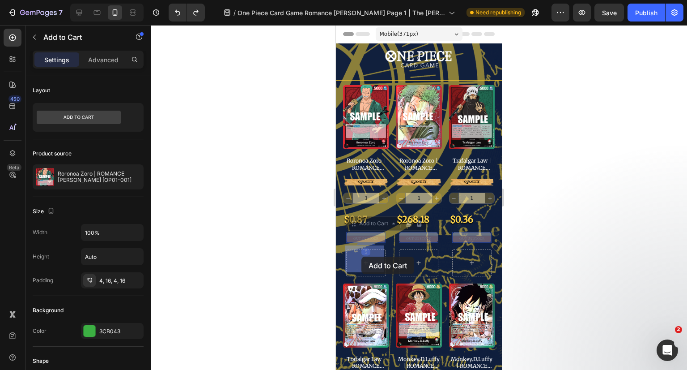
drag, startPoint x: 366, startPoint y: 220, endPoint x: 362, endPoint y: 256, distance: 36.6
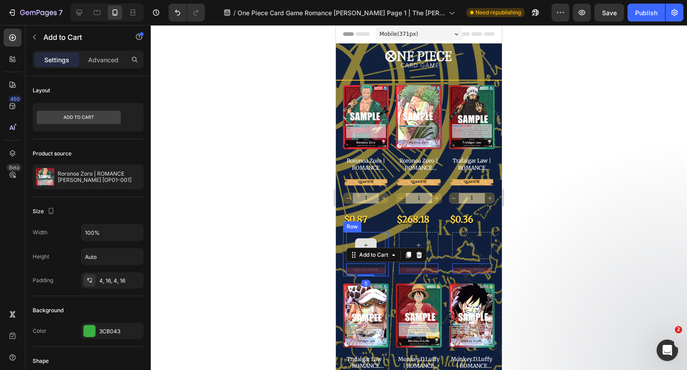
click at [372, 232] on div at bounding box center [365, 245] width 39 height 27
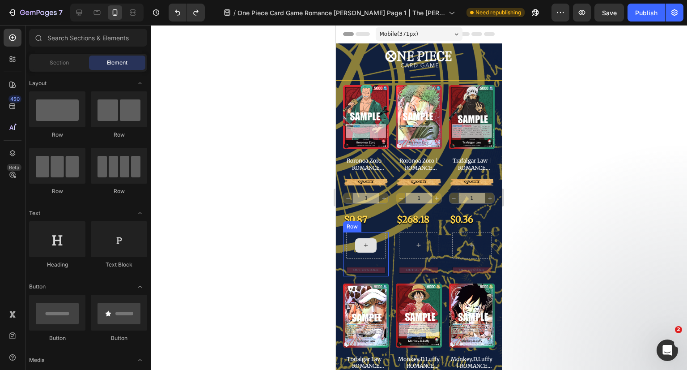
click at [372, 241] on div at bounding box center [365, 245] width 21 height 14
click at [380, 240] on div at bounding box center [365, 245] width 39 height 27
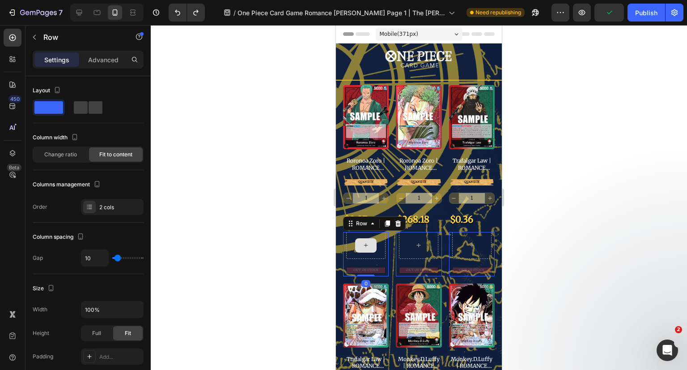
click at [377, 247] on div at bounding box center [365, 245] width 39 height 27
click at [102, 205] on div "2 cols" at bounding box center [120, 207] width 42 height 8
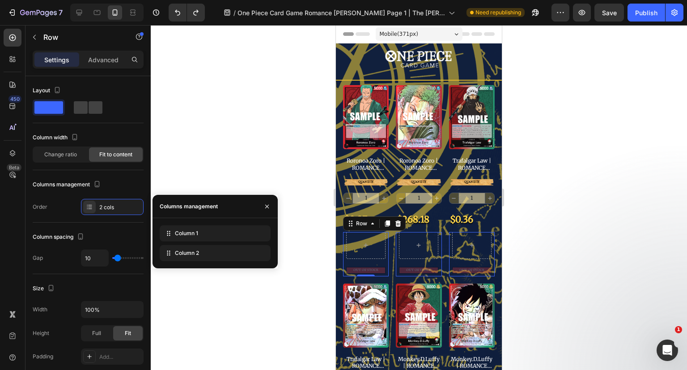
click at [180, 234] on span "Column 1" at bounding box center [186, 233] width 23 height 8
click at [194, 237] on span "Column 1" at bounding box center [186, 233] width 23 height 8
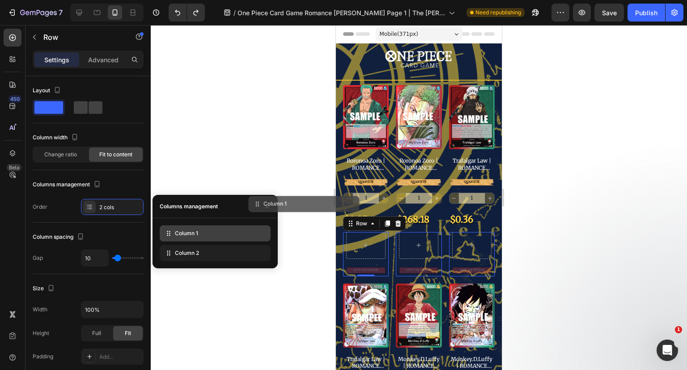
click at [269, 205] on icon "button" at bounding box center [267, 206] width 7 height 7
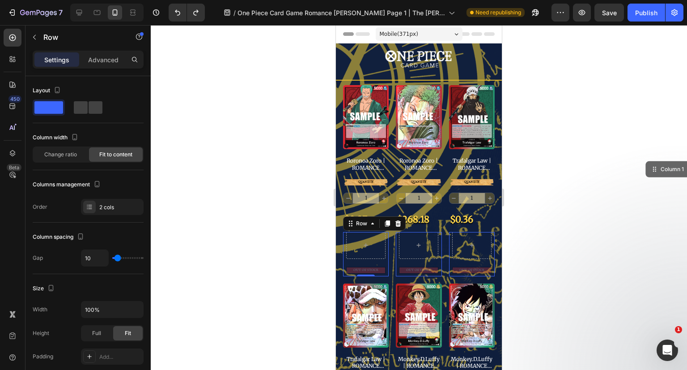
click at [666, 170] on div at bounding box center [419, 197] width 537 height 345
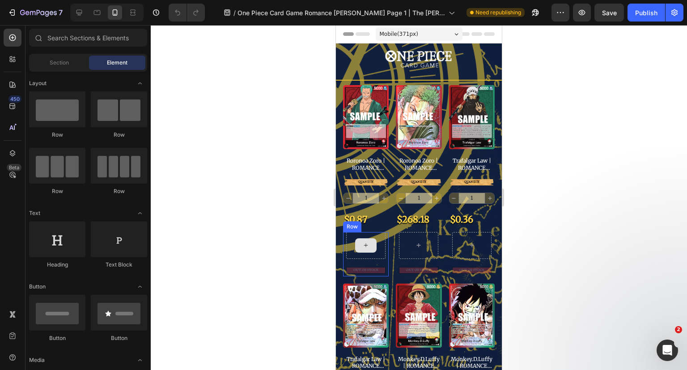
click at [379, 239] on div at bounding box center [365, 245] width 39 height 27
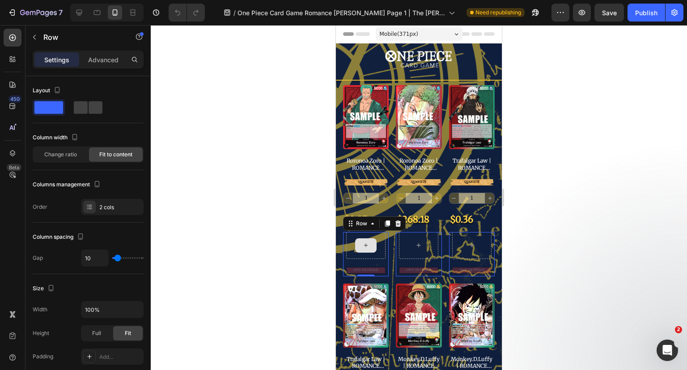
click at [364, 241] on icon at bounding box center [365, 245] width 7 height 8
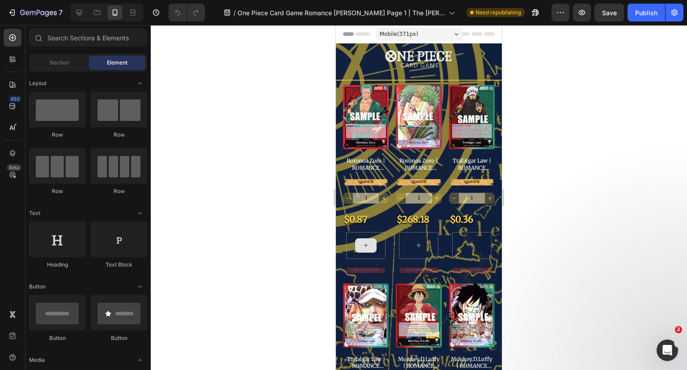
click at [364, 241] on icon at bounding box center [365, 245] width 7 height 8
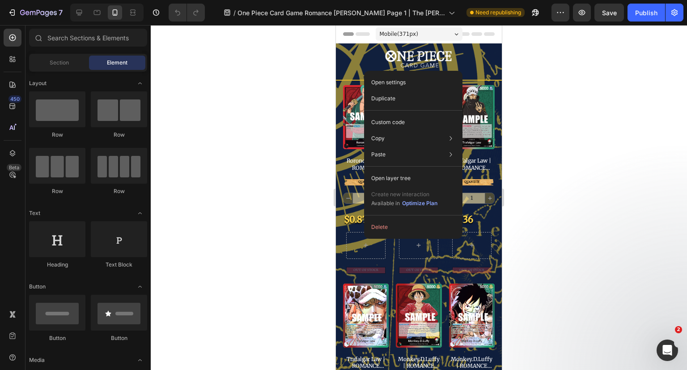
click at [377, 228] on button "Delete" at bounding box center [413, 227] width 91 height 16
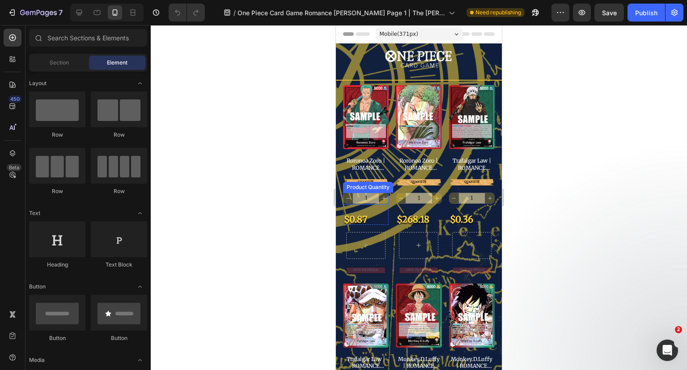
click at [370, 195] on input "1" at bounding box center [366, 198] width 27 height 10
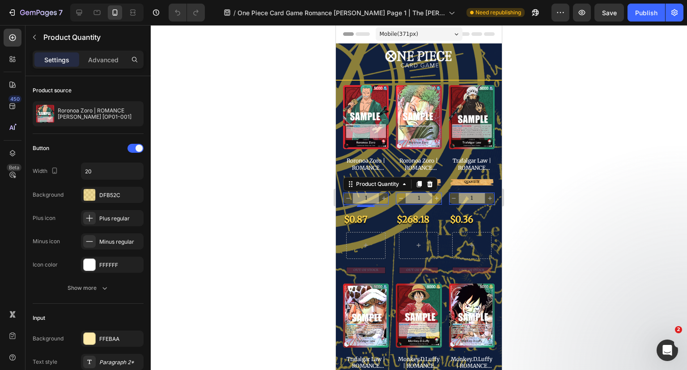
click at [135, 147] on div at bounding box center [136, 148] width 16 height 9
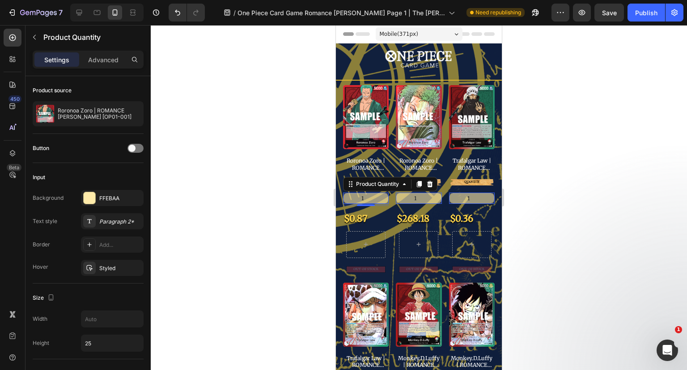
scroll to position [134, 0]
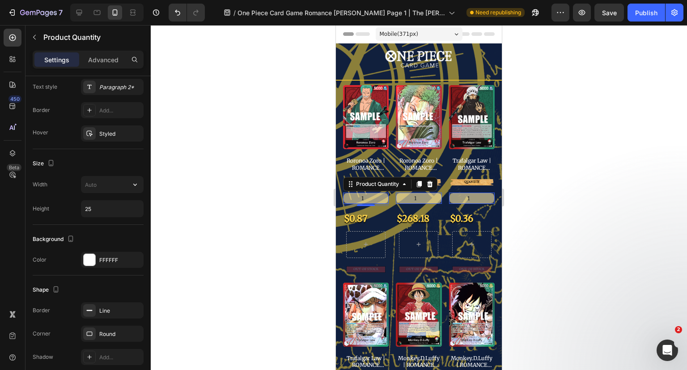
click at [134, 180] on icon "button" at bounding box center [135, 184] width 9 height 9
click at [115, 183] on input "text" at bounding box center [112, 184] width 62 height 16
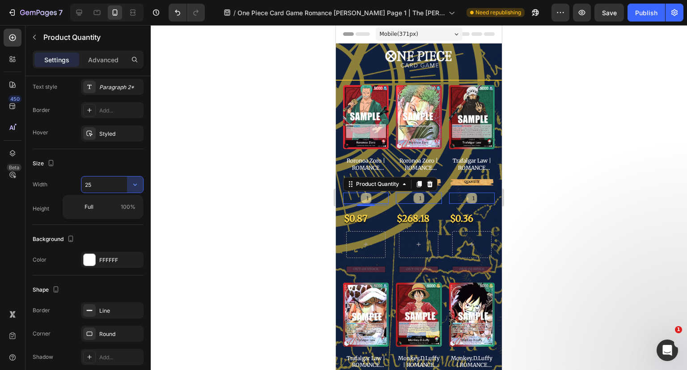
click at [114, 184] on input "25" at bounding box center [112, 184] width 62 height 16
type input "35"
click at [567, 203] on div at bounding box center [419, 197] width 537 height 345
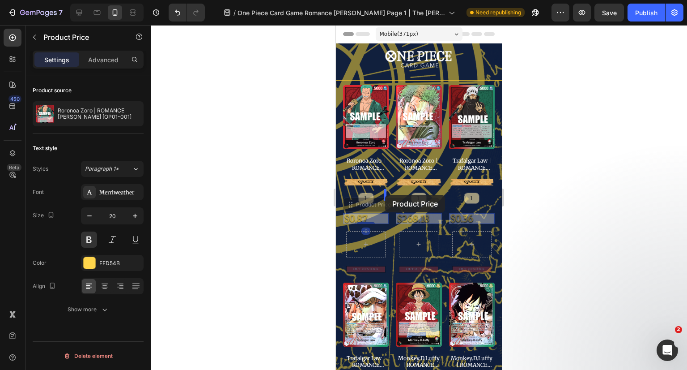
drag, startPoint x: 353, startPoint y: 215, endPoint x: 385, endPoint y: 194, distance: 38.9
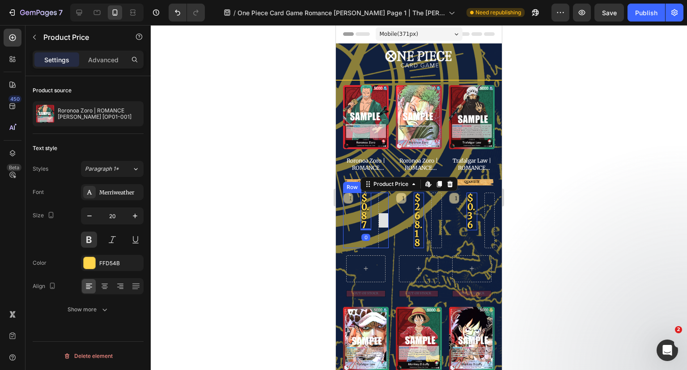
click at [385, 200] on div at bounding box center [384, 219] width 10 height 55
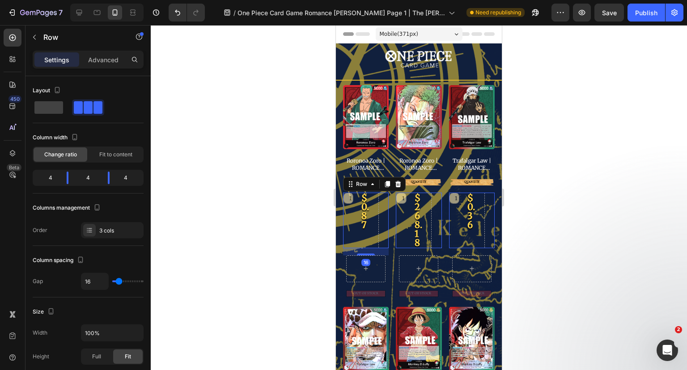
click at [88, 106] on span at bounding box center [88, 107] width 9 height 13
click at [365, 205] on div "$0.87" at bounding box center [366, 211] width 10 height 38
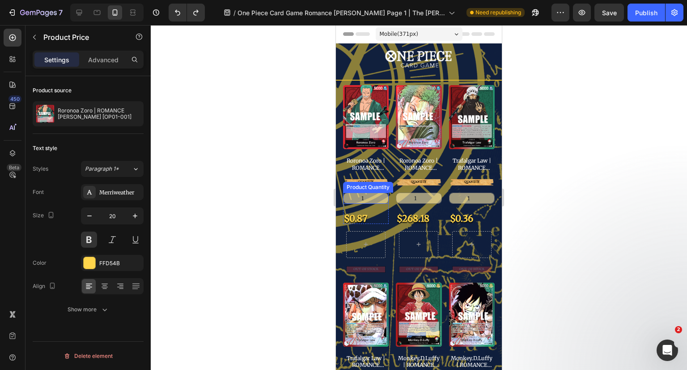
click at [367, 195] on input "1" at bounding box center [366, 198] width 45 height 10
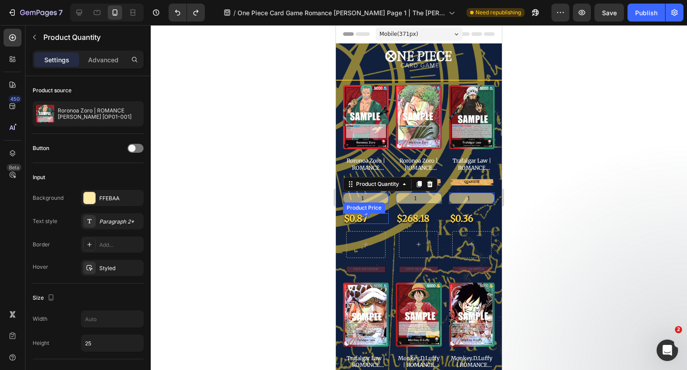
click at [352, 213] on div "$0.87" at bounding box center [366, 218] width 46 height 11
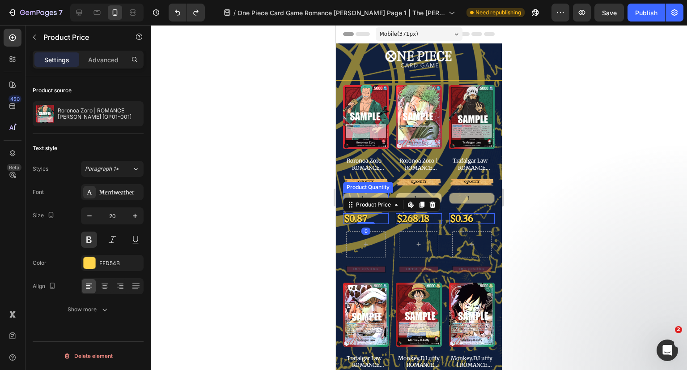
click at [361, 193] on input "1" at bounding box center [366, 198] width 45 height 10
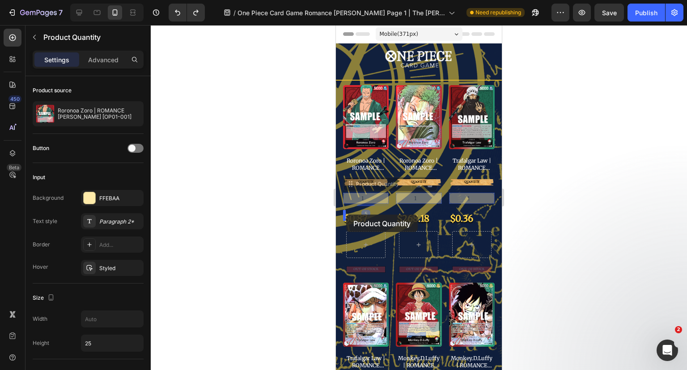
drag, startPoint x: 353, startPoint y: 179, endPoint x: 346, endPoint y: 214, distance: 35.5
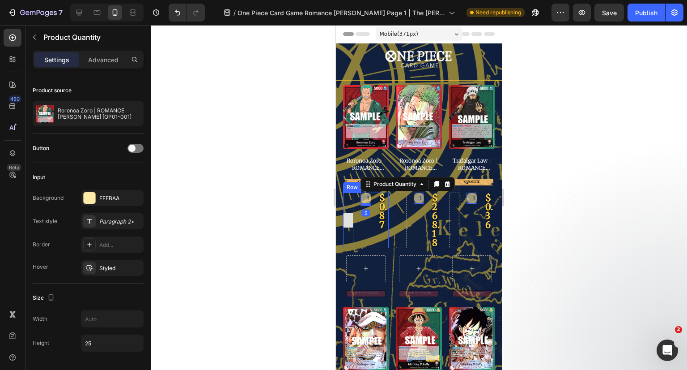
click at [346, 202] on div at bounding box center [348, 219] width 10 height 55
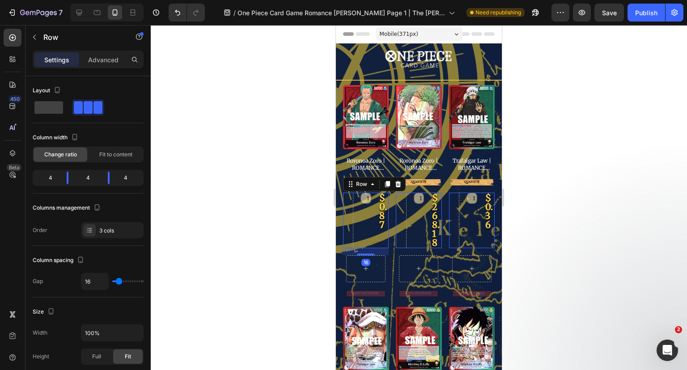
click at [395, 180] on icon at bounding box center [398, 183] width 7 height 7
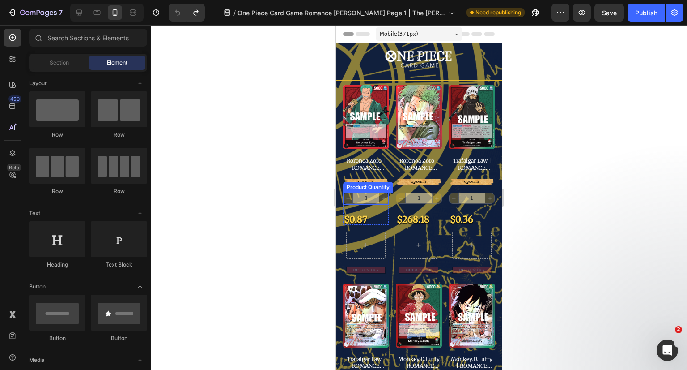
click at [368, 193] on input "1" at bounding box center [366, 198] width 27 height 10
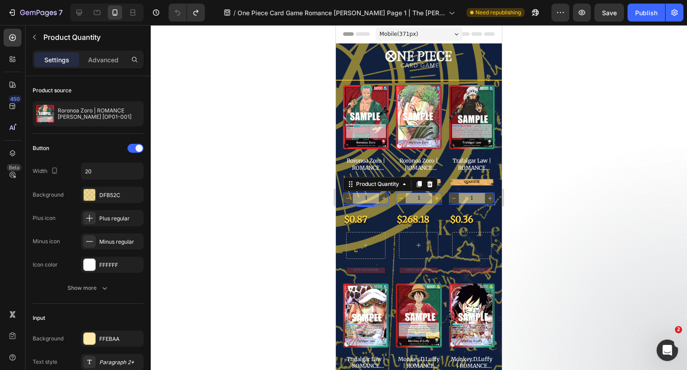
click at [381, 204] on div "5" at bounding box center [366, 205] width 46 height 2
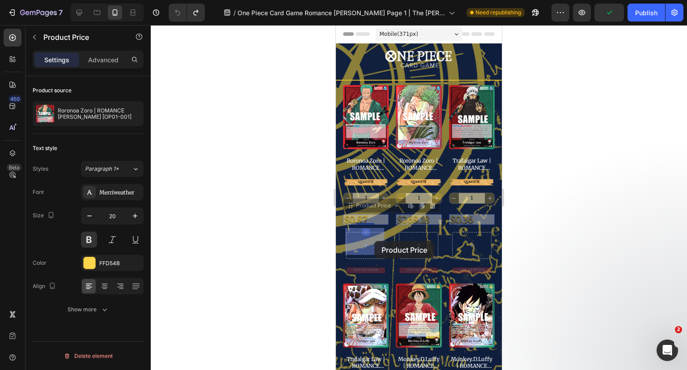
drag, startPoint x: 360, startPoint y: 214, endPoint x: 375, endPoint y: 240, distance: 29.9
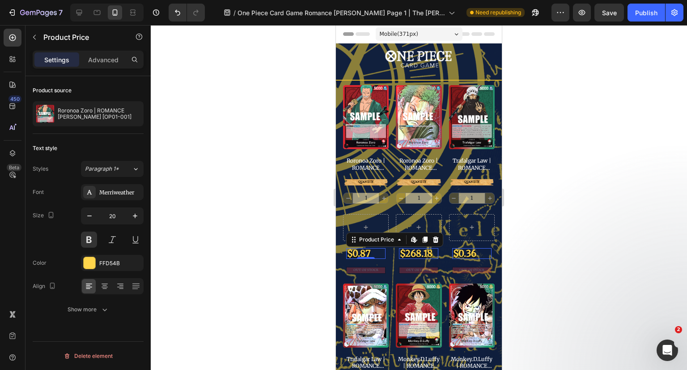
click at [613, 202] on div at bounding box center [419, 197] width 537 height 345
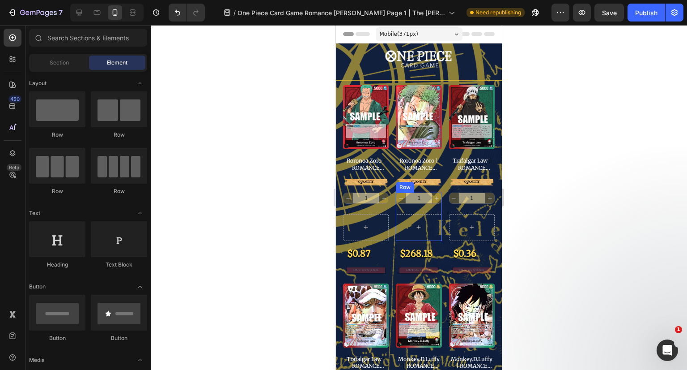
click at [383, 217] on div at bounding box center [366, 227] width 46 height 27
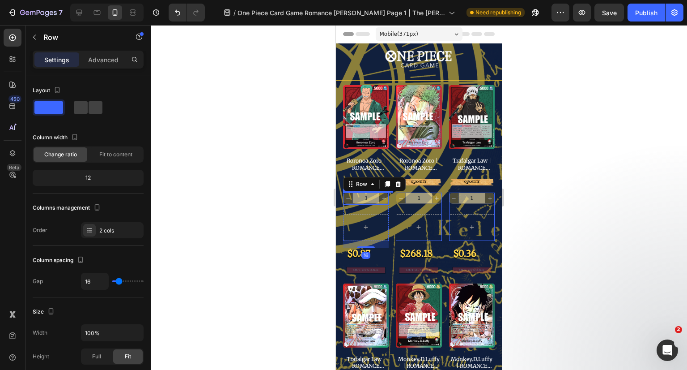
click at [369, 194] on input "1" at bounding box center [366, 198] width 27 height 10
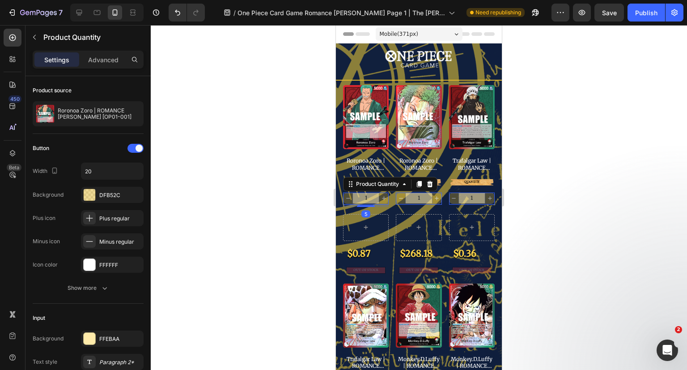
click at [131, 147] on div at bounding box center [136, 148] width 16 height 9
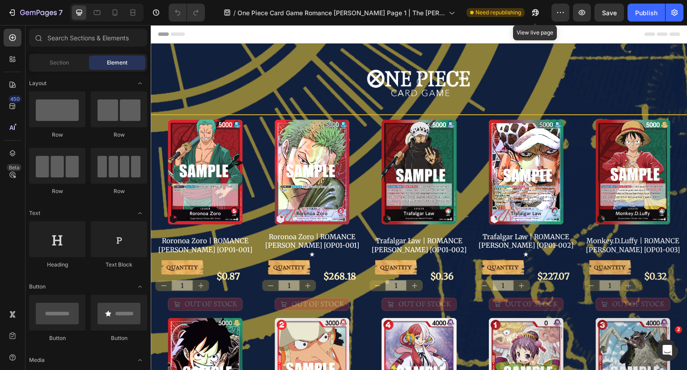
click at [534, 15] on icon "button" at bounding box center [535, 12] width 9 height 9
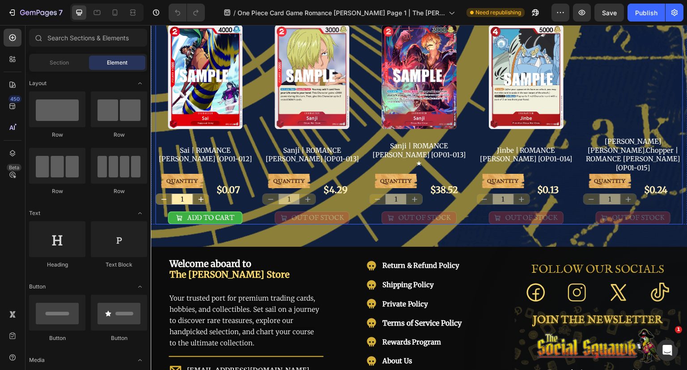
scroll to position [582, 0]
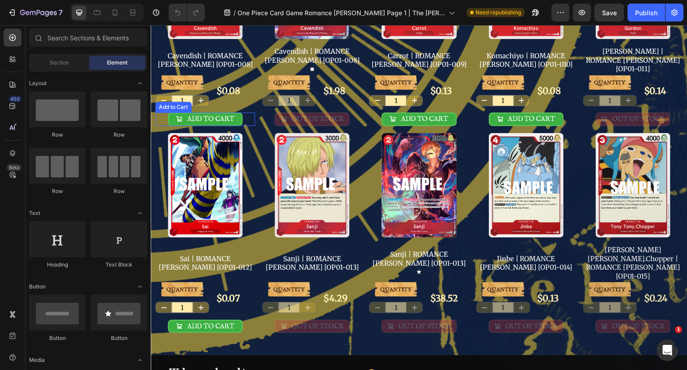
click at [236, 112] on button "ADD TO CART" at bounding box center [205, 118] width 75 height 13
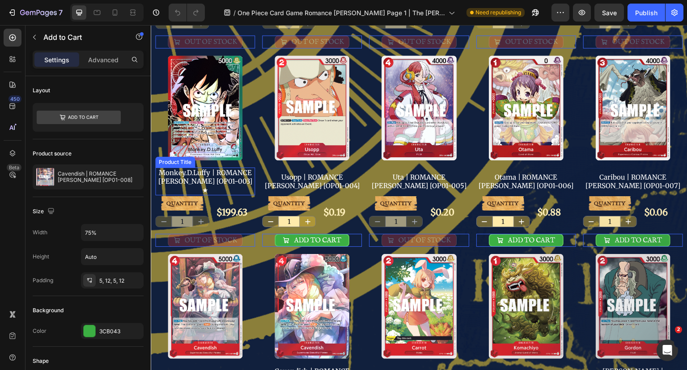
scroll to position [224, 0]
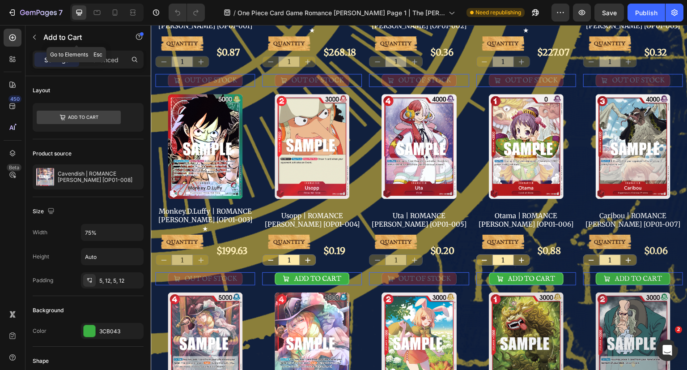
click at [33, 34] on icon "button" at bounding box center [34, 37] width 7 height 7
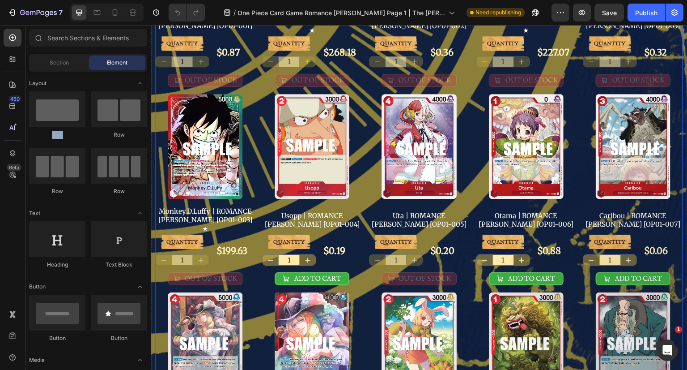
drag, startPoint x: 218, startPoint y: 146, endPoint x: 256, endPoint y: 83, distance: 73.7
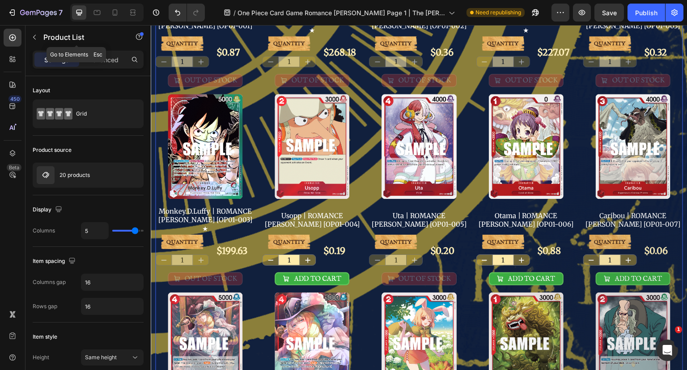
click at [38, 34] on button "button" at bounding box center [34, 37] width 14 height 14
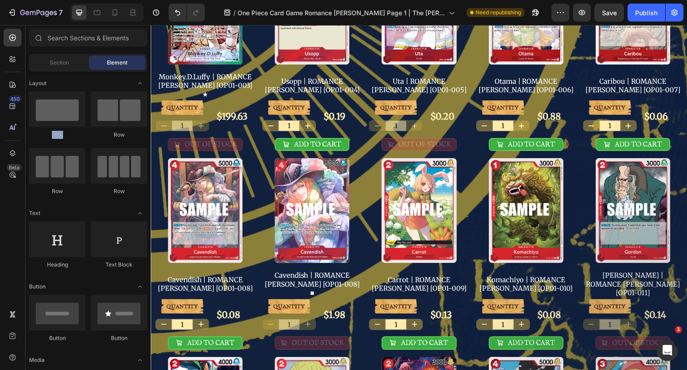
scroll to position [179, 0]
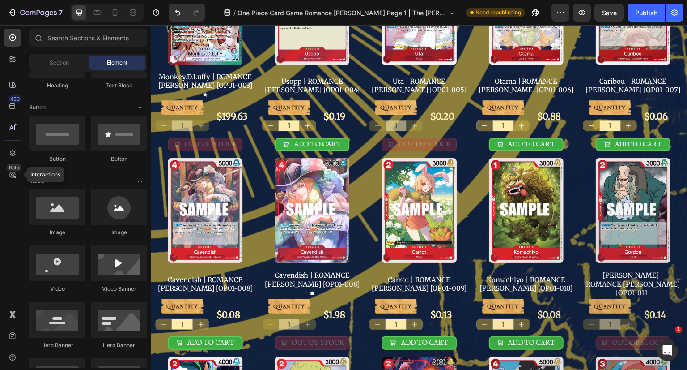
click at [9, 171] on icon at bounding box center [12, 174] width 9 height 9
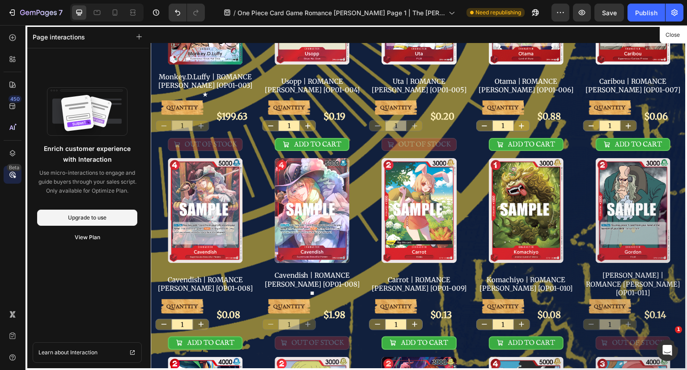
click at [10, 154] on icon at bounding box center [13, 153] width 6 height 6
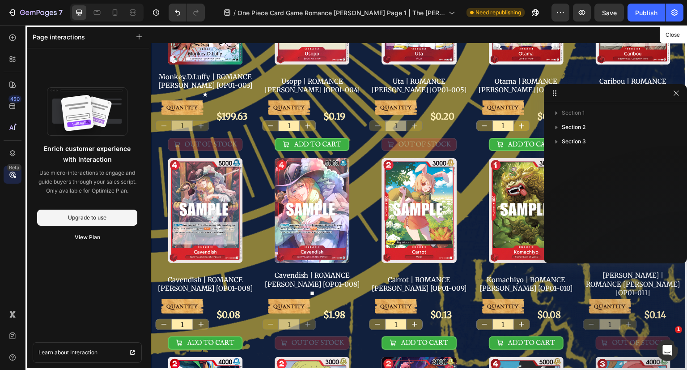
drag, startPoint x: 674, startPoint y: 93, endPoint x: 145, endPoint y: 67, distance: 530.5
click at [674, 93] on icon "button" at bounding box center [676, 92] width 7 height 7
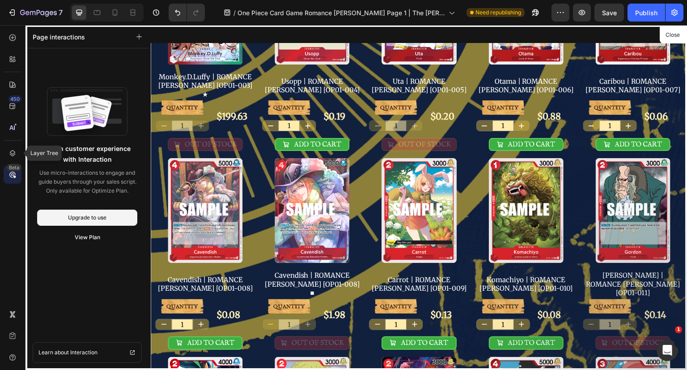
click at [16, 151] on icon at bounding box center [12, 153] width 9 height 9
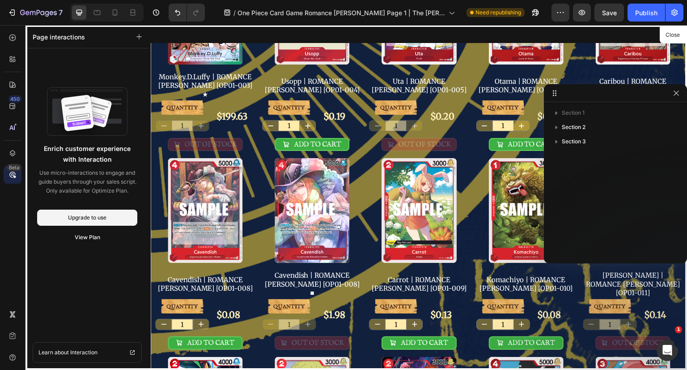
click at [680, 90] on icon "button" at bounding box center [676, 92] width 7 height 7
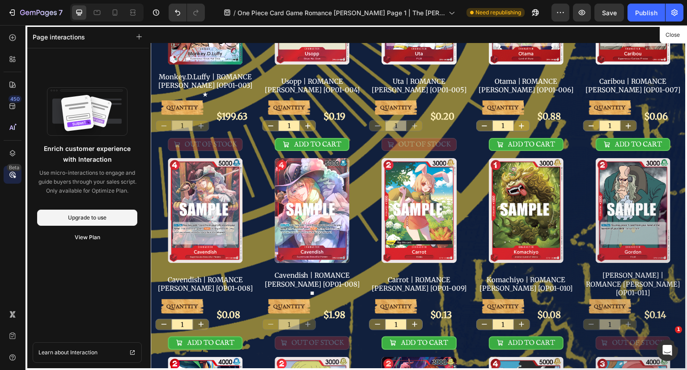
click at [13, 174] on icon at bounding box center [12, 174] width 3 height 3
click at [12, 44] on div at bounding box center [13, 38] width 18 height 18
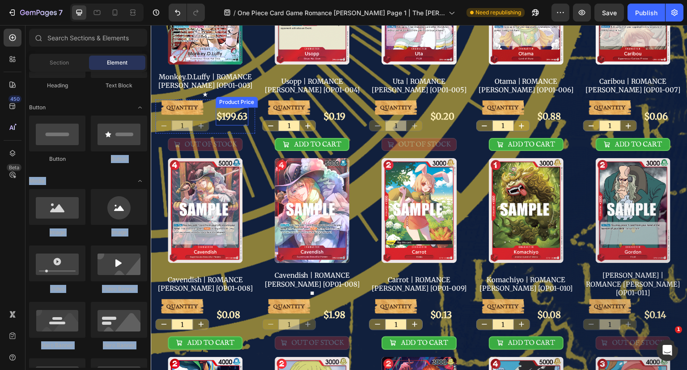
drag, startPoint x: 277, startPoint y: 158, endPoint x: 240, endPoint y: 110, distance: 60.9
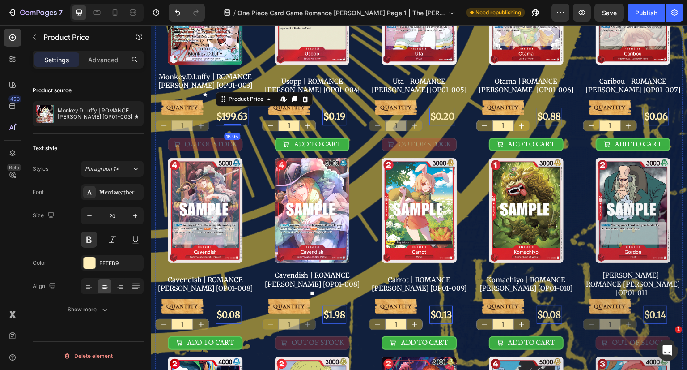
click at [249, 133] on div "OUT OF STOCK Add to Cart" at bounding box center [205, 142] width 100 height 18
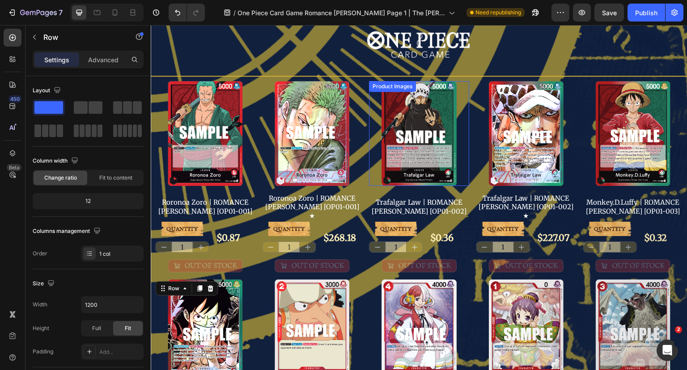
scroll to position [0, 0]
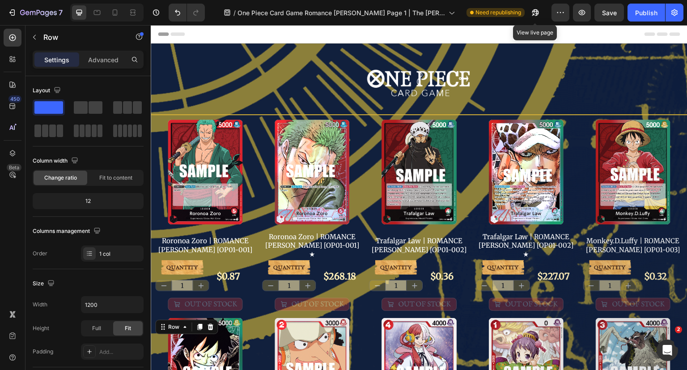
click at [539, 12] on button "button" at bounding box center [536, 13] width 18 height 18
click at [444, 300] on div "OUT OF STOCK" at bounding box center [425, 304] width 52 height 9
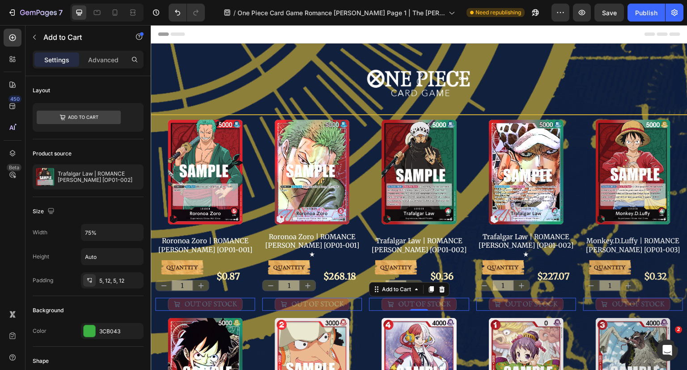
copy div "Button Media Image Image Video Video Banner Hero Banner Hero Banner Hero Banner…"
click at [443, 285] on icon at bounding box center [442, 288] width 7 height 7
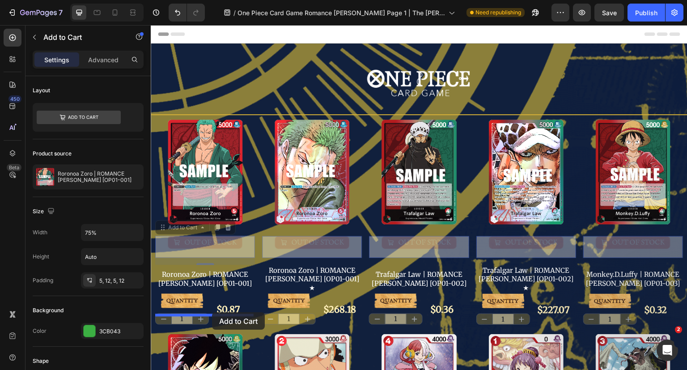
drag, startPoint x: 177, startPoint y: 226, endPoint x: 212, endPoint y: 312, distance: 92.3
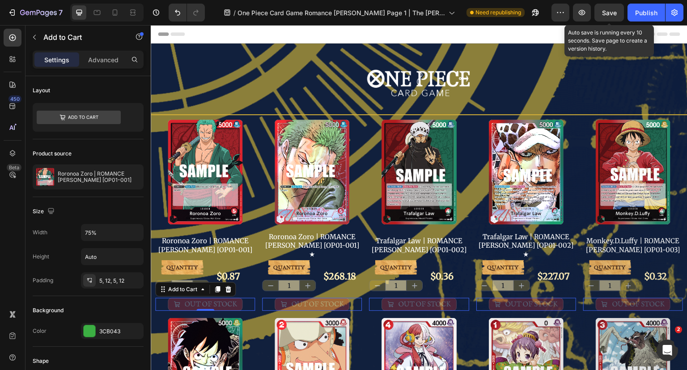
click at [608, 13] on span "Save" at bounding box center [609, 13] width 15 height 8
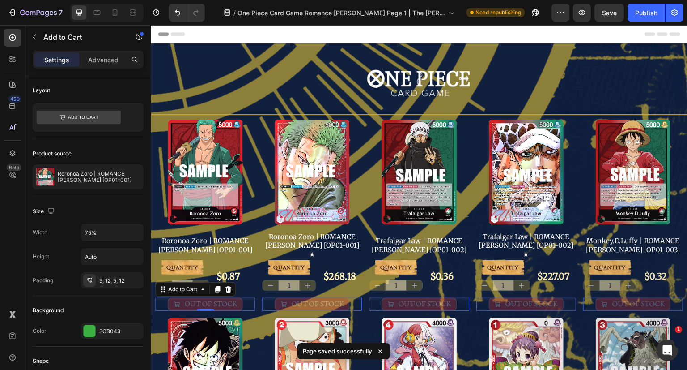
click at [432, 300] on div "OUT OF STOCK" at bounding box center [425, 304] width 52 height 9
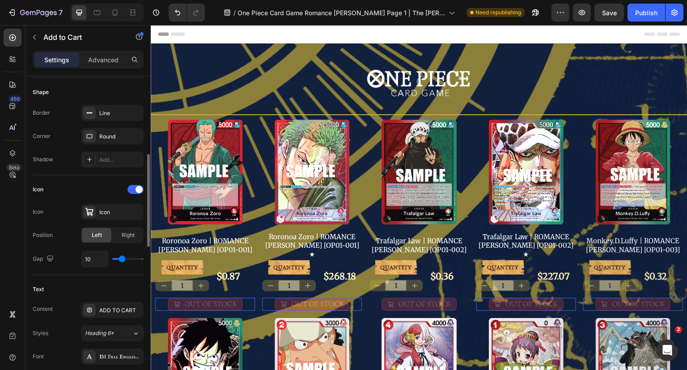
scroll to position [447, 0]
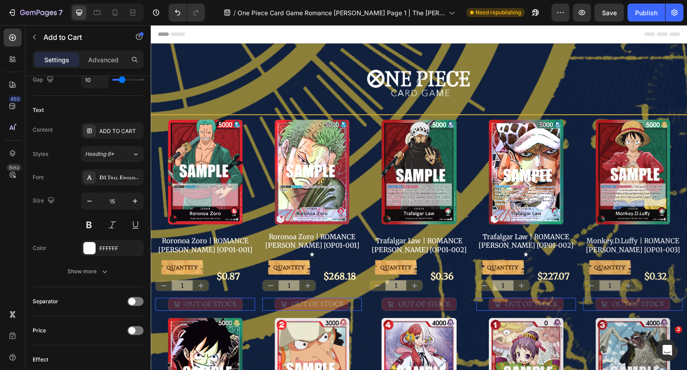
click at [87, 202] on icon "button" at bounding box center [89, 200] width 9 height 9
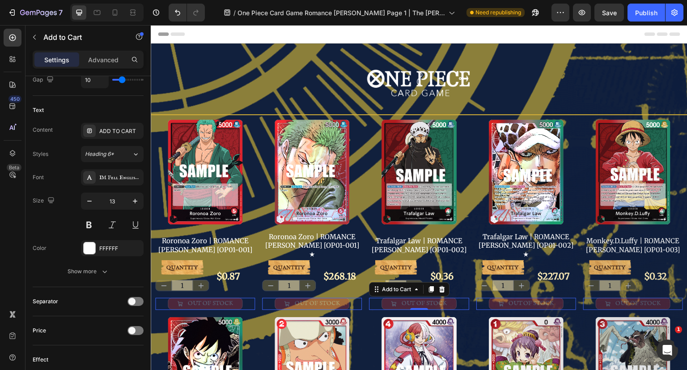
click at [87, 202] on icon "button" at bounding box center [89, 200] width 9 height 9
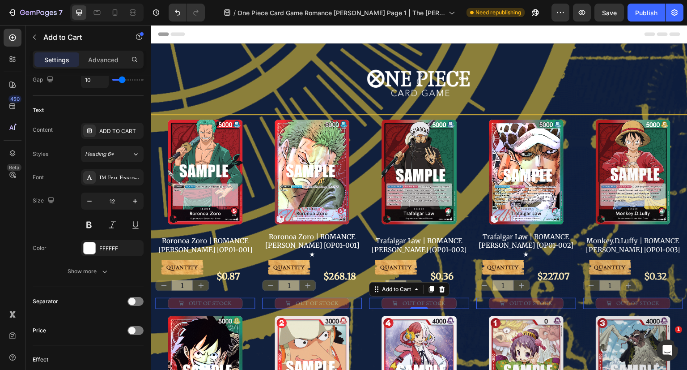
click at [87, 202] on icon "button" at bounding box center [89, 200] width 9 height 9
click at [87, 203] on icon "button" at bounding box center [89, 200] width 9 height 9
type input "10"
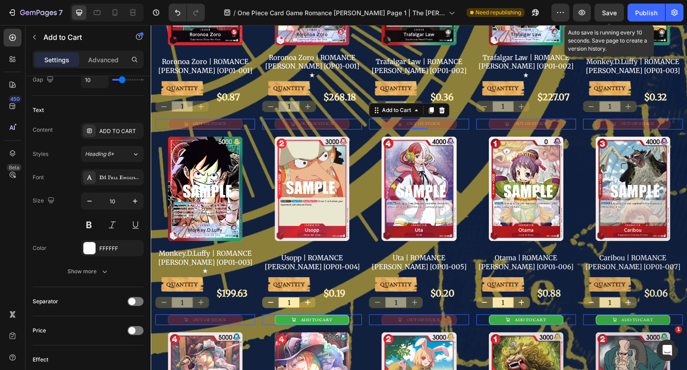
click at [603, 13] on span "Save" at bounding box center [609, 13] width 15 height 8
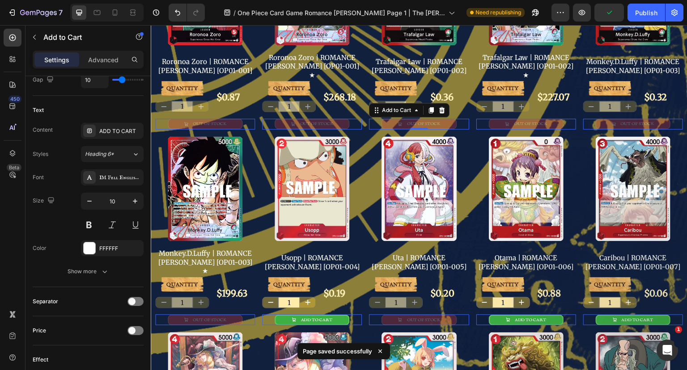
click at [647, 11] on div "Publish" at bounding box center [646, 12] width 22 height 9
click at [107, 60] on p "Advanced" at bounding box center [103, 59] width 30 height 9
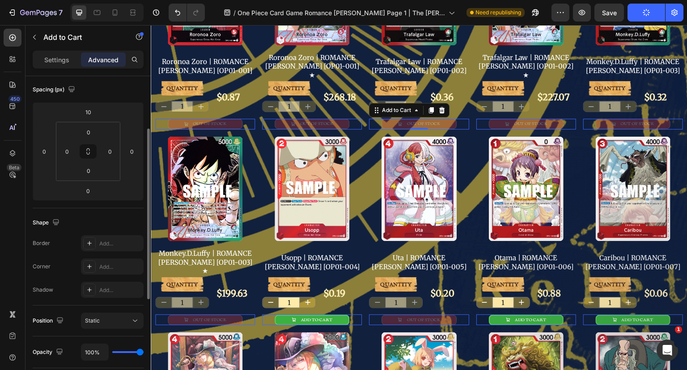
scroll to position [0, 0]
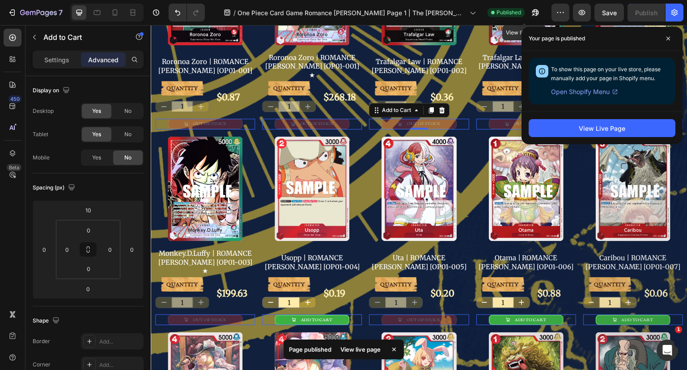
click at [533, 11] on icon "button" at bounding box center [536, 12] width 7 height 7
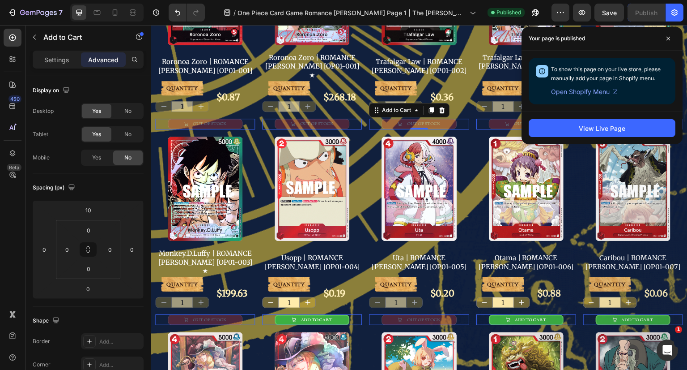
click at [671, 39] on span at bounding box center [668, 38] width 14 height 14
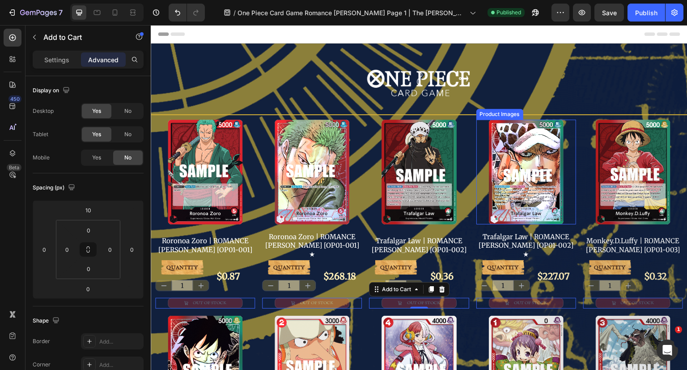
click at [477, 140] on div at bounding box center [527, 171] width 100 height 105
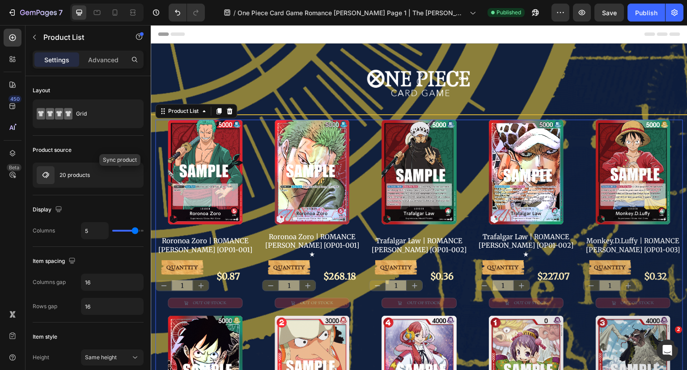
click at [0, 0] on icon "button" at bounding box center [0, 0] width 0 height 0
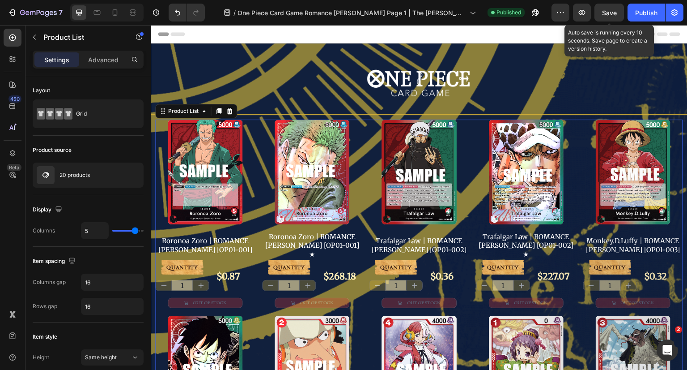
click at [612, 17] on div "Save" at bounding box center [609, 12] width 15 height 9
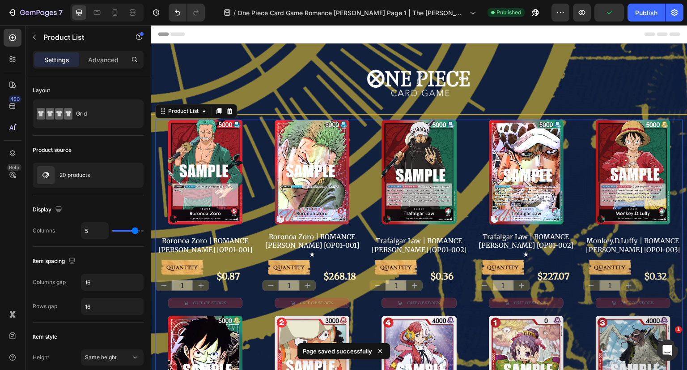
click at [645, 14] on div "Publish" at bounding box center [646, 12] width 22 height 9
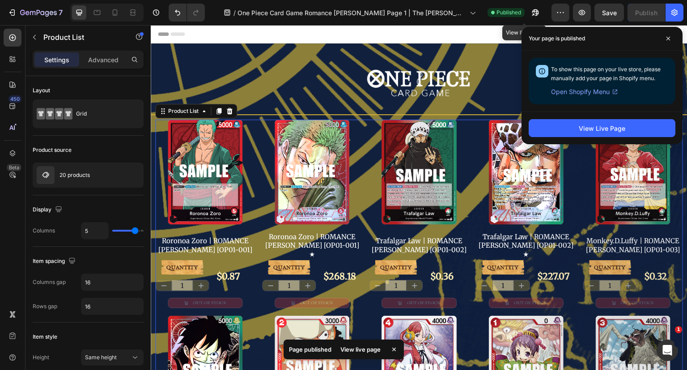
click at [531, 10] on icon "button" at bounding box center [535, 12] width 9 height 9
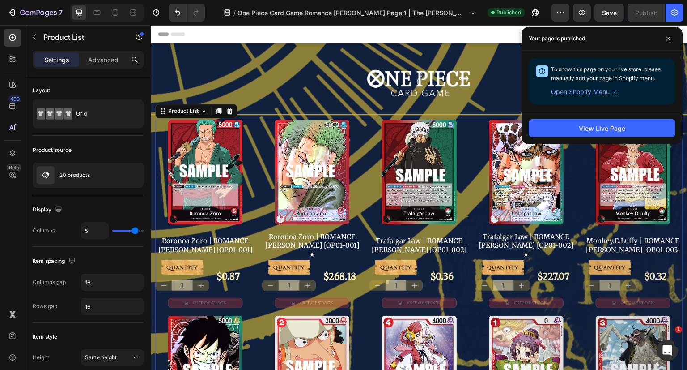
click at [603, 132] on div "View Live Page" at bounding box center [602, 128] width 47 height 9
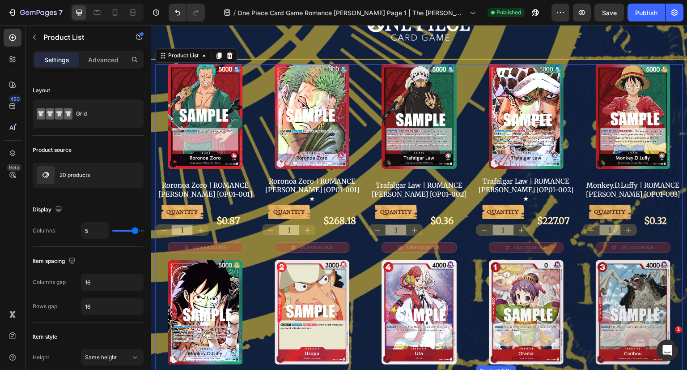
scroll to position [45, 0]
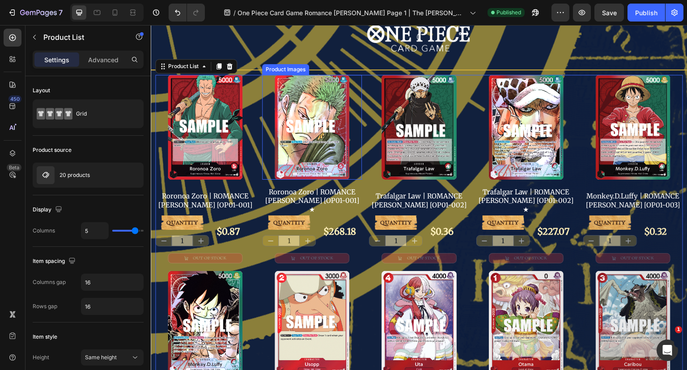
click at [336, 108] on img at bounding box center [312, 127] width 75 height 105
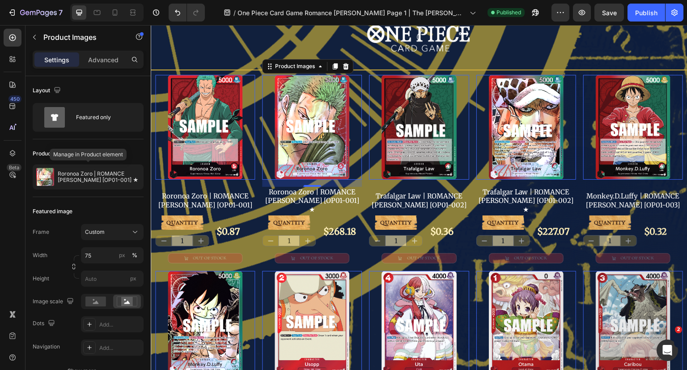
click at [89, 176] on p "Roronoa Zoro | ROMANCE DAWN [OP01-001] ★" at bounding box center [99, 176] width 82 height 13
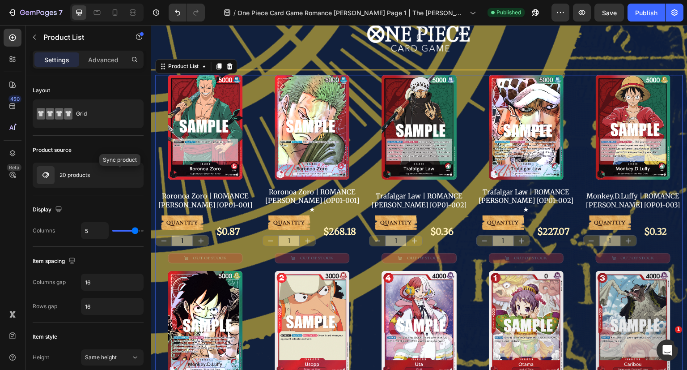
click at [0, 0] on icon "button" at bounding box center [0, 0] width 0 height 0
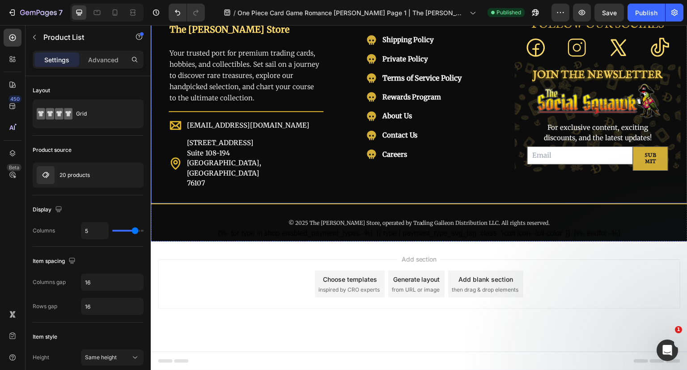
scroll to position [12, 0]
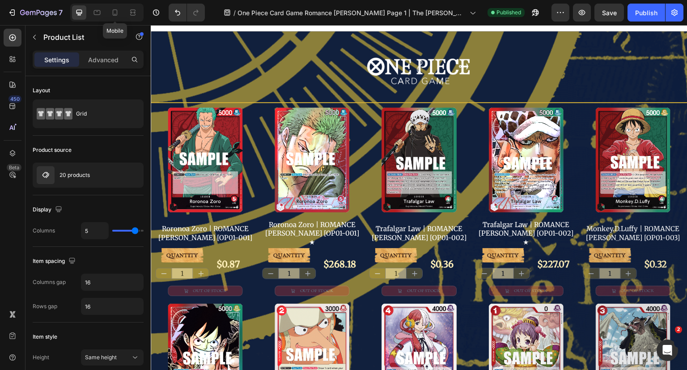
click at [117, 15] on icon at bounding box center [115, 12] width 5 height 6
type input "2"
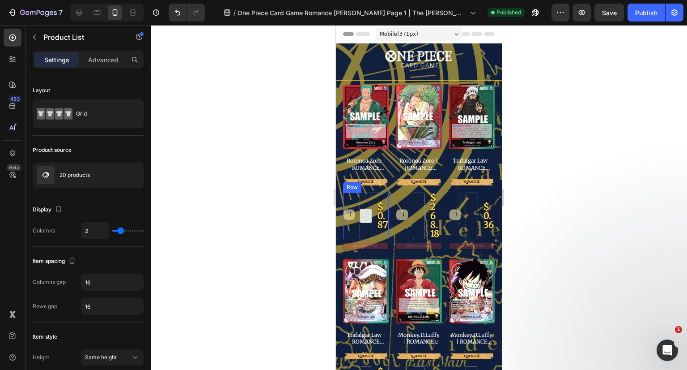
click at [366, 197] on div at bounding box center [366, 215] width 12 height 47
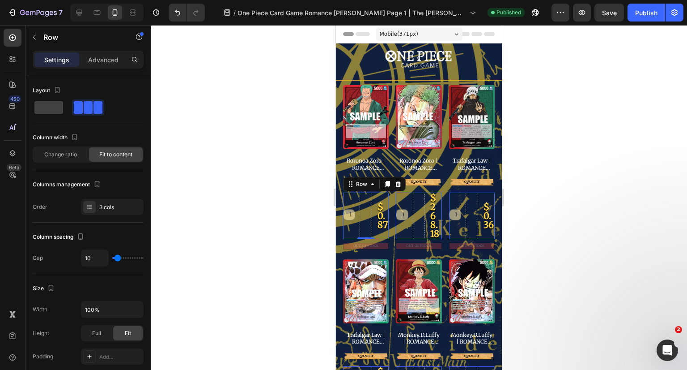
click at [58, 91] on icon "button" at bounding box center [57, 89] width 9 height 9
click at [59, 89] on icon "button" at bounding box center [57, 90] width 5 height 6
click at [128, 204] on div "3 cols" at bounding box center [120, 207] width 42 height 8
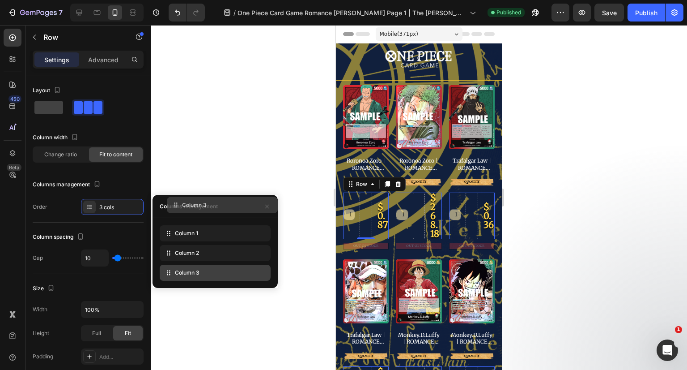
click at [267, 205] on icon "button" at bounding box center [267, 206] width 4 height 4
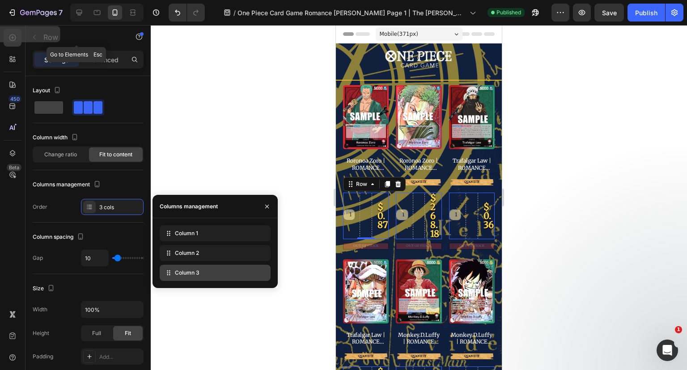
click at [50, 36] on p "Row" at bounding box center [81, 37] width 76 height 11
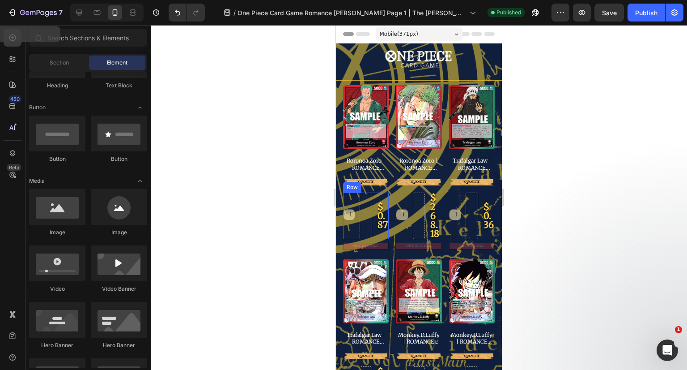
click at [375, 193] on div "1 Product Quantity $0.87 Product Price Product Price Row" at bounding box center [366, 215] width 46 height 47
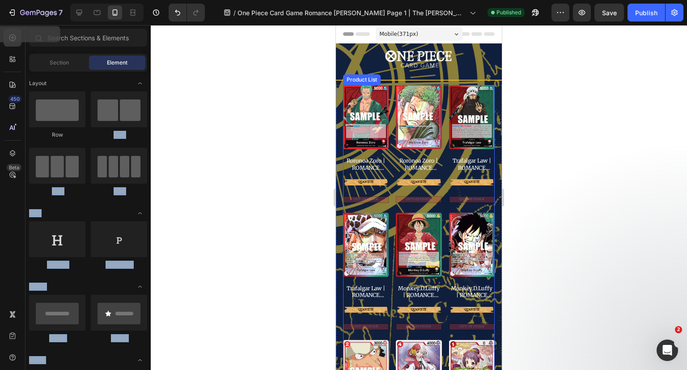
drag, startPoint x: 464, startPoint y: 145, endPoint x: 355, endPoint y: 183, distance: 116.0
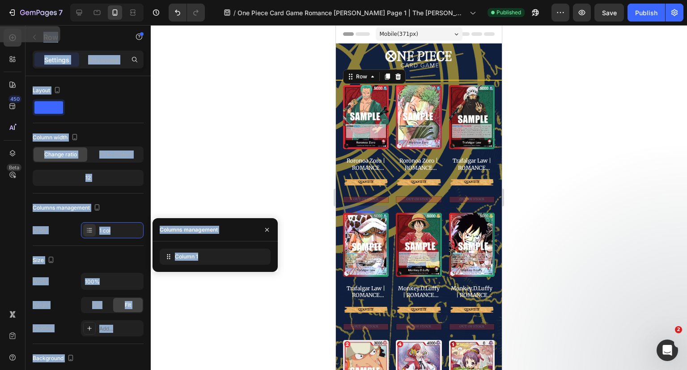
click at [221, 121] on div at bounding box center [419, 197] width 537 height 345
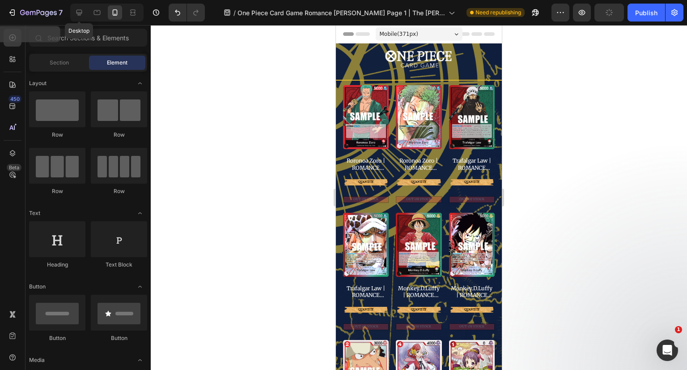
click at [79, 12] on icon at bounding box center [79, 12] width 9 height 9
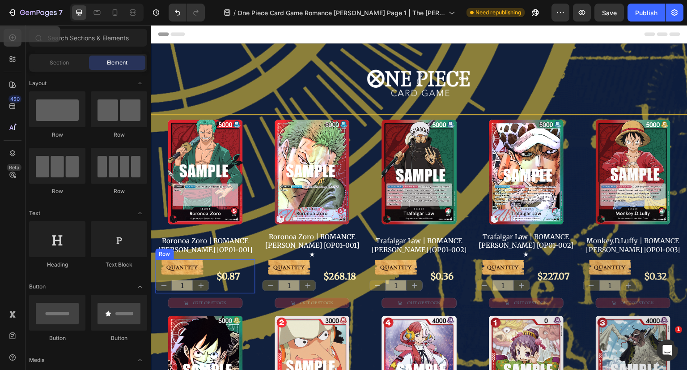
click at [209, 259] on div "QUANTITY Text Block 1 Product Quantity $0.87 Product Price Product Price Row" at bounding box center [205, 276] width 100 height 34
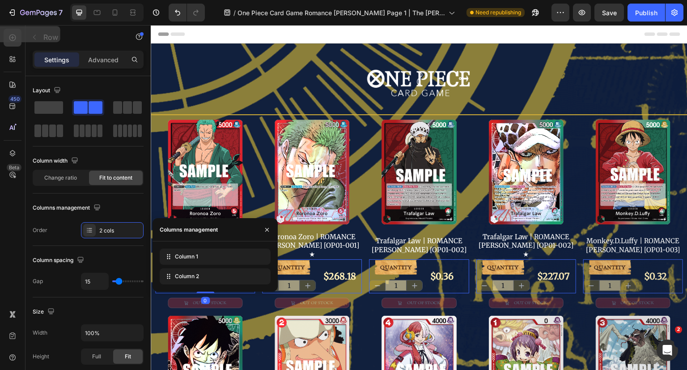
click at [268, 229] on icon "button" at bounding box center [267, 229] width 7 height 7
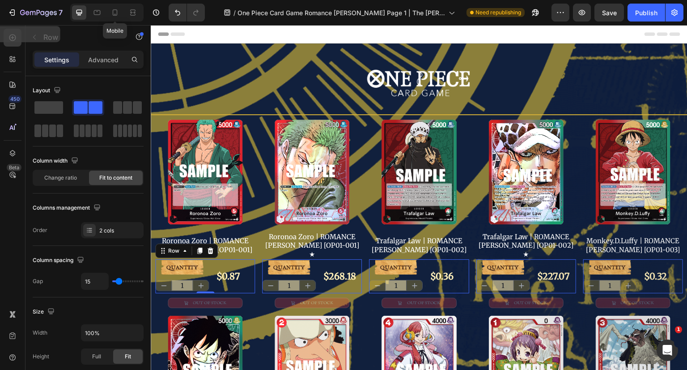
click at [116, 16] on icon at bounding box center [115, 12] width 9 height 9
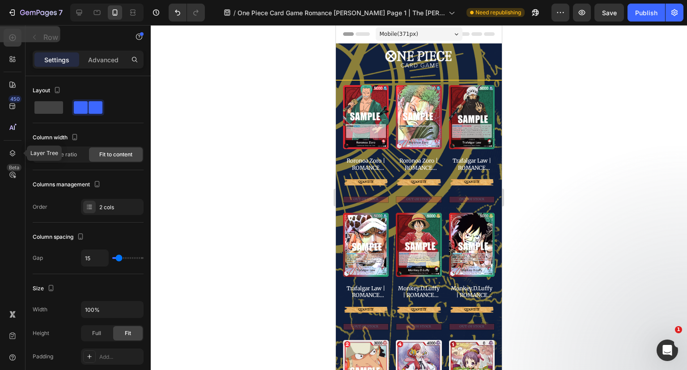
click at [14, 150] on icon at bounding box center [12, 153] width 9 height 9
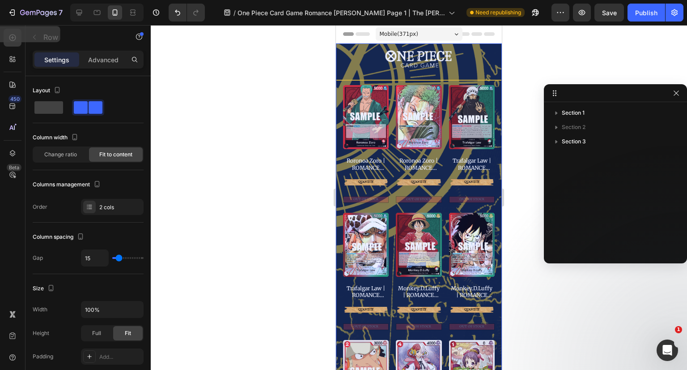
click at [556, 116] on icon "button" at bounding box center [556, 112] width 9 height 9
click at [593, 142] on span "Row 1 col" at bounding box center [592, 141] width 24 height 9
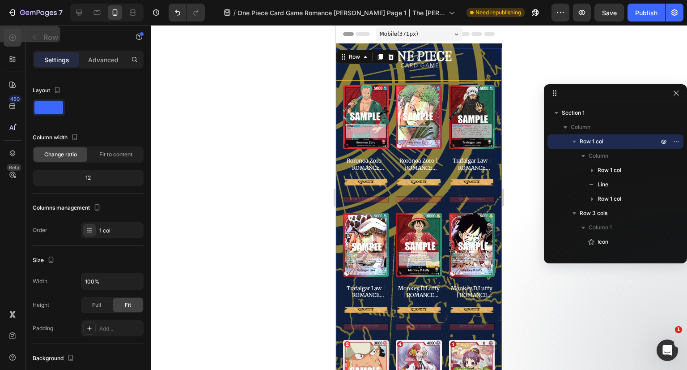
click at [677, 95] on icon "button" at bounding box center [676, 92] width 7 height 7
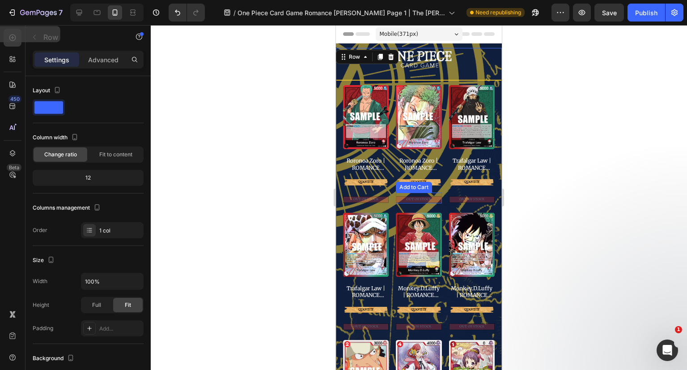
click at [440, 187] on div "Product Images Roronoa Zoro | ROMANCE DAWN [OP01-001] Product Title QUANTITY Te…" at bounding box center [419, 336] width 152 height 503
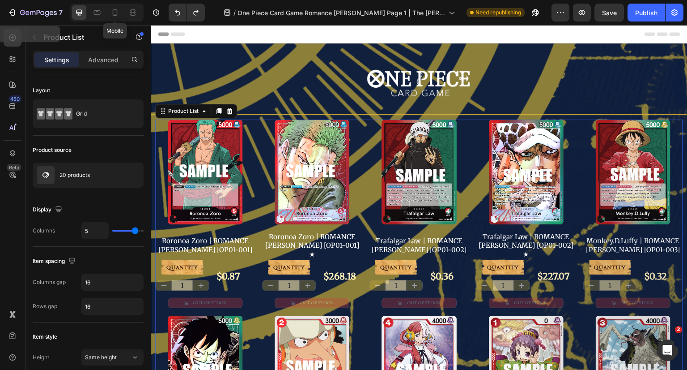
click at [119, 13] on div at bounding box center [115, 12] width 14 height 14
type input "2"
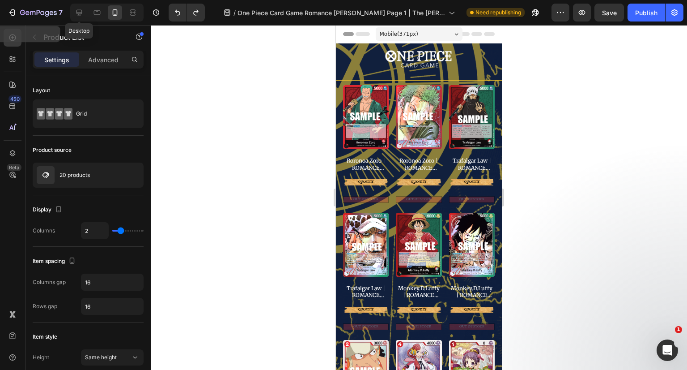
click at [79, 17] on icon at bounding box center [79, 12] width 9 height 9
type input "5"
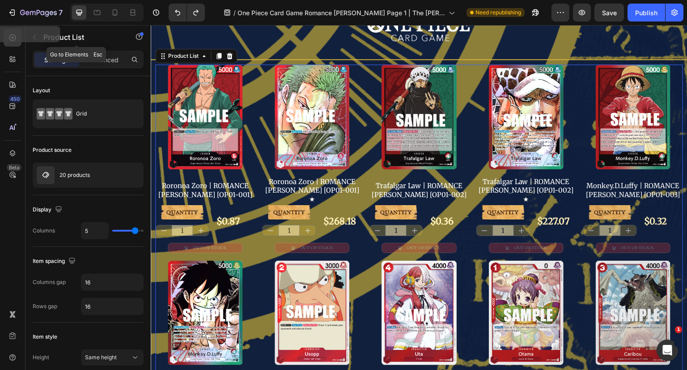
scroll to position [62, 0]
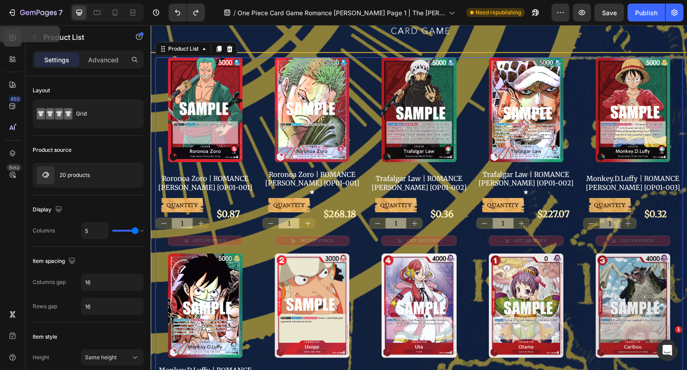
click at [111, 56] on p "Advanced" at bounding box center [103, 59] width 30 height 9
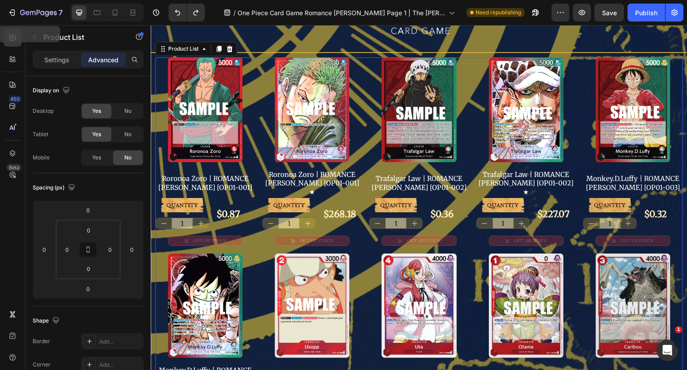
click at [98, 154] on span "Yes" at bounding box center [96, 157] width 9 height 8
click at [114, 8] on div at bounding box center [115, 12] width 14 height 14
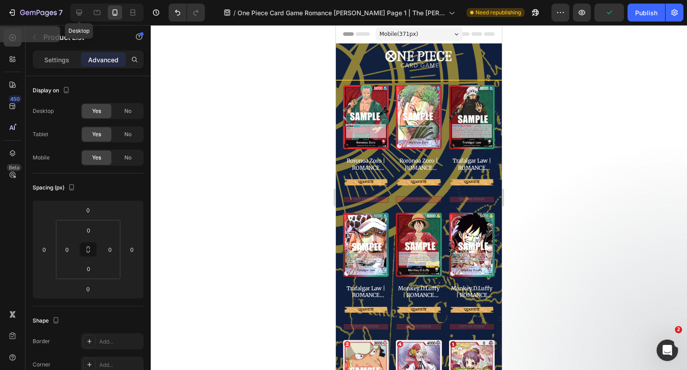
click at [81, 17] on icon at bounding box center [79, 12] width 9 height 9
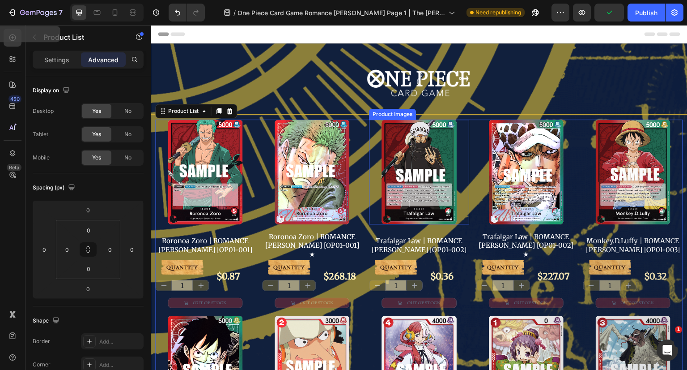
scroll to position [62, 0]
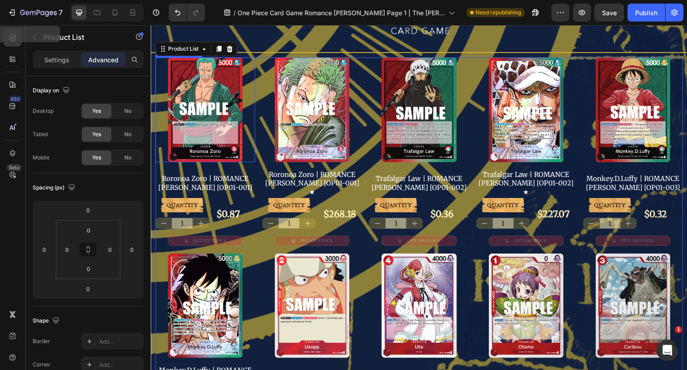
click at [251, 120] on div at bounding box center [205, 109] width 100 height 105
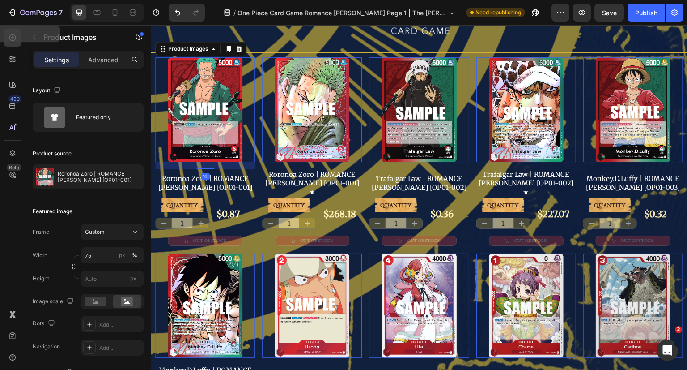
click at [94, 63] on p "Advanced" at bounding box center [103, 59] width 30 height 9
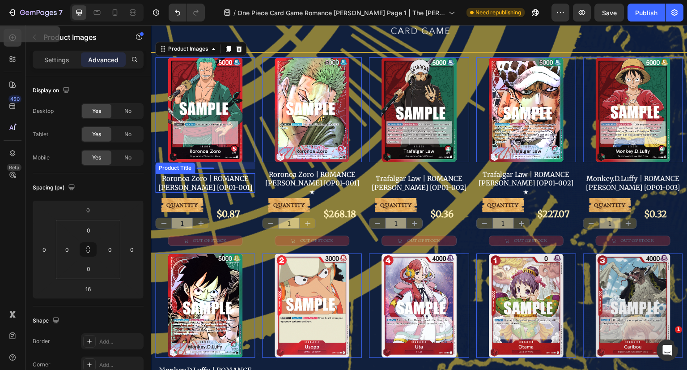
click at [242, 182] on h2 "Roronoa Zoro | ROMANCE [PERSON_NAME] [OP01-001]" at bounding box center [205, 182] width 100 height 19
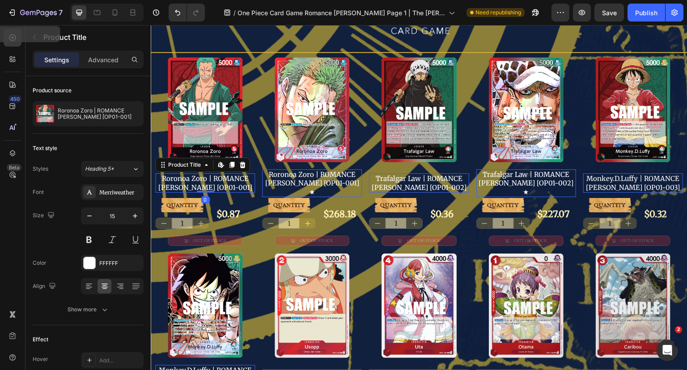
click at [113, 55] on p "Advanced" at bounding box center [103, 59] width 30 height 9
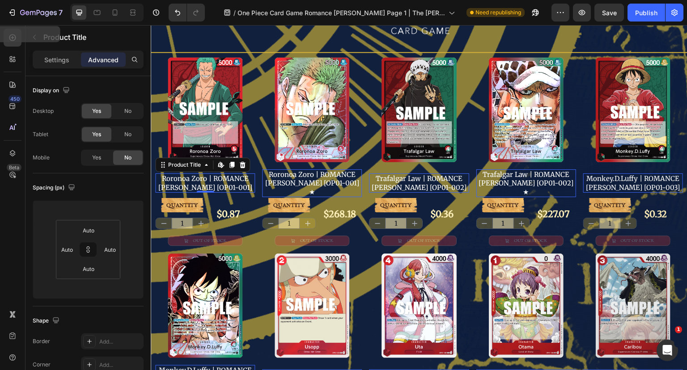
drag, startPoint x: 104, startPoint y: 157, endPoint x: 44, endPoint y: 153, distance: 60.1
click at [104, 157] on div "Yes" at bounding box center [97, 157] width 30 height 14
click at [191, 202] on span "QUANTITY" at bounding box center [181, 205] width 31 height 7
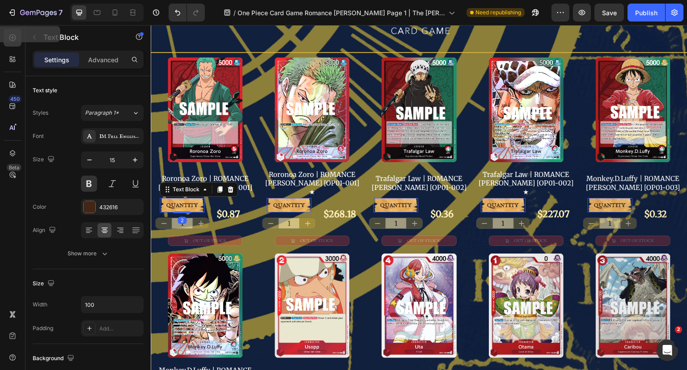
click at [111, 64] on p "Advanced" at bounding box center [103, 59] width 30 height 9
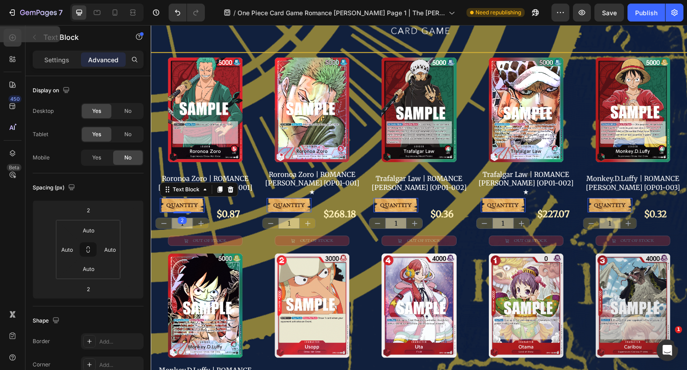
click at [104, 156] on div "Yes" at bounding box center [97, 157] width 30 height 14
click at [212, 209] on div "QUANTITY Text Block 2 1 Product Quantity $0.87 Product Price Product Price Row" at bounding box center [205, 214] width 100 height 34
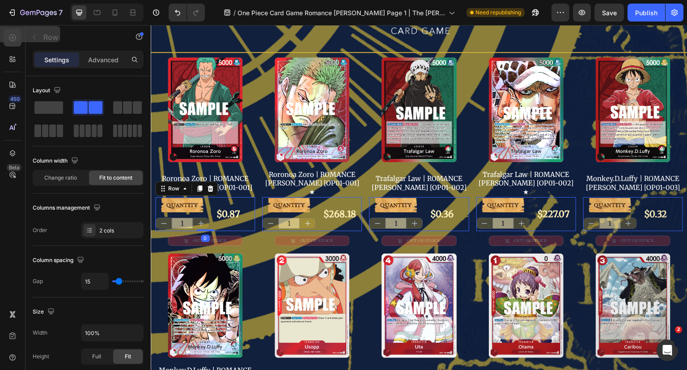
click at [107, 58] on p "Advanced" at bounding box center [103, 59] width 30 height 9
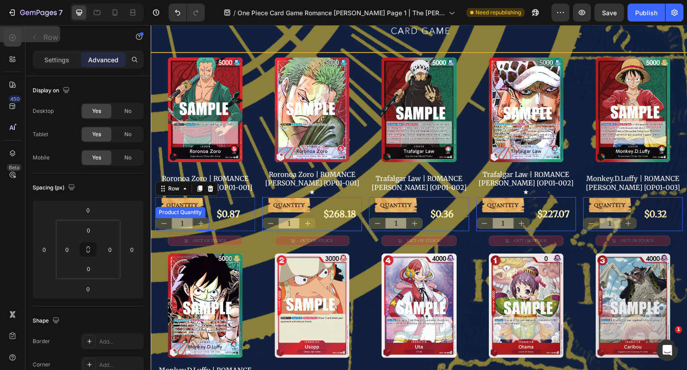
click at [185, 218] on input "1" at bounding box center [181, 223] width 21 height 10
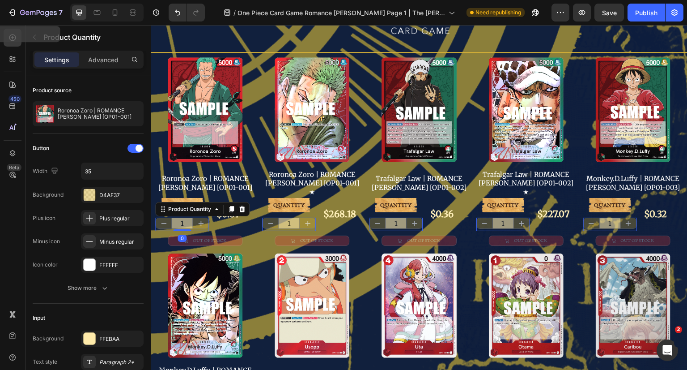
click at [111, 57] on p "Advanced" at bounding box center [103, 59] width 30 height 9
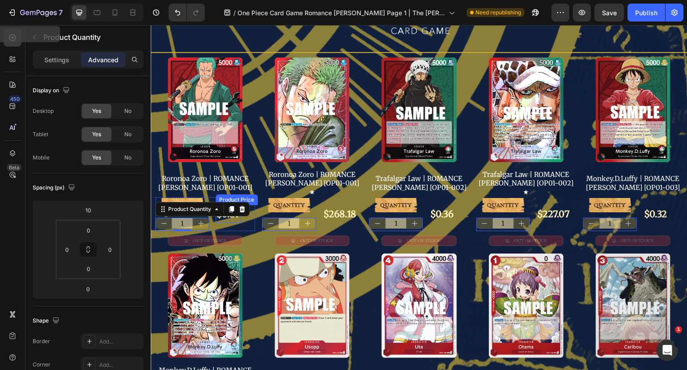
click at [226, 206] on div "$0.87" at bounding box center [228, 214] width 25 height 18
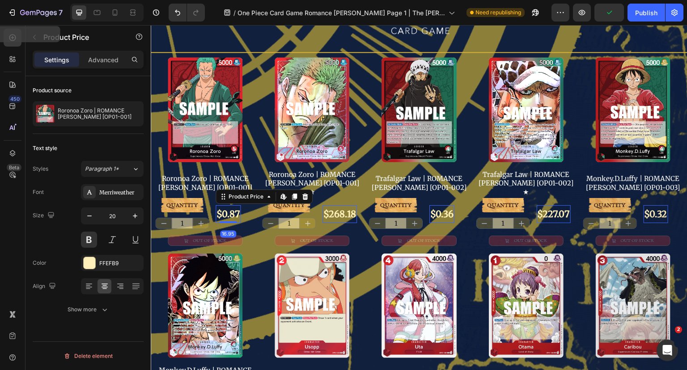
click at [110, 57] on p "Advanced" at bounding box center [103, 59] width 30 height 9
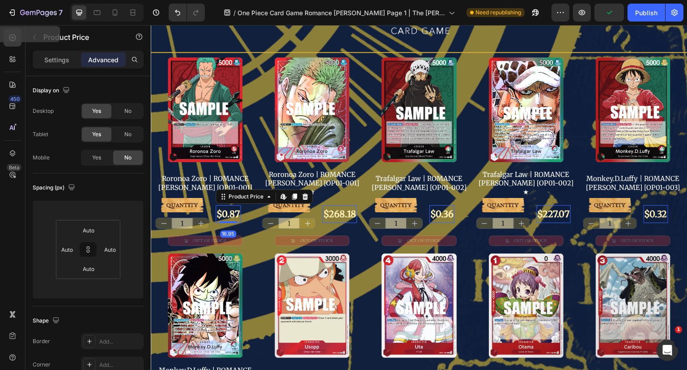
click at [93, 160] on span "Yes" at bounding box center [96, 157] width 9 height 8
click at [235, 235] on button "OUT OF STOCK" at bounding box center [205, 240] width 75 height 10
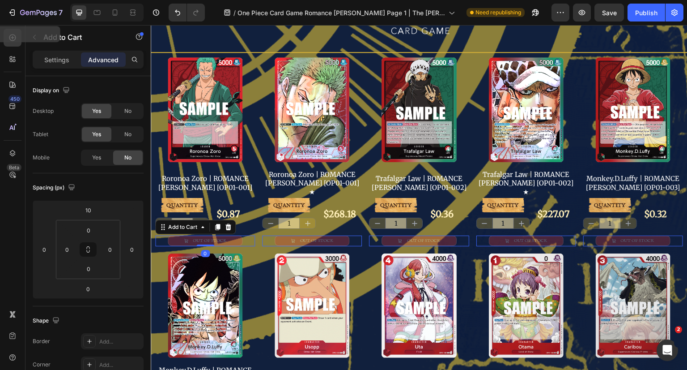
click at [101, 160] on span "Yes" at bounding box center [96, 157] width 9 height 8
click at [118, 9] on icon at bounding box center [115, 12] width 9 height 9
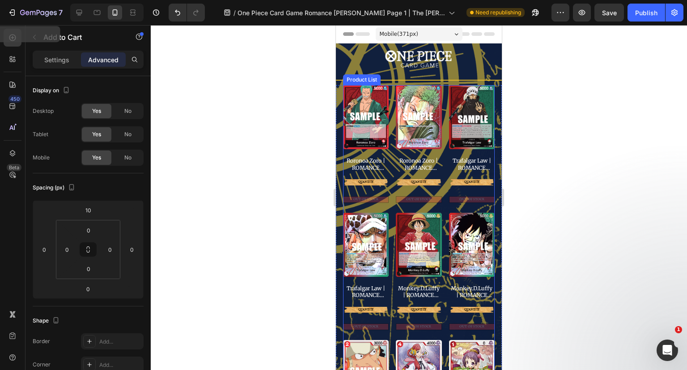
click at [437, 148] on div "Product Images Roronoa Zoro | ROMANCE [PERSON_NAME] [OP01-001] ★ Product Title …" at bounding box center [419, 145] width 46 height 120
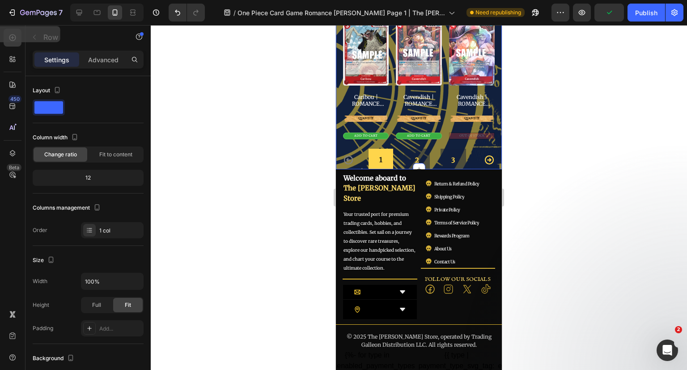
scroll to position [267, 0]
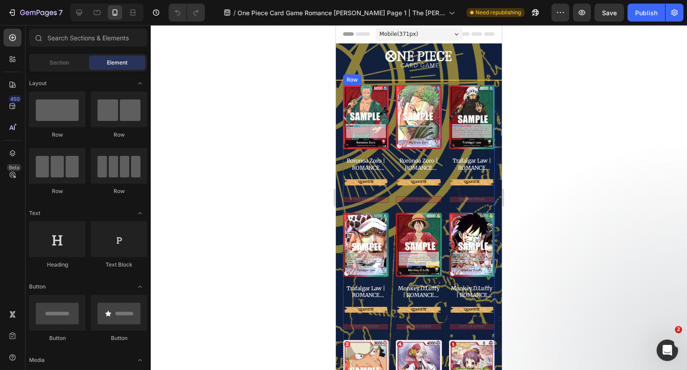
click at [383, 184] on div "Product Images Roronoa Zoro | ROMANCE [PERSON_NAME] [OP01-001] Product Title QU…" at bounding box center [366, 145] width 46 height 120
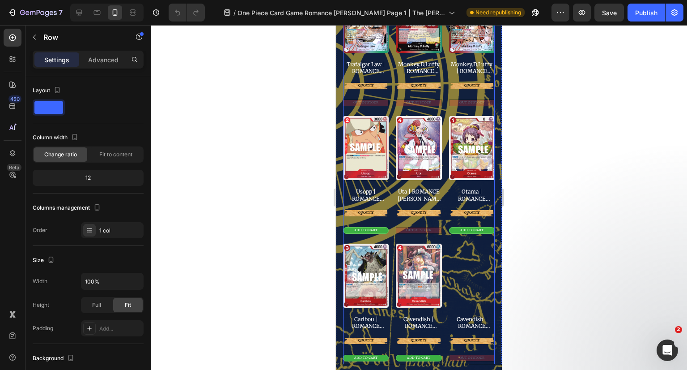
scroll to position [403, 0]
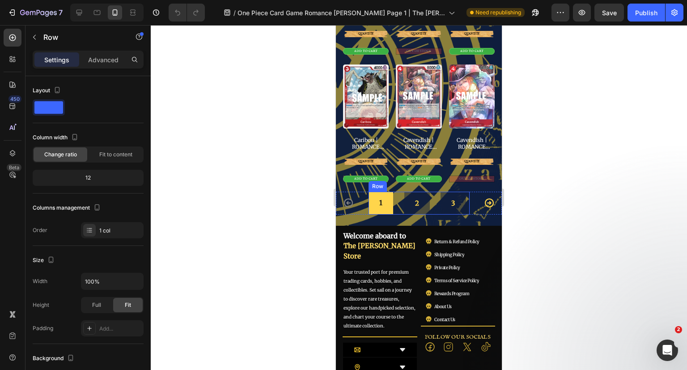
click at [431, 198] on div "1 Button 2 Button 3 Button Row" at bounding box center [419, 203] width 101 height 23
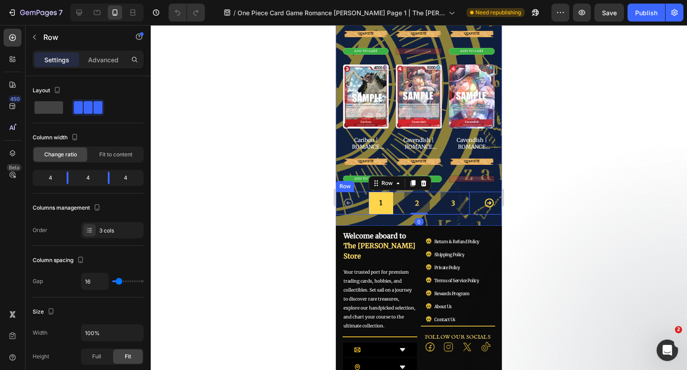
click at [477, 197] on div "Icon" at bounding box center [490, 203] width 26 height 23
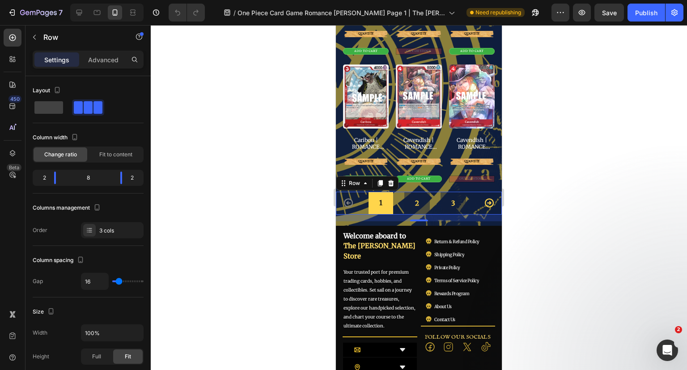
click at [93, 104] on div at bounding box center [88, 107] width 29 height 13
click at [589, 196] on div at bounding box center [419, 197] width 537 height 345
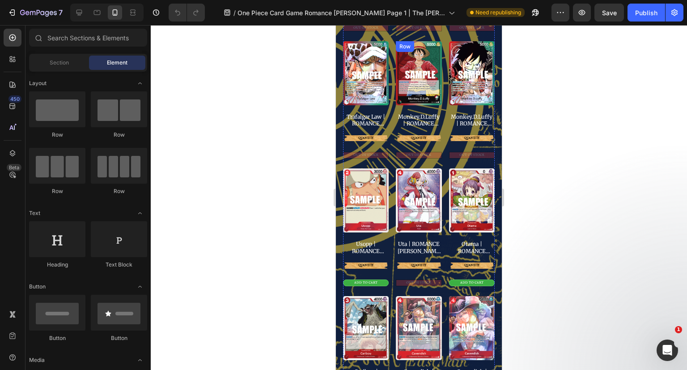
scroll to position [0, 0]
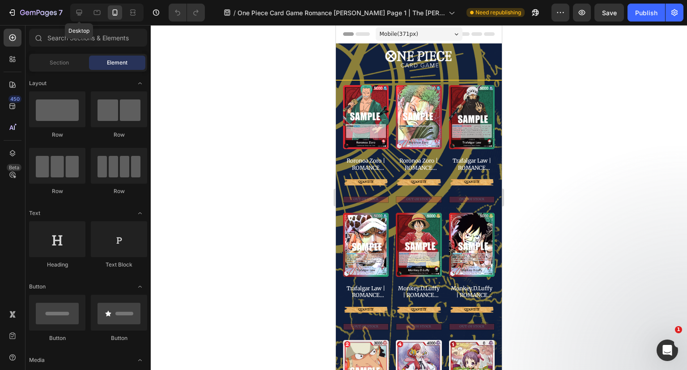
click at [81, 13] on icon at bounding box center [79, 12] width 9 height 9
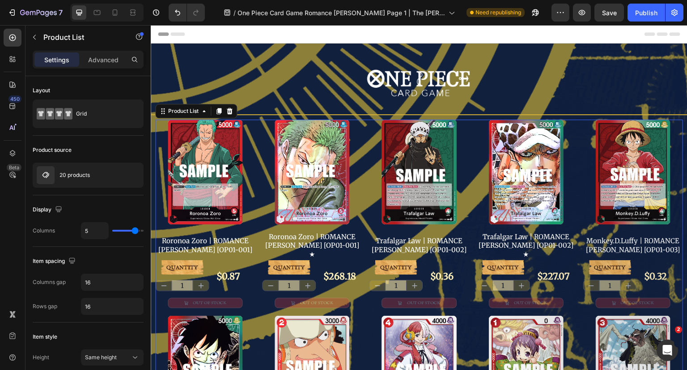
click at [88, 67] on div "Settings Advanced" at bounding box center [88, 60] width 111 height 18
click at [91, 64] on p "Advanced" at bounding box center [103, 59] width 30 height 9
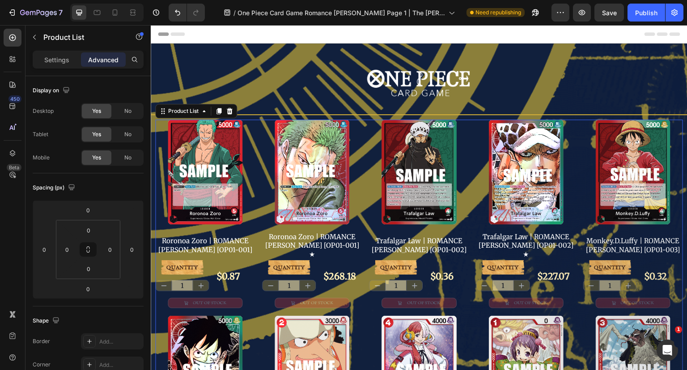
click at [125, 153] on div "No" at bounding box center [128, 157] width 30 height 14
click at [207, 147] on img at bounding box center [205, 171] width 75 height 105
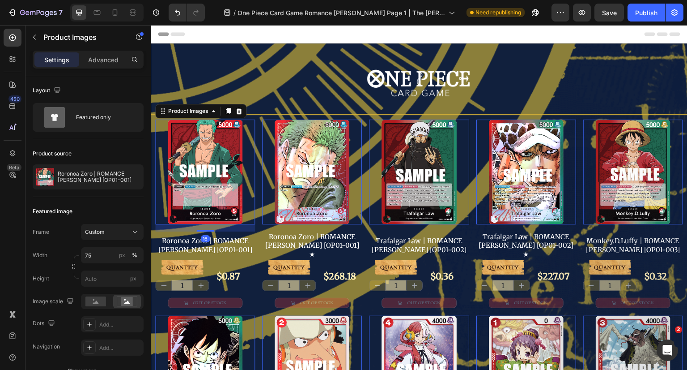
click at [105, 63] on p "Advanced" at bounding box center [103, 59] width 30 height 9
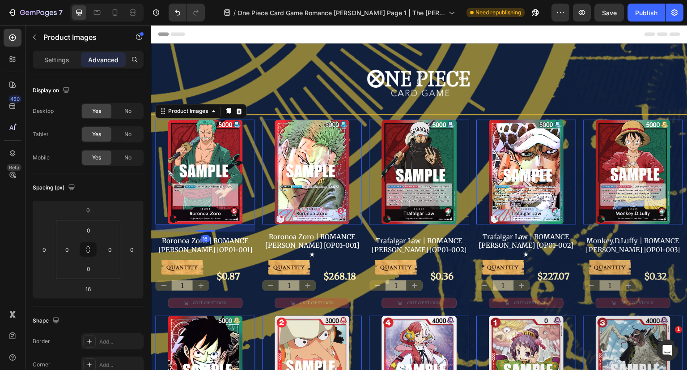
click at [127, 154] on span "No" at bounding box center [127, 157] width 7 height 8
click at [229, 239] on h2 "Roronoa Zoro | ROMANCE [PERSON_NAME] [OP01-001]" at bounding box center [205, 244] width 100 height 19
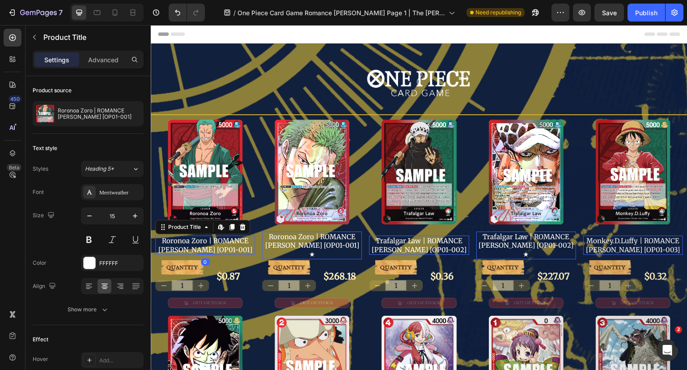
click at [103, 55] on p "Advanced" at bounding box center [103, 59] width 30 height 9
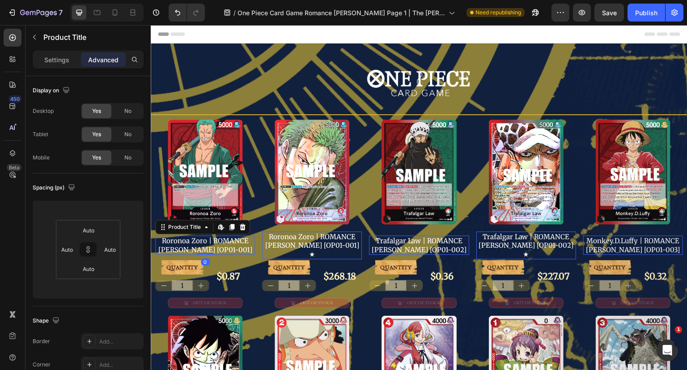
click at [130, 153] on div "No" at bounding box center [128, 157] width 30 height 14
click at [173, 264] on span "QUANTITY" at bounding box center [181, 267] width 31 height 7
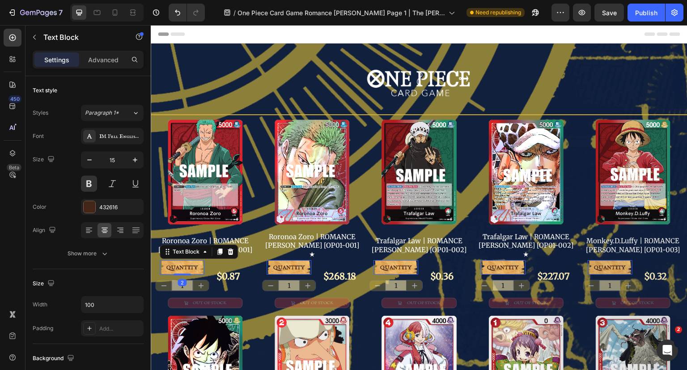
click at [107, 58] on p "Advanced" at bounding box center [103, 59] width 30 height 9
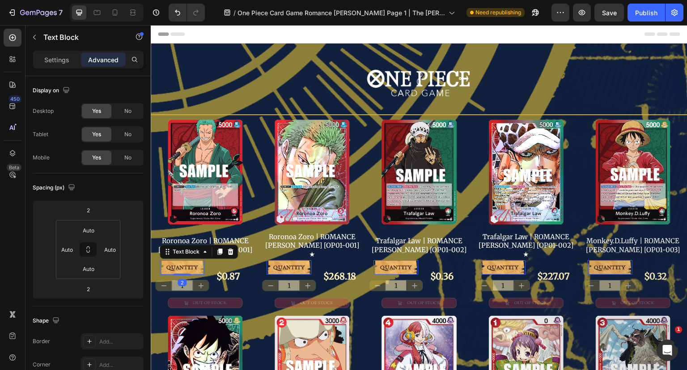
click at [127, 154] on span "No" at bounding box center [127, 157] width 7 height 8
click at [186, 280] on input "1" at bounding box center [181, 285] width 21 height 10
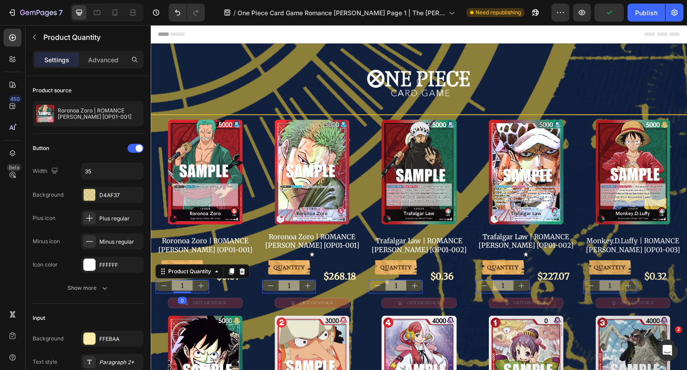
click at [111, 52] on div "Advanced" at bounding box center [103, 59] width 45 height 14
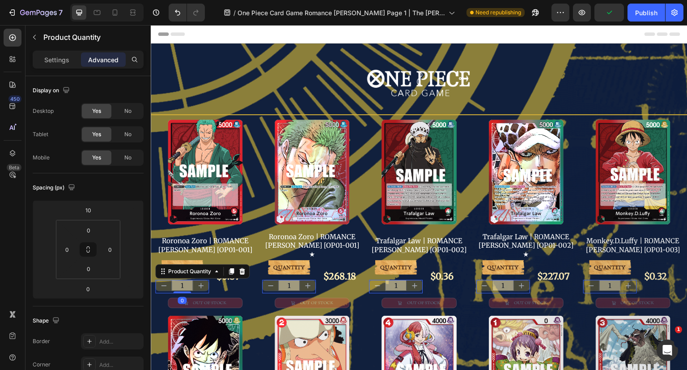
click at [129, 160] on span "No" at bounding box center [127, 157] width 7 height 8
click at [226, 270] on div "$0.87" at bounding box center [228, 276] width 25 height 18
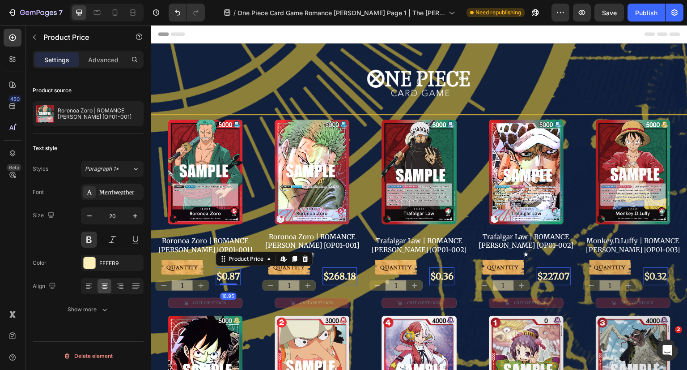
click at [111, 59] on p "Advanced" at bounding box center [103, 59] width 30 height 9
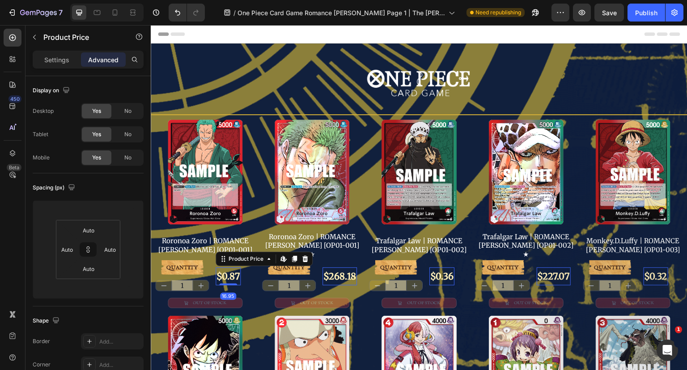
click at [130, 160] on span "No" at bounding box center [127, 157] width 7 height 8
click at [217, 300] on div "OUT OF STOCK" at bounding box center [210, 303] width 34 height 6
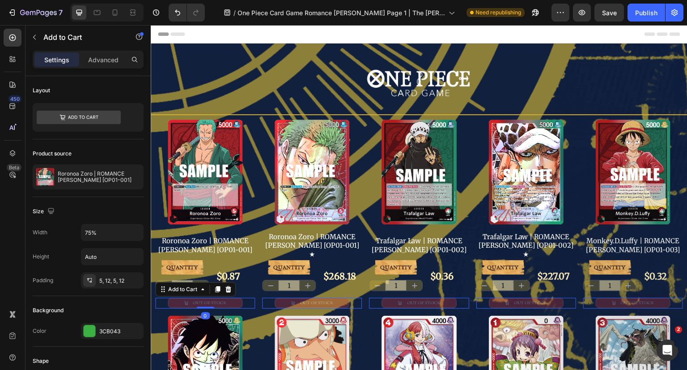
click at [115, 60] on p "Advanced" at bounding box center [103, 59] width 30 height 9
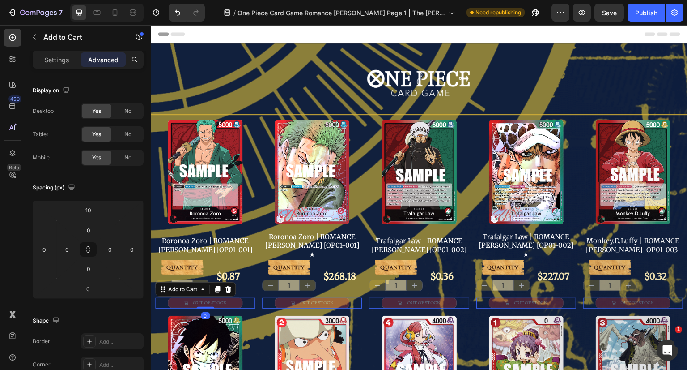
click at [128, 158] on span "No" at bounding box center [127, 157] width 7 height 8
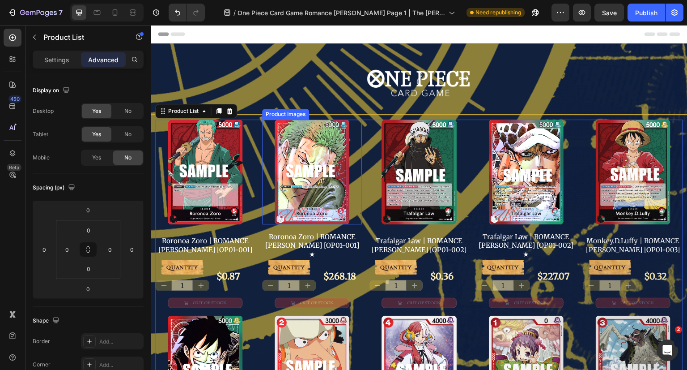
click at [320, 187] on img at bounding box center [312, 171] width 75 height 105
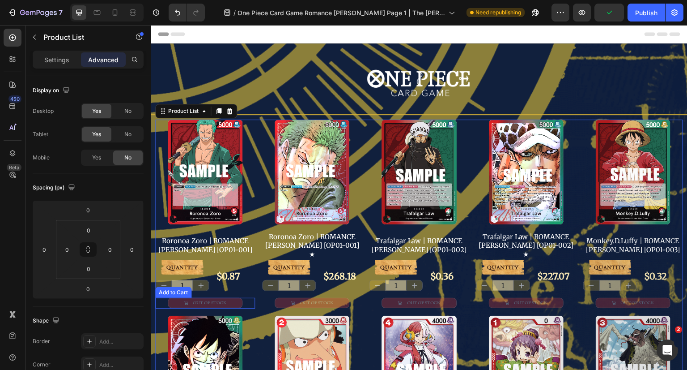
click at [229, 298] on button "OUT OF STOCK" at bounding box center [205, 303] width 75 height 10
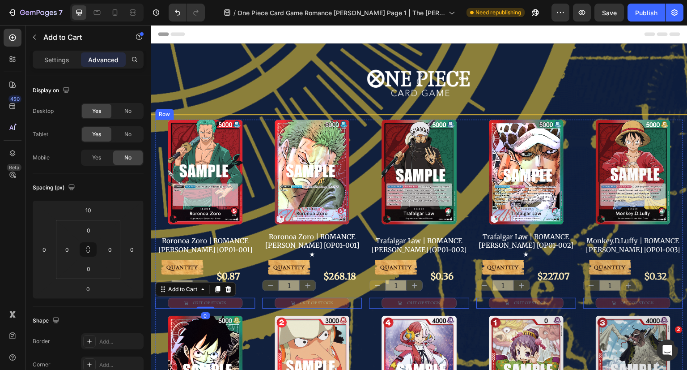
click at [244, 293] on div "OUT OF STOCK Add to Cart 0" at bounding box center [205, 300] width 100 height 15
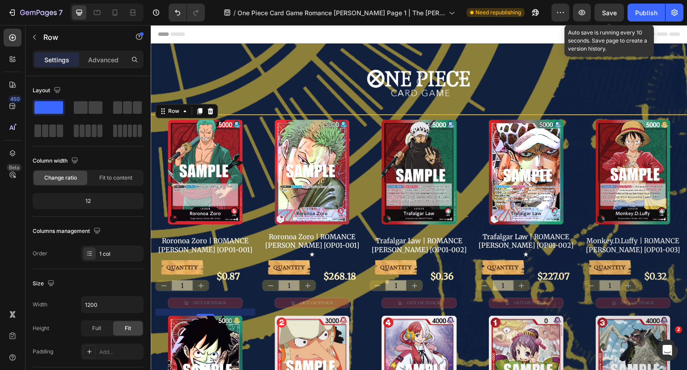
click at [611, 13] on span "Save" at bounding box center [609, 13] width 15 height 8
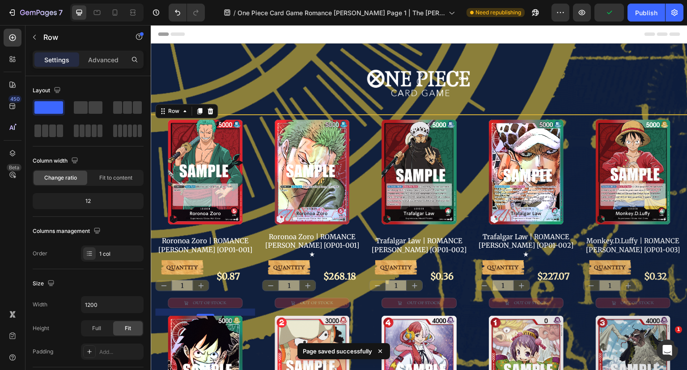
click at [658, 13] on button "Publish" at bounding box center [647, 13] width 38 height 18
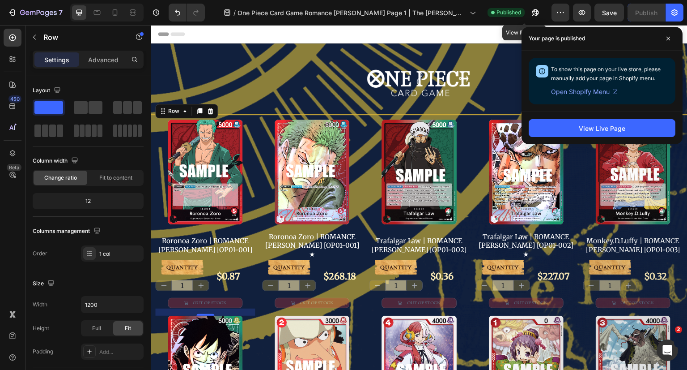
click at [530, 13] on button "button" at bounding box center [536, 13] width 18 height 18
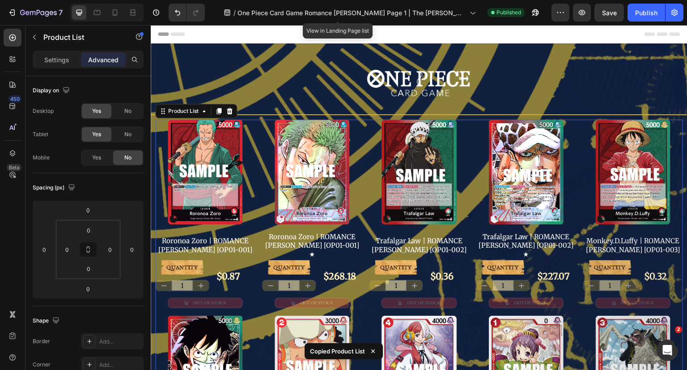
click at [439, 12] on span "One Piece Card Game Romance [PERSON_NAME] Page 1 | The [PERSON_NAME] Store" at bounding box center [352, 12] width 229 height 9
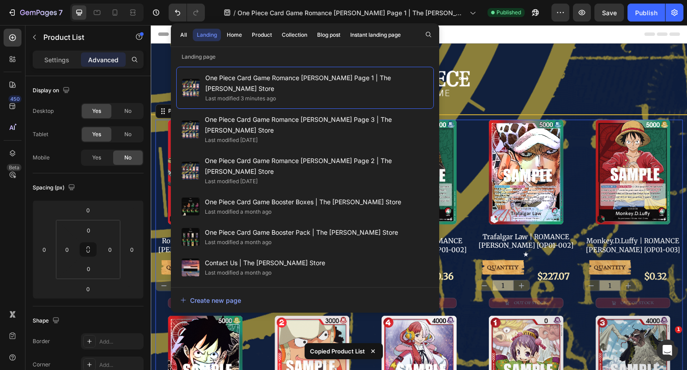
click at [358, 155] on span "One Piece Card Game Romance [PERSON_NAME] Page 2 | The [PERSON_NAME] Store" at bounding box center [317, 165] width 224 height 21
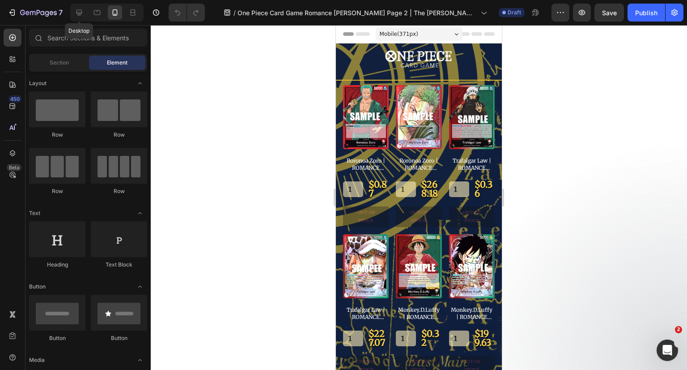
click at [79, 11] on icon at bounding box center [79, 12] width 9 height 9
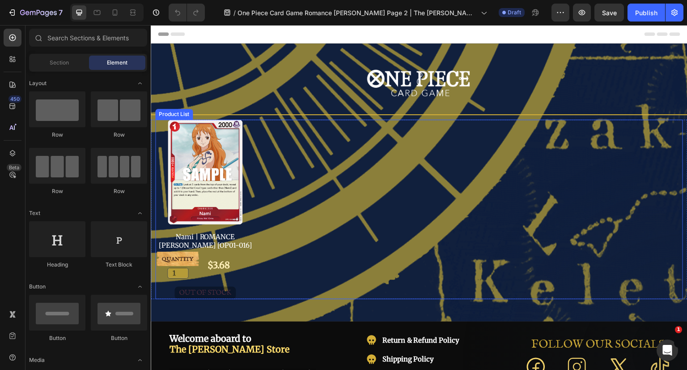
click at [426, 156] on div "Product Images Nami | ROMANCE [PERSON_NAME] [OP01-016] Product Title QUANTITY T…" at bounding box center [419, 208] width 528 height 179
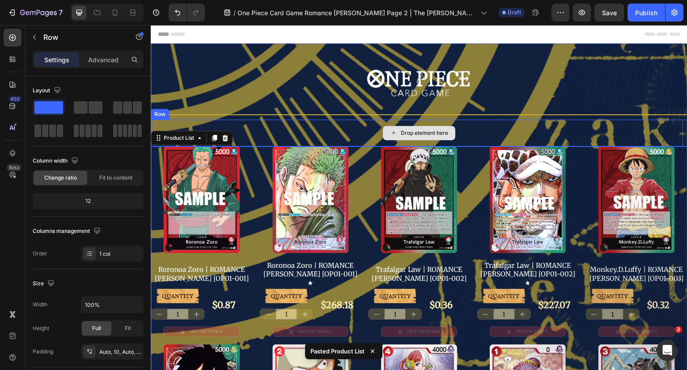
click at [474, 126] on div "Drop element here" at bounding box center [419, 132] width 528 height 27
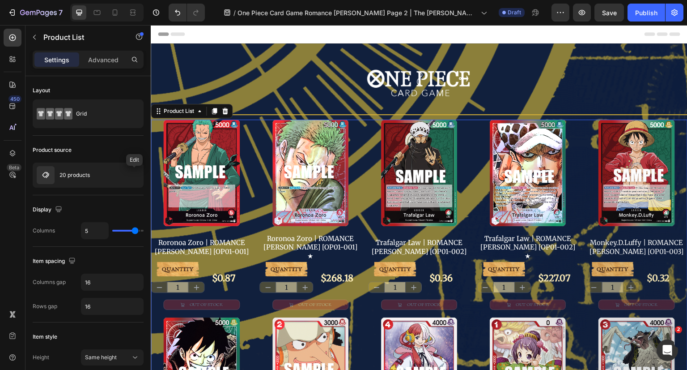
click at [0, 0] on icon "button" at bounding box center [0, 0] width 0 height 0
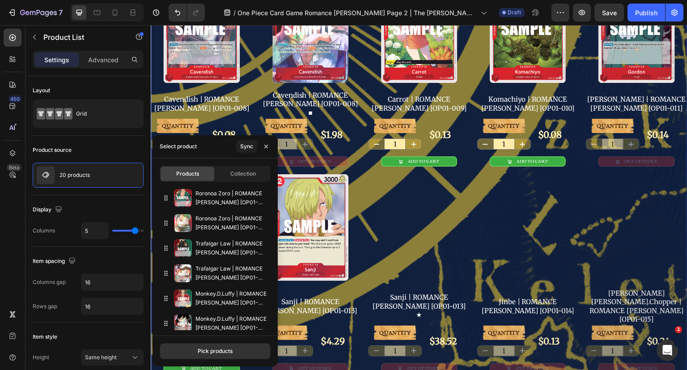
scroll to position [537, 0]
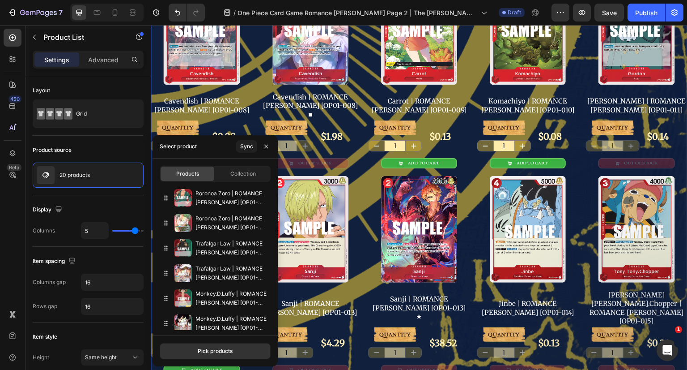
click at [226, 348] on div "Pick products" at bounding box center [215, 351] width 35 height 8
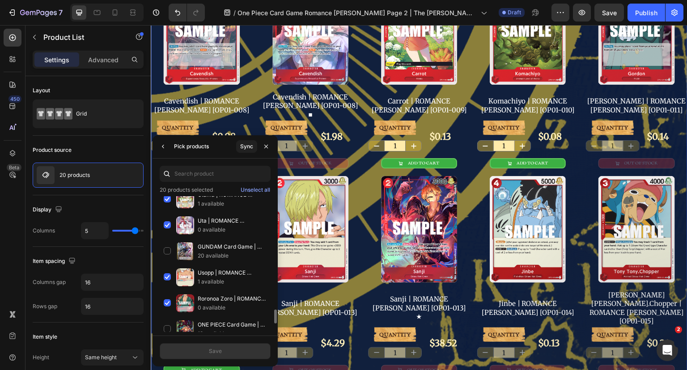
scroll to position [1169, 0]
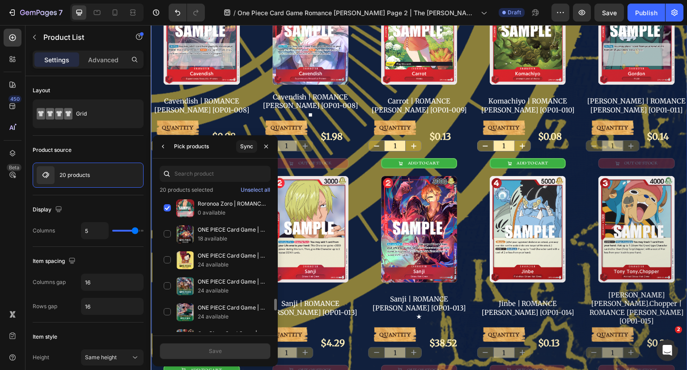
click at [166, 201] on div "Roronoa Zoro | ROMANCE DAWN [OP01-001] 0 available" at bounding box center [215, 208] width 111 height 26
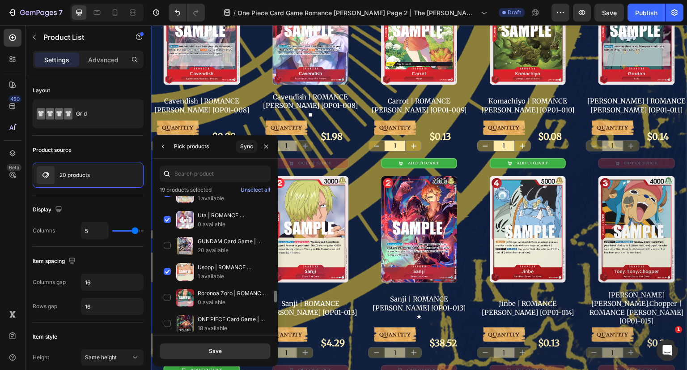
click at [166, 259] on div "Usopp | ROMANCE DAWN [OP01-004] 1 available" at bounding box center [215, 272] width 111 height 26
click at [168, 211] on div "Uta | ROMANCE DAWN [OP01-005] 0 available" at bounding box center [215, 220] width 111 height 26
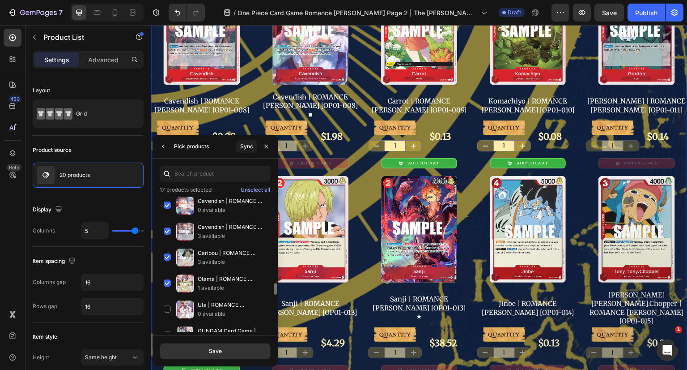
click at [163, 273] on div "Otama | ROMANCE DAWN [OP01-006] 1 available" at bounding box center [215, 283] width 111 height 26
click at [164, 247] on div "Caribou | ROMANCE DAWN [OP01-007] 3 available" at bounding box center [215, 257] width 111 height 26
click at [170, 228] on div "Cavendish | ROMANCE DAWN [OP01-008] 3 available" at bounding box center [215, 231] width 111 height 26
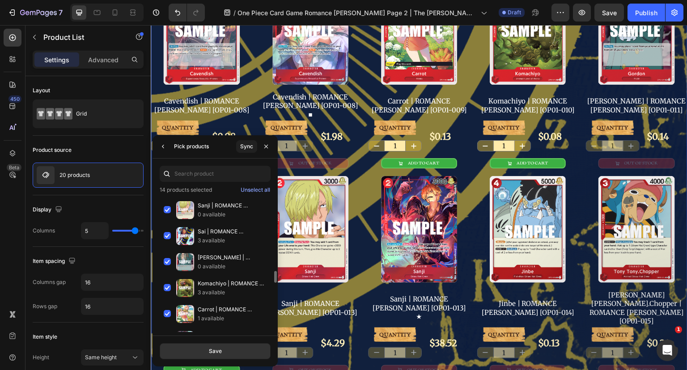
scroll to position [900, 0]
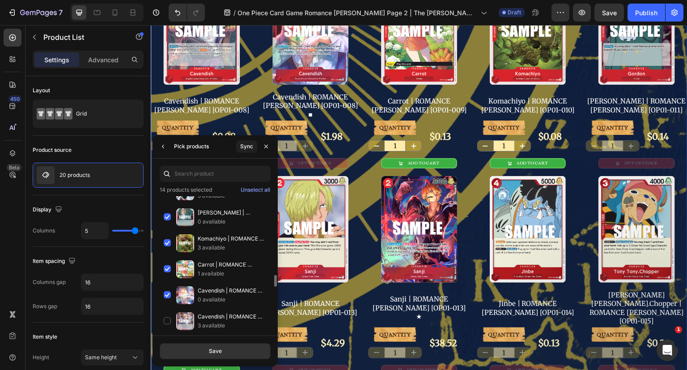
click at [168, 286] on div "Cavendish | ROMANCE DAWN [OP01-008] ■ 0 available" at bounding box center [215, 295] width 111 height 26
click at [166, 268] on div "Carrot | ROMANCE DAWN [OP01-009] 1 available" at bounding box center [215, 269] width 111 height 26
click at [165, 237] on div "Komachiyo | ROMANCE DAWN [OP01-010] 3 available" at bounding box center [215, 243] width 111 height 26
click at [166, 213] on div "Gordon | ROMANCE DAWN [OP01-011] 0 available" at bounding box center [215, 217] width 111 height 26
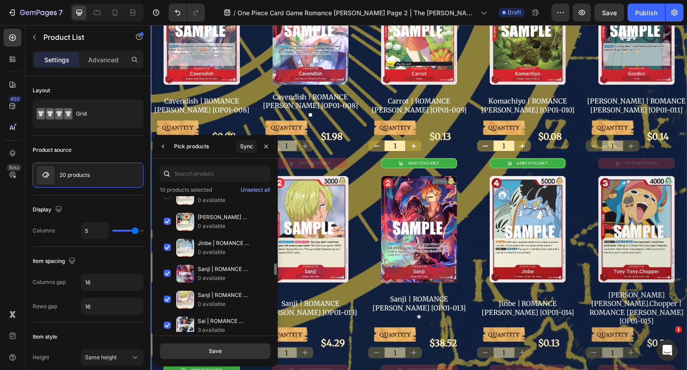
click at [170, 315] on div "Sai | ROMANCE DAWN [OP01-012] 3 available" at bounding box center [215, 325] width 111 height 26
click at [168, 292] on div "Sanji | ROMANCE DAWN [OP01-013] 0 available" at bounding box center [215, 299] width 111 height 26
click at [170, 271] on div "Sanji | ROMANCE DAWN [OP01-013] ★ 0 available" at bounding box center [215, 273] width 111 height 26
click at [169, 246] on div "Jinbe | ROMANCE DAWN [OP01-014] 0 available" at bounding box center [215, 247] width 111 height 26
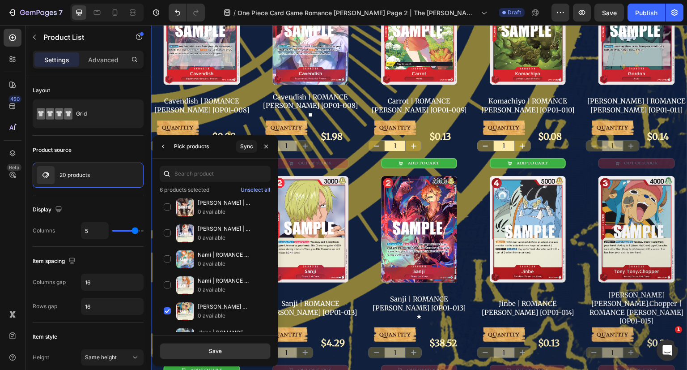
click at [166, 279] on div "Nami | ROMANCE DAWN [OP01-016] 0 available" at bounding box center [215, 285] width 111 height 26
click at [167, 302] on div "Tony Tony.Chopper | ROMANCE DAWN [OP01-015] 0 available" at bounding box center [215, 311] width 111 height 26
click at [169, 254] on div "Nami | ROMANCE DAWN [OP01-016] ★ 0 available" at bounding box center [215, 259] width 111 height 26
click at [167, 229] on div "Nico Robin | ROMANCE DAWN [OP01-017] 0 available" at bounding box center [215, 233] width 111 height 26
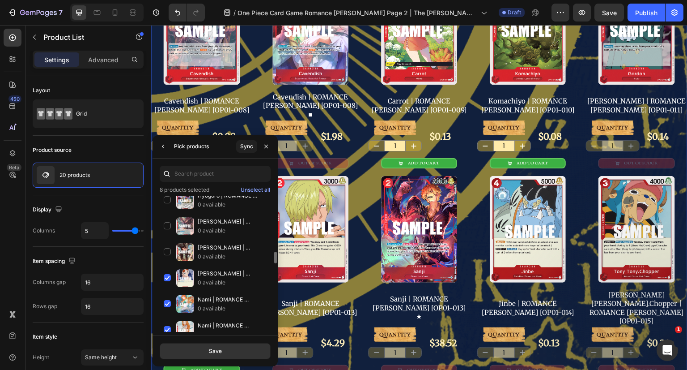
click at [166, 247] on div "Hajrudin | ROMANCE DAWN [OP01-018] 0 available" at bounding box center [215, 252] width 111 height 26
click at [166, 218] on div "Bartolomeo | ROMANCE DAWN [OP01-019] 0 available" at bounding box center [215, 226] width 111 height 26
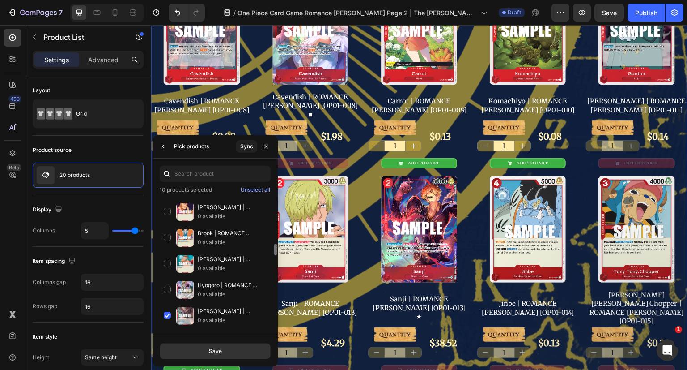
click at [170, 284] on div "Hyogoro | ROMANCE DAWN [OP01-020] 0 available" at bounding box center [215, 290] width 111 height 26
click at [168, 257] on div "Franky | ROMANCE DAWN [OP01-021] 0 available" at bounding box center [215, 264] width 111 height 26
click at [169, 235] on div "Brook | ROMANCE DAWN [OP01-022] 0 available" at bounding box center [215, 238] width 111 height 26
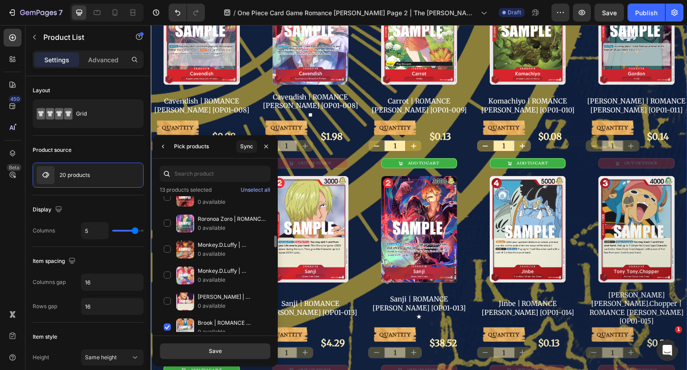
click at [166, 294] on div "Marco | ROMANCE DAWN [OP01-023] 0 available" at bounding box center [215, 301] width 111 height 26
click at [170, 269] on div "Monkey.D.Luffy | ROMANCE DAWN [OP01-024] 0 available" at bounding box center [215, 275] width 111 height 26
click at [166, 246] on div "Monkey.D.Luffy | ROMANCE DAWN [OP01-024] ★ 0 available" at bounding box center [215, 249] width 111 height 26
click at [166, 219] on div "Roronoa Zoro | ROMANCE DAWN [OP01-025] 0 available" at bounding box center [215, 223] width 111 height 26
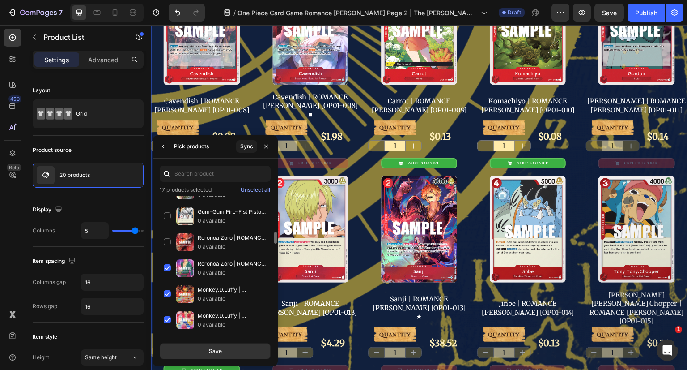
click at [167, 238] on div "Roronoa Zoro | ROMANCE DAWN [OP01-025] ★ 0 available" at bounding box center [215, 242] width 111 height 26
click at [166, 212] on div "Gum-Gum Fire-Fist Pistol Red Hawk | ROMANCE DAWN [OP01-026] 0 available" at bounding box center [215, 216] width 111 height 26
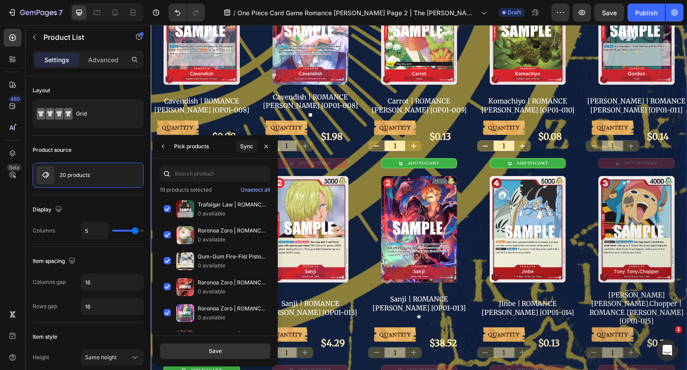
click at [166, 234] on div "Roronoa Zoro | ROMANCE DAWN [OP01-001] ★ 0 available" at bounding box center [215, 235] width 111 height 26
click at [167, 206] on div "Trafalgar Law | ROMANCE DAWN [OP01-002] 0 available" at bounding box center [215, 209] width 111 height 26
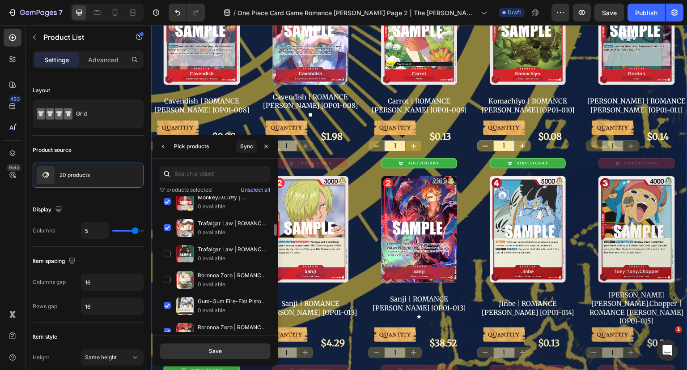
click at [167, 220] on div "Trafalgar Law | ROMANCE DAWN [OP01-002] ★ 0 available" at bounding box center [215, 228] width 111 height 26
click at [167, 201] on div "Monkey.D.Luffy | ROMANCE DAWN [OP01-003] 0 available" at bounding box center [215, 202] width 111 height 26
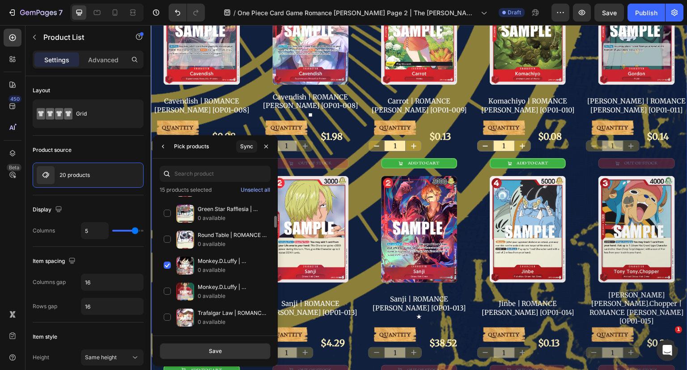
click at [170, 262] on div "Monkey.D.Luffy | ROMANCE DAWN [OP01-003] ★ 0 available" at bounding box center [215, 265] width 111 height 26
click at [168, 235] on div "Round Table | ROMANCE DAWN [OP01-027] 0 available" at bounding box center [215, 239] width 111 height 26
click at [167, 212] on div "Green Star Rafflesia | ROMANCE DAWN [OP01-028] 0 available" at bounding box center [215, 213] width 111 height 26
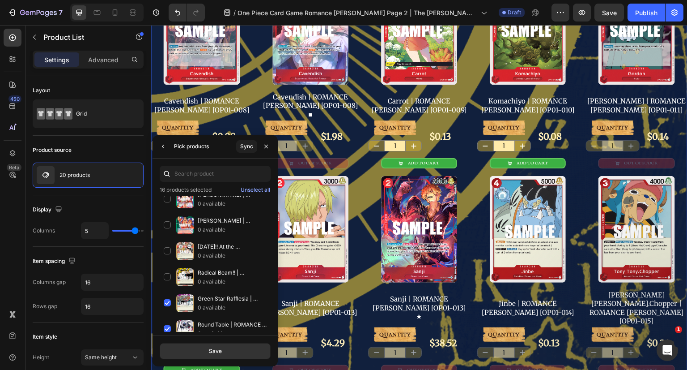
click at [166, 276] on div "Radical Beam!! | ROMANCE DAWN [OP01-029] 0 available" at bounding box center [215, 277] width 111 height 26
click at [170, 248] on div "In Two Years!! At the Sabaody Archipelago!! | ROMANCE DAWN [OP01-030] 0 availab…" at bounding box center [215, 251] width 111 height 26
click at [168, 222] on div "Kouzuki Oden | ROMANCE DAWN [OP01-031] 0 available" at bounding box center [215, 225] width 111 height 26
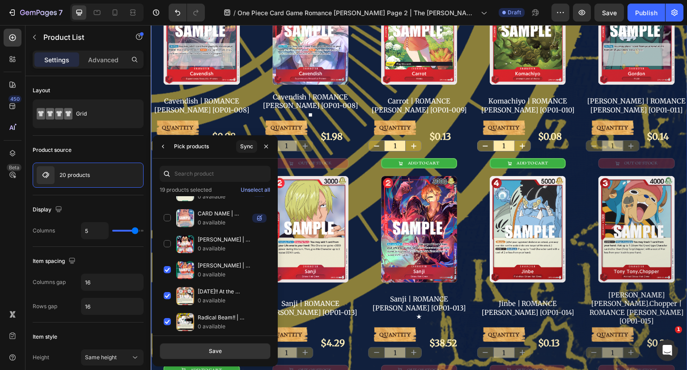
click at [168, 239] on div "Kouzuki Oden | ROMANCE DAWN [OP01-031] ★ 0 available" at bounding box center [215, 244] width 111 height 26
click at [204, 348] on button "Save" at bounding box center [215, 351] width 111 height 16
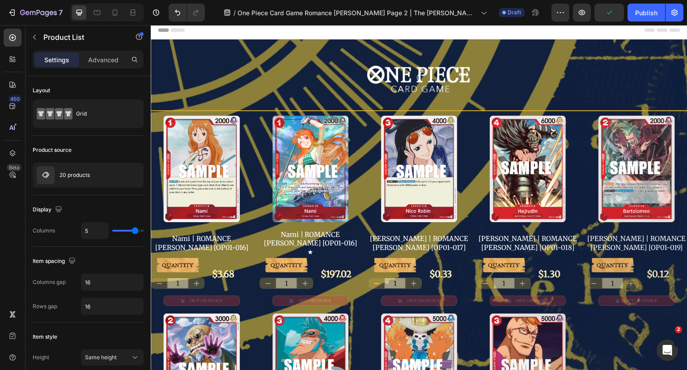
scroll to position [0, 0]
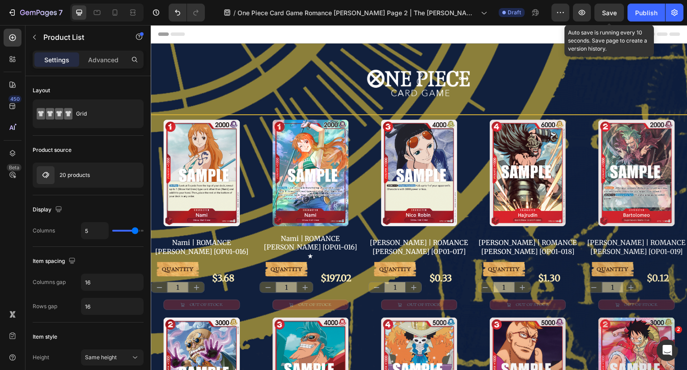
click at [618, 16] on button "Save" at bounding box center [610, 13] width 30 height 18
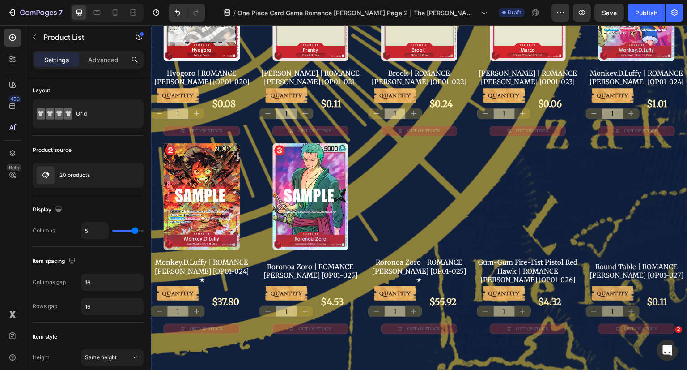
scroll to position [403, 0]
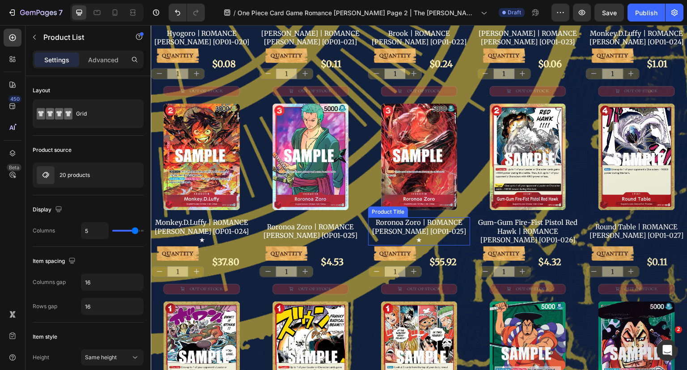
click at [432, 217] on h2 "Roronoa Zoro | ROMANCE DAWN [OP01-025] ★" at bounding box center [419, 231] width 102 height 28
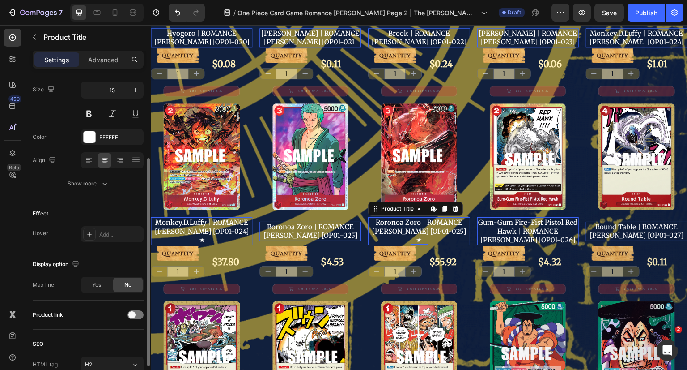
scroll to position [81, 0]
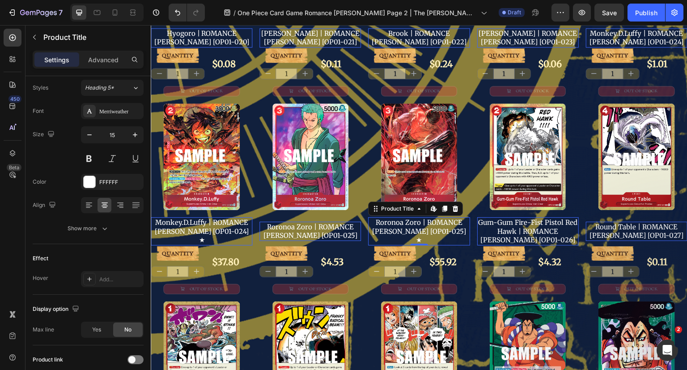
click at [98, 228] on div "Show more" at bounding box center [89, 228] width 42 height 9
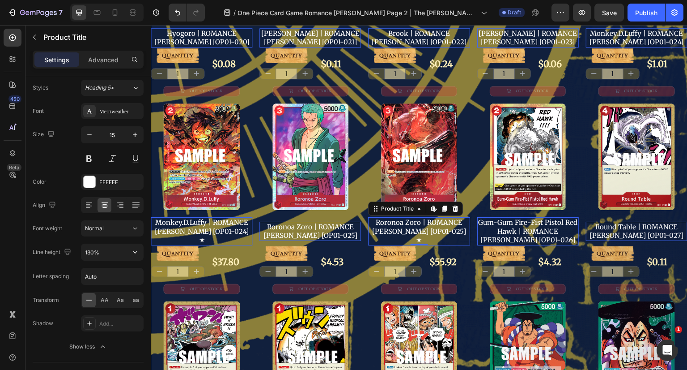
click at [136, 251] on icon "button" at bounding box center [135, 251] width 9 height 9
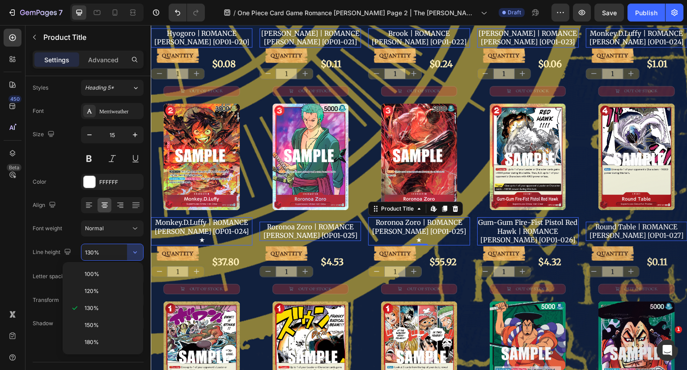
click at [104, 273] on p "100%" at bounding box center [110, 274] width 51 height 8
type input "100%"
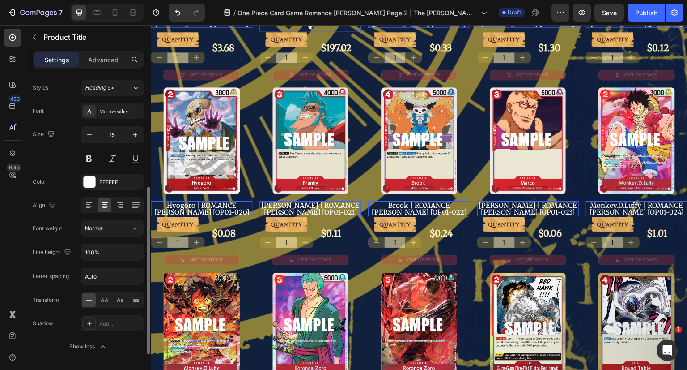
scroll to position [170, 0]
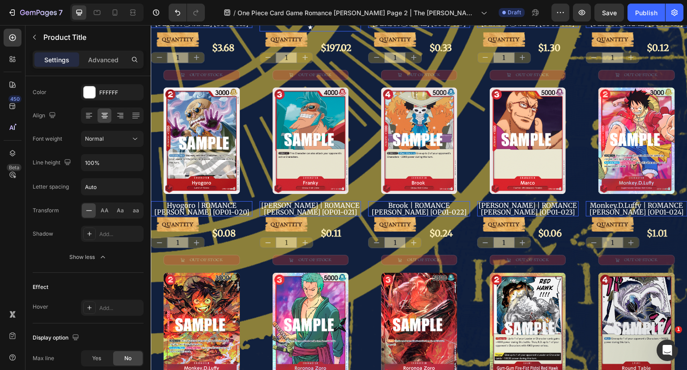
click at [131, 185] on input "Auto" at bounding box center [112, 187] width 62 height 16
click at [138, 140] on icon at bounding box center [135, 138] width 9 height 9
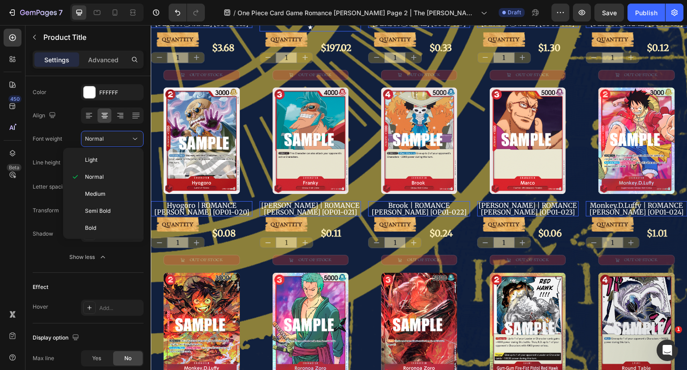
click at [138, 140] on icon at bounding box center [135, 138] width 9 height 9
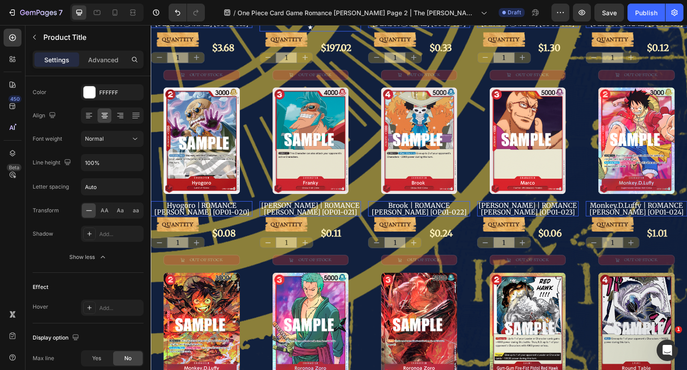
click at [141, 137] on button "Normal" at bounding box center [112, 139] width 63 height 16
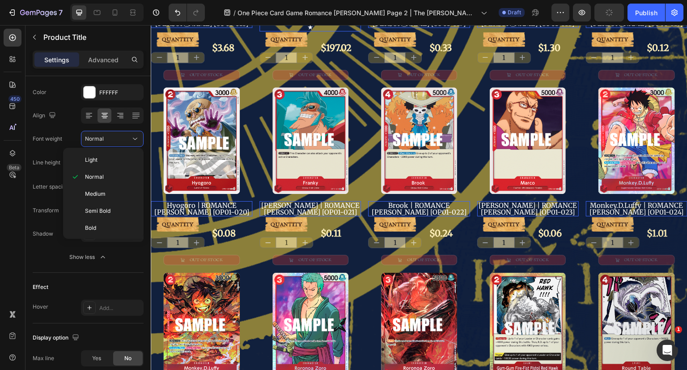
click at [122, 154] on div "Light" at bounding box center [102, 159] width 70 height 17
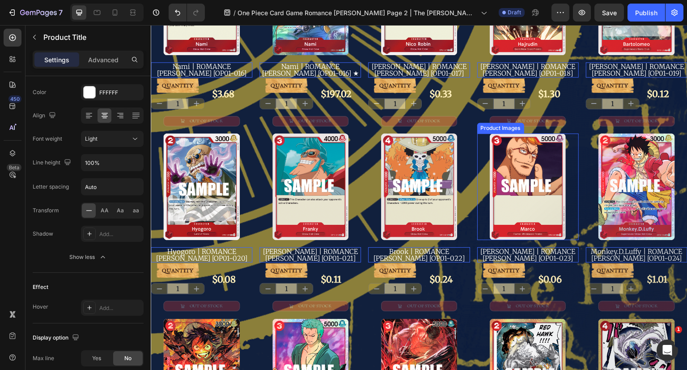
scroll to position [45, 0]
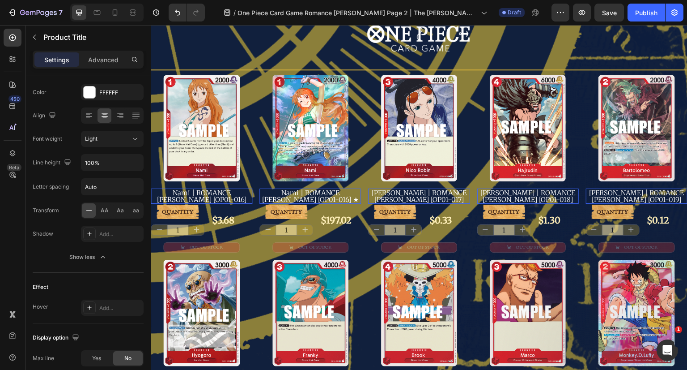
click at [132, 141] on icon at bounding box center [135, 138] width 9 height 9
click at [98, 226] on p "Bold" at bounding box center [108, 228] width 47 height 8
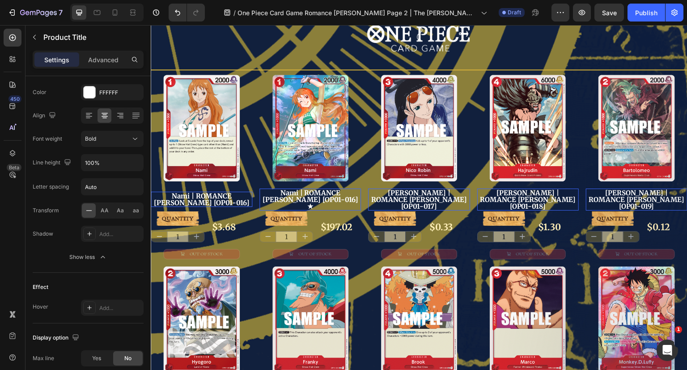
click at [136, 141] on icon at bounding box center [135, 138] width 9 height 9
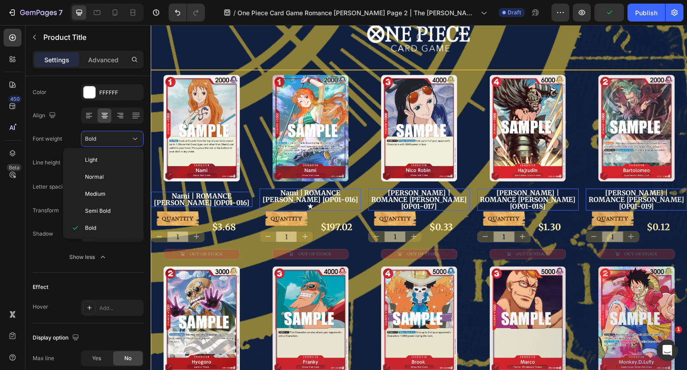
click at [109, 190] on p "Medium" at bounding box center [108, 194] width 47 height 8
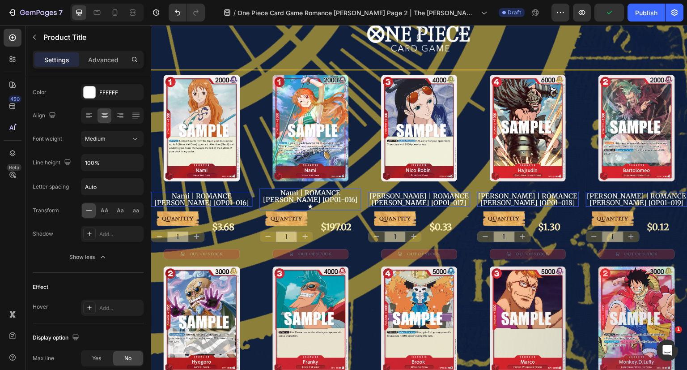
click at [133, 140] on icon at bounding box center [135, 138] width 9 height 9
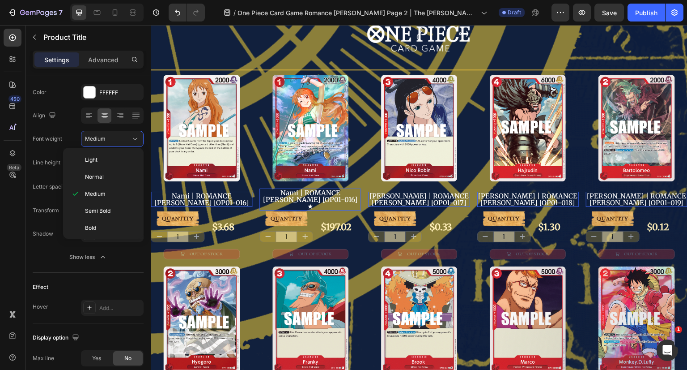
click at [118, 158] on p "Light" at bounding box center [108, 160] width 47 height 8
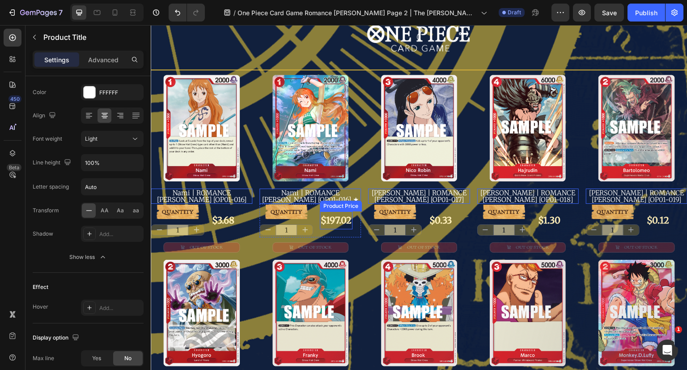
click at [335, 213] on div "$197.02" at bounding box center [336, 220] width 33 height 18
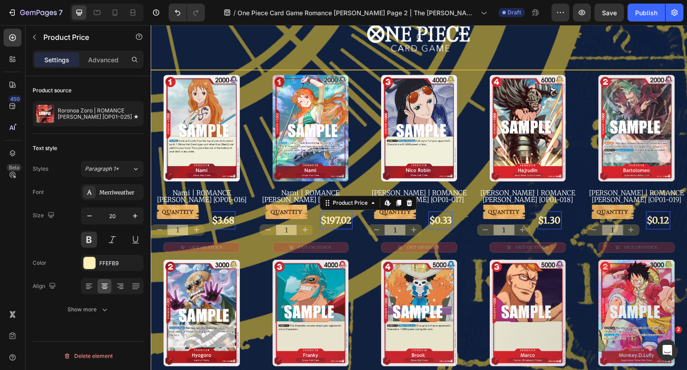
scroll to position [0, 0]
click at [105, 307] on icon "button" at bounding box center [104, 309] width 9 height 9
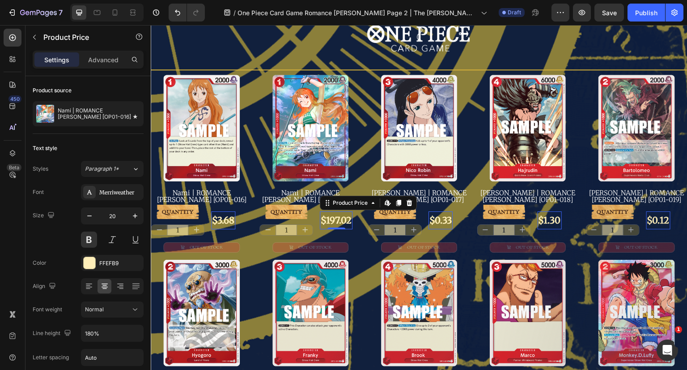
scroll to position [89, 0]
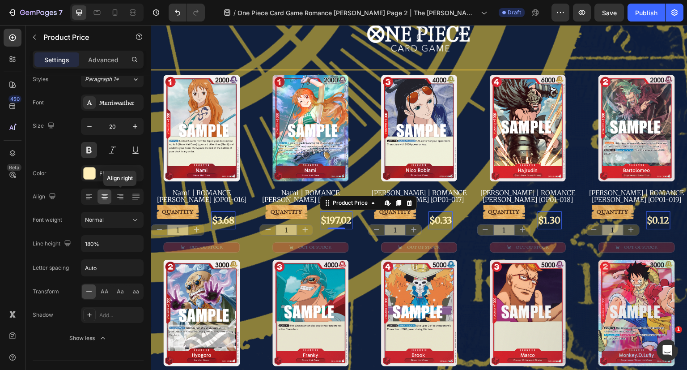
click at [124, 197] on icon at bounding box center [120, 196] width 9 height 9
click at [104, 195] on icon at bounding box center [104, 196] width 9 height 9
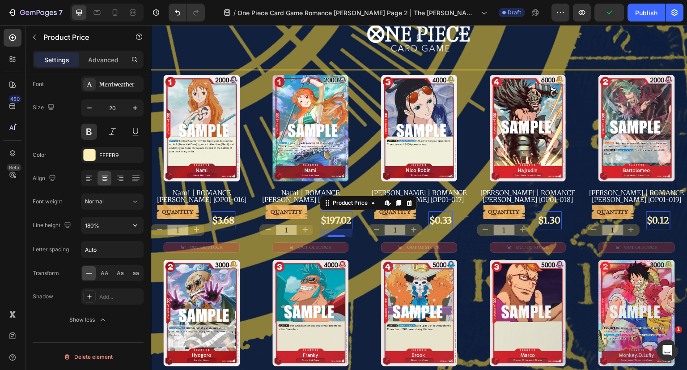
click at [136, 222] on icon "button" at bounding box center [135, 225] width 9 height 9
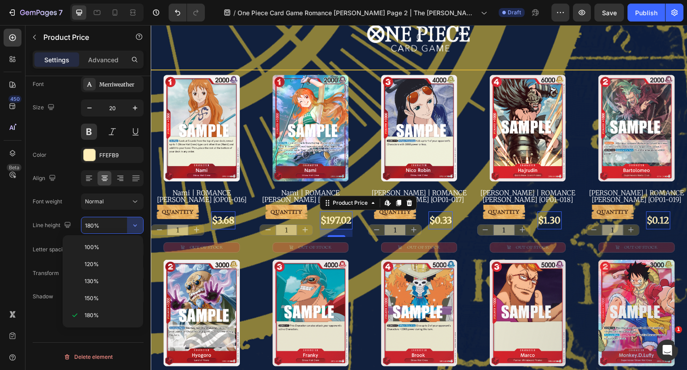
click at [98, 260] on span "120%" at bounding box center [92, 264] width 14 height 8
type input "120%"
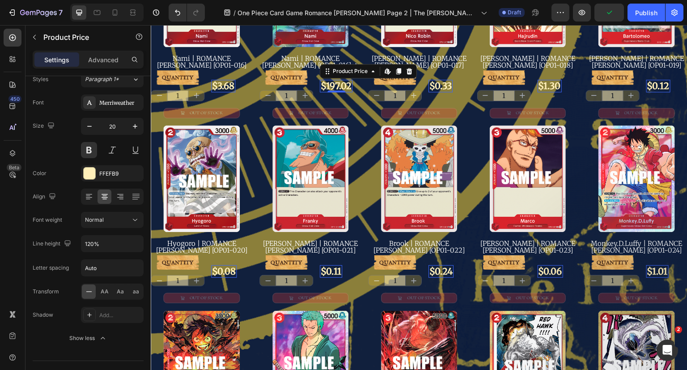
scroll to position [45, 0]
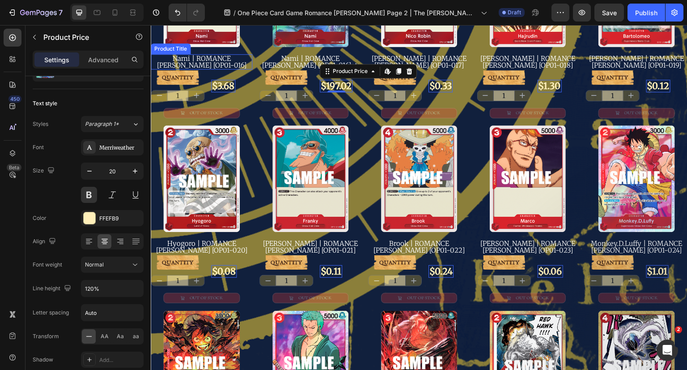
click at [209, 59] on h2 "Nami | ROMANCE DAWN [OP01-016]" at bounding box center [202, 61] width 102 height 15
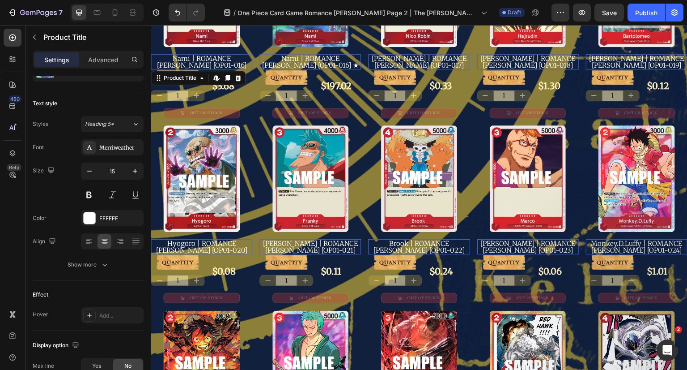
scroll to position [0, 0]
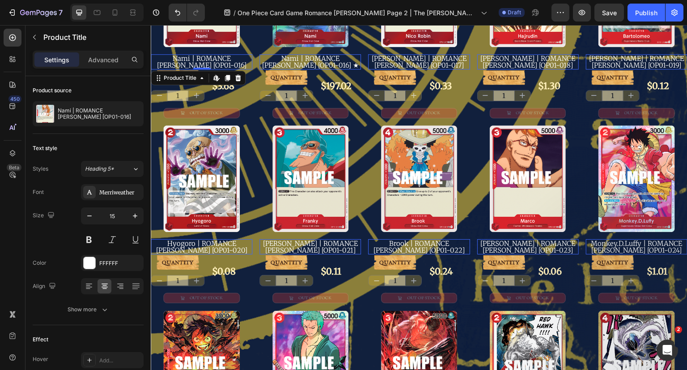
click at [91, 238] on button at bounding box center [89, 239] width 16 height 16
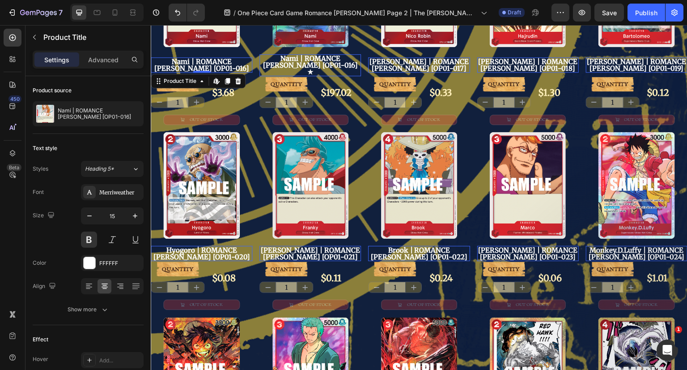
click at [91, 238] on button at bounding box center [89, 239] width 16 height 16
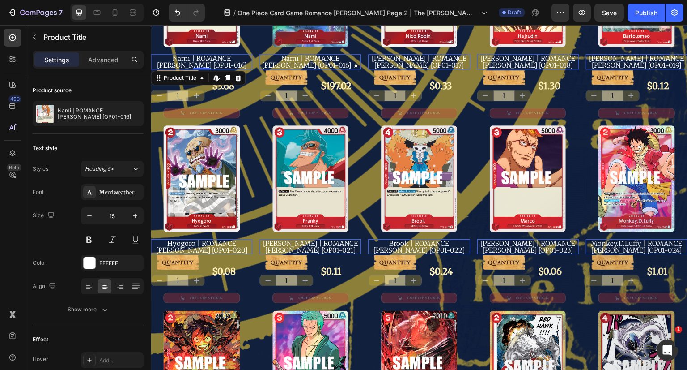
click at [103, 305] on icon "button" at bounding box center [104, 309] width 9 height 9
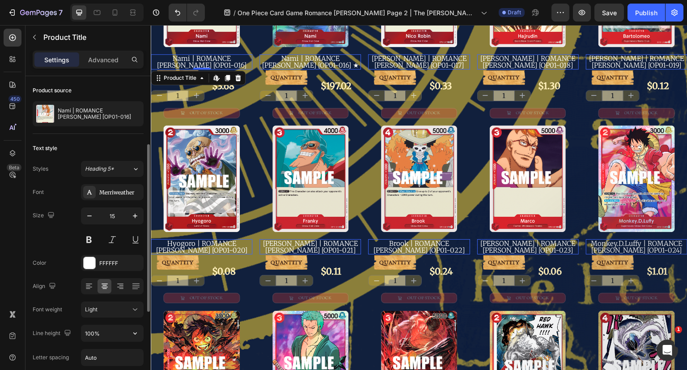
scroll to position [45, 0]
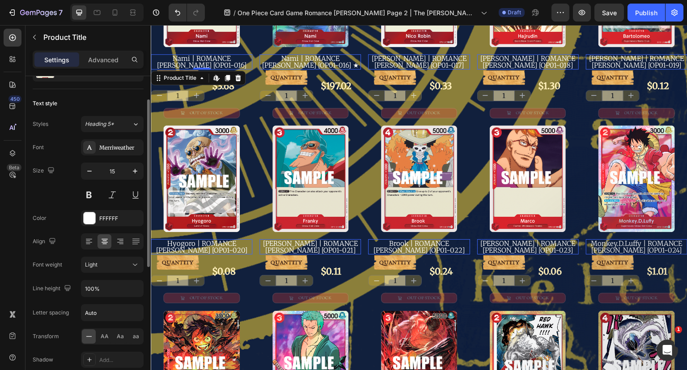
click at [122, 267] on div "Light" at bounding box center [108, 264] width 46 height 8
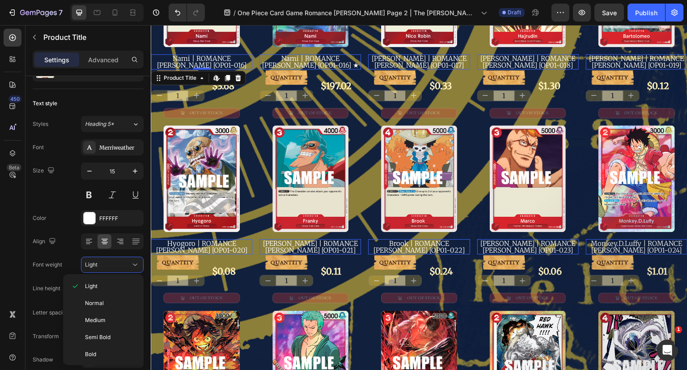
click at [103, 299] on span "Normal" at bounding box center [94, 303] width 19 height 8
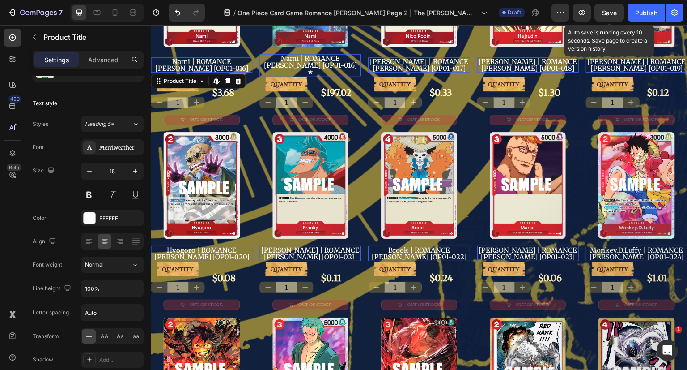
click at [609, 14] on span "Save" at bounding box center [609, 13] width 15 height 8
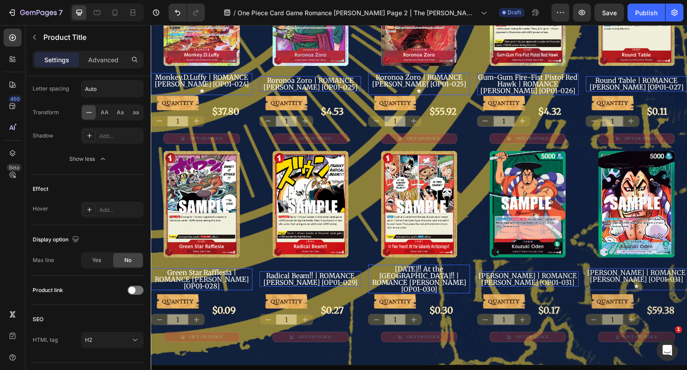
scroll to position [288, 0]
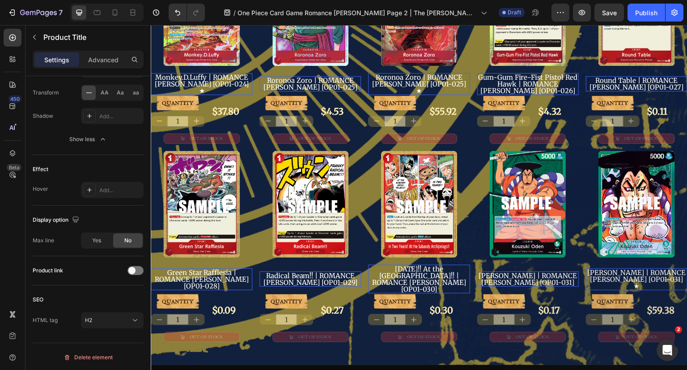
click at [100, 242] on span "Yes" at bounding box center [96, 240] width 9 height 8
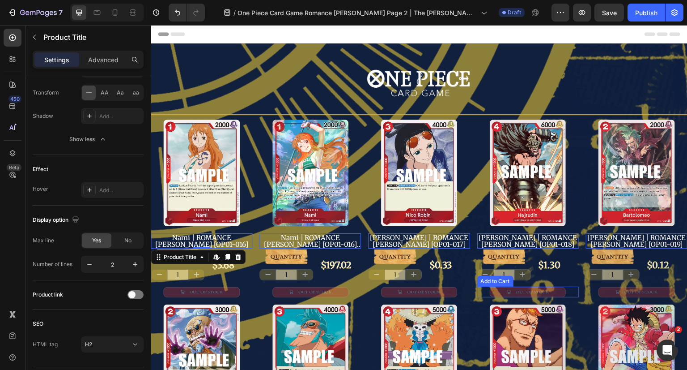
scroll to position [0, 0]
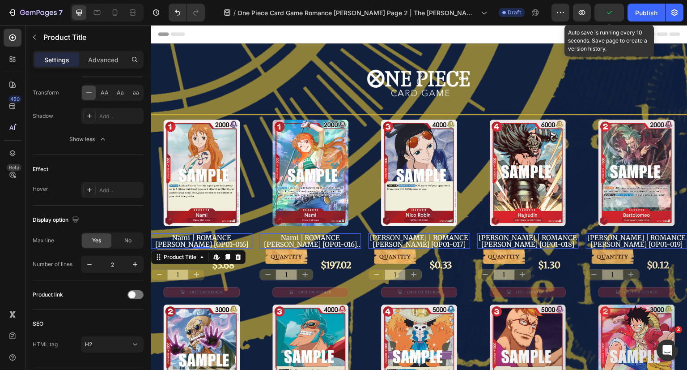
click at [610, 17] on button "button" at bounding box center [610, 13] width 30 height 18
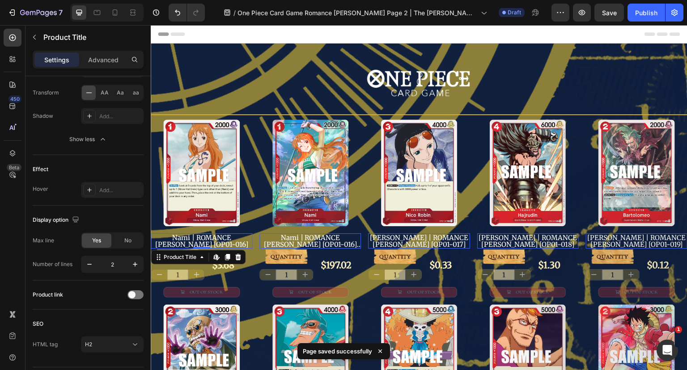
click at [639, 10] on div "Publish" at bounding box center [646, 12] width 22 height 9
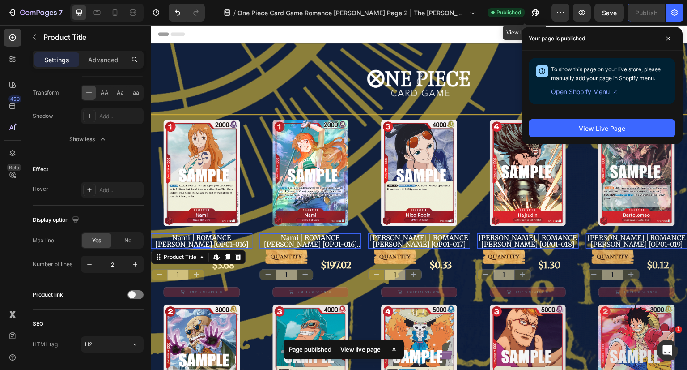
click at [533, 12] on icon "button" at bounding box center [536, 12] width 7 height 7
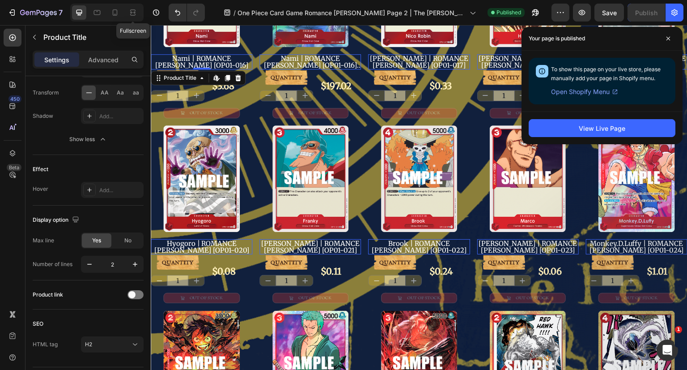
click at [133, 11] on icon at bounding box center [132, 12] width 9 height 9
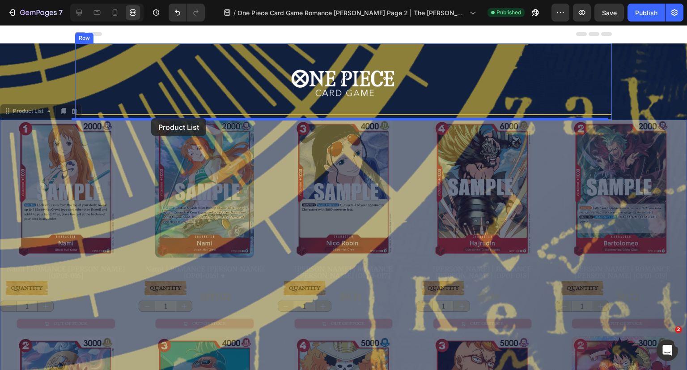
drag, startPoint x: 27, startPoint y: 111, endPoint x: 151, endPoint y: 118, distance: 124.6
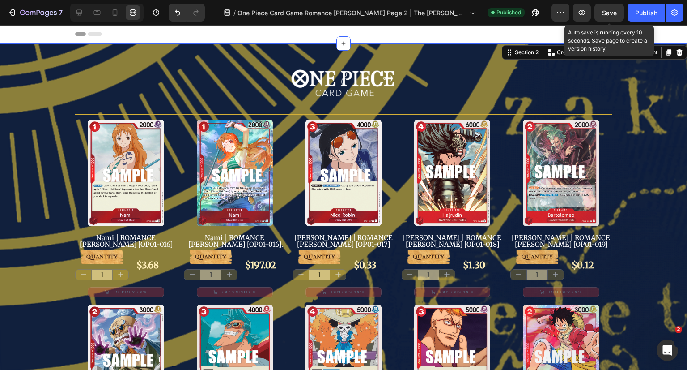
click at [607, 13] on span "Save" at bounding box center [609, 13] width 15 height 8
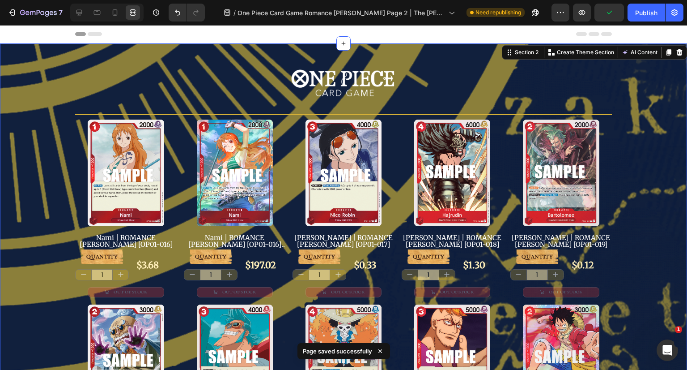
click at [648, 14] on div "Publish" at bounding box center [646, 12] width 22 height 9
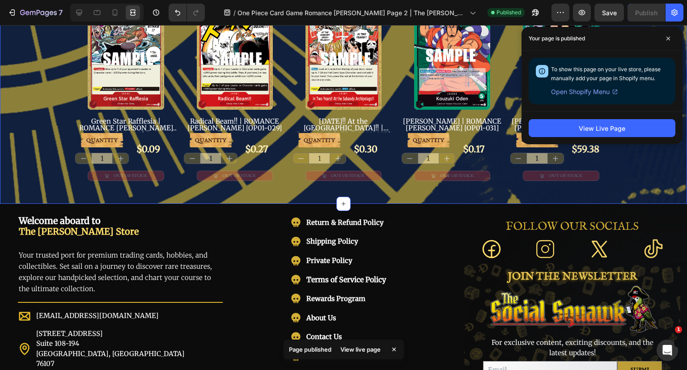
scroll to position [537, 0]
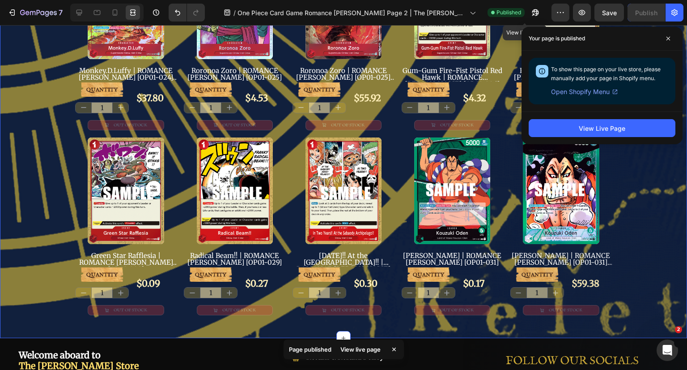
click at [533, 15] on icon "button" at bounding box center [534, 14] width 2 height 2
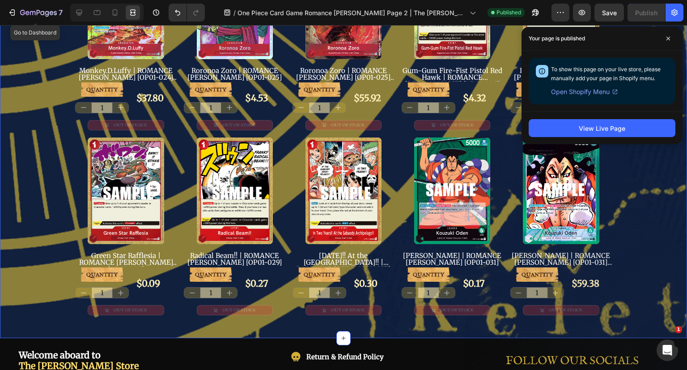
click at [46, 11] on icon "button" at bounding box center [47, 14] width 4 height 6
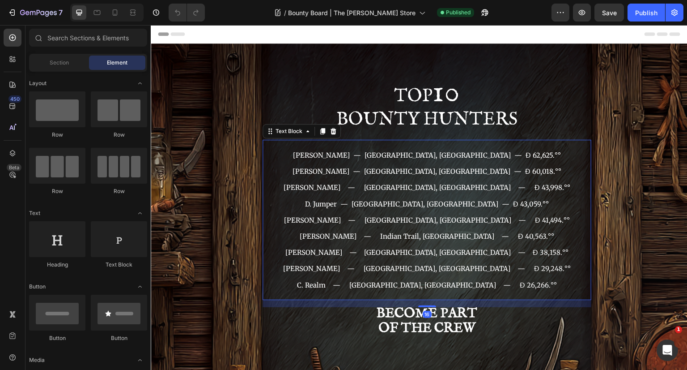
click at [362, 248] on span "[PERSON_NAME] — [GEOGRAPHIC_DATA], [GEOGRAPHIC_DATA] — Ɖ 38,158.°°" at bounding box center [426, 252] width 283 height 9
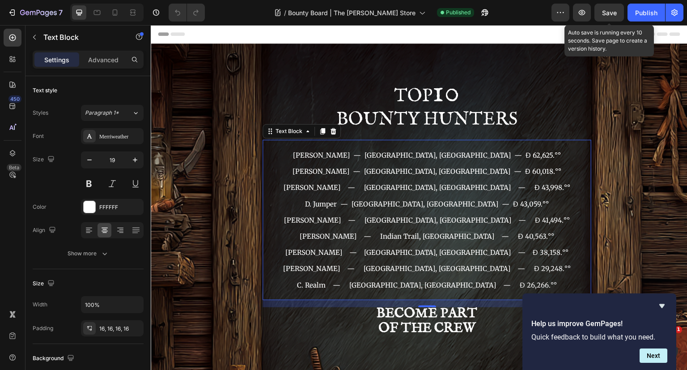
click at [605, 8] on div "Save" at bounding box center [609, 12] width 15 height 9
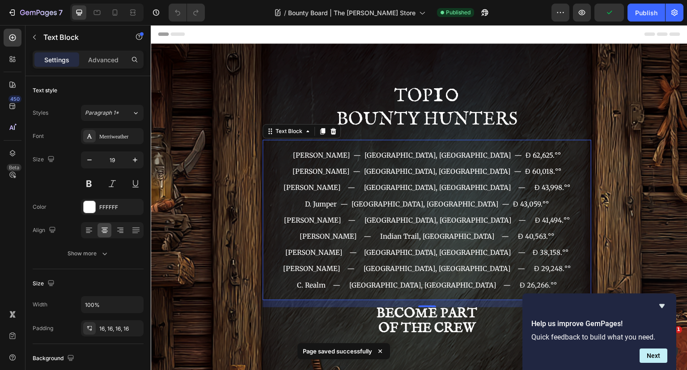
click at [652, 12] on div "Publish" at bounding box center [646, 12] width 22 height 9
click at [35, 9] on icon "button" at bounding box center [38, 13] width 37 height 8
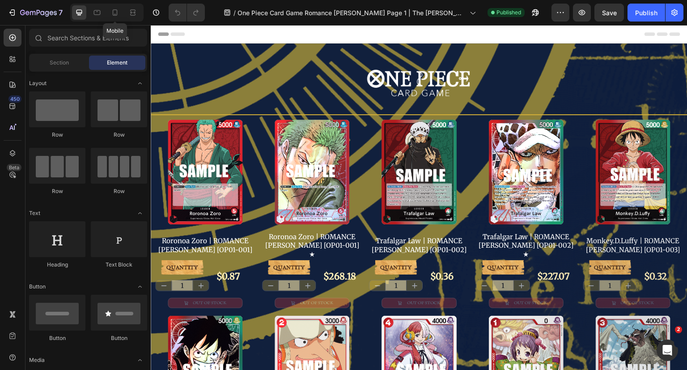
click at [118, 17] on icon at bounding box center [115, 12] width 9 height 9
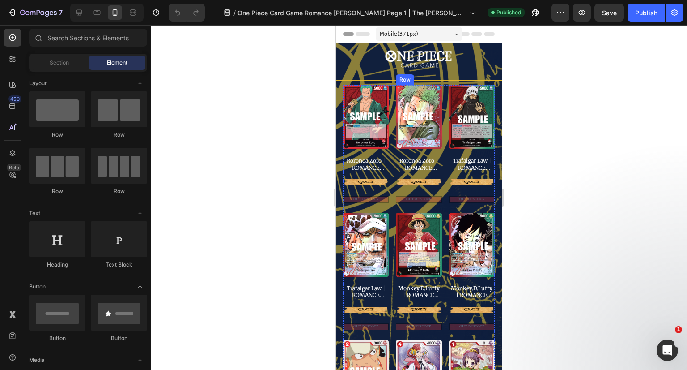
click at [418, 185] on div "Product Images Roronoa Zoro | ROMANCE [PERSON_NAME] [OP01-001] ★ Product Title …" at bounding box center [419, 145] width 46 height 120
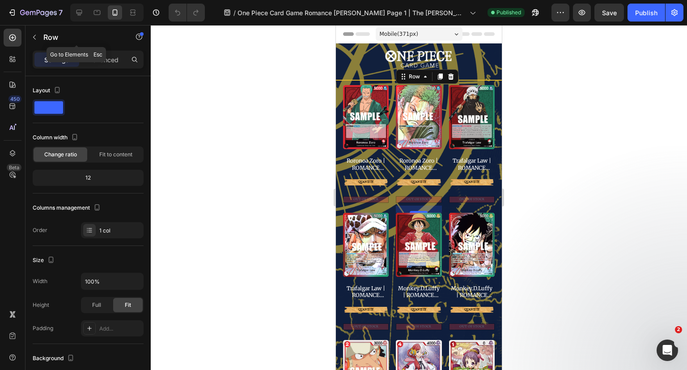
click at [39, 36] on button "button" at bounding box center [34, 37] width 14 height 14
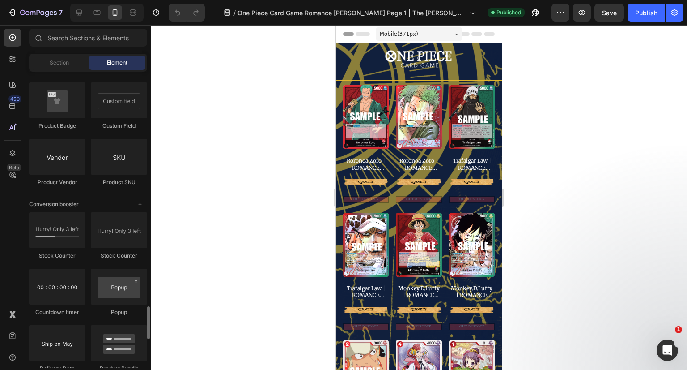
scroll to position [1835, 0]
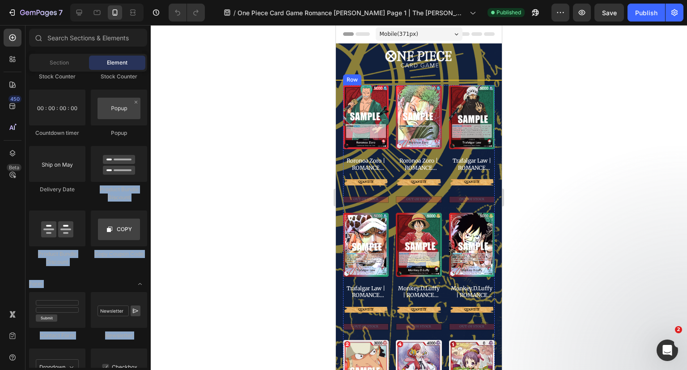
drag, startPoint x: 445, startPoint y: 192, endPoint x: 386, endPoint y: 170, distance: 63.0
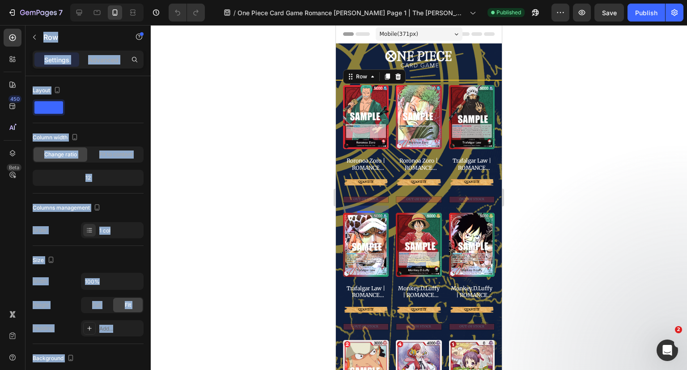
click at [162, 176] on div at bounding box center [419, 197] width 537 height 345
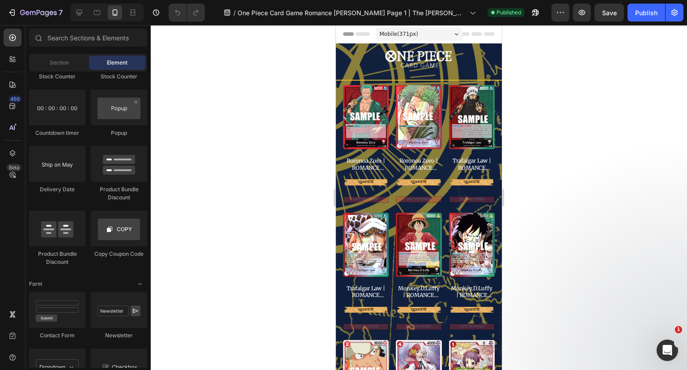
drag, startPoint x: 28, startPoint y: 10, endPoint x: 297, endPoint y: 56, distance: 273.4
click at [297, 56] on div at bounding box center [419, 197] width 537 height 345
